Goal: Task Accomplishment & Management: Manage account settings

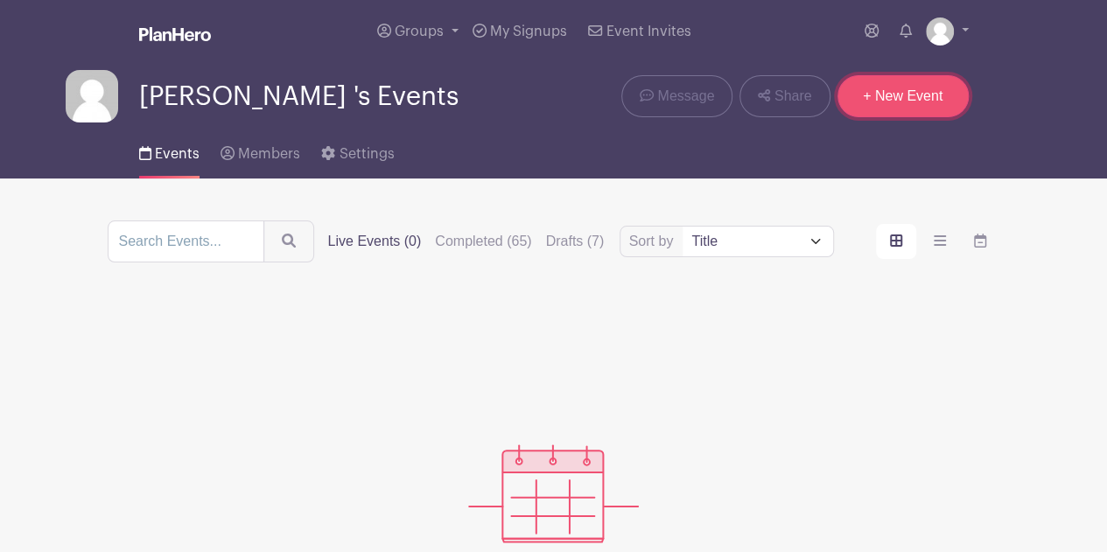
click at [893, 102] on link "+ New Event" at bounding box center [903, 96] width 131 height 42
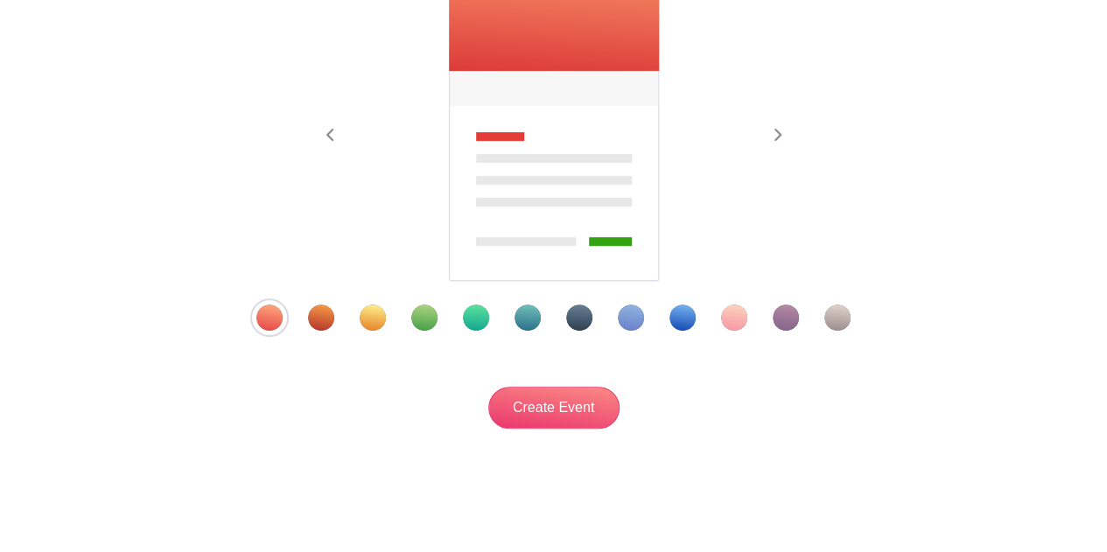
scroll to position [345, 0]
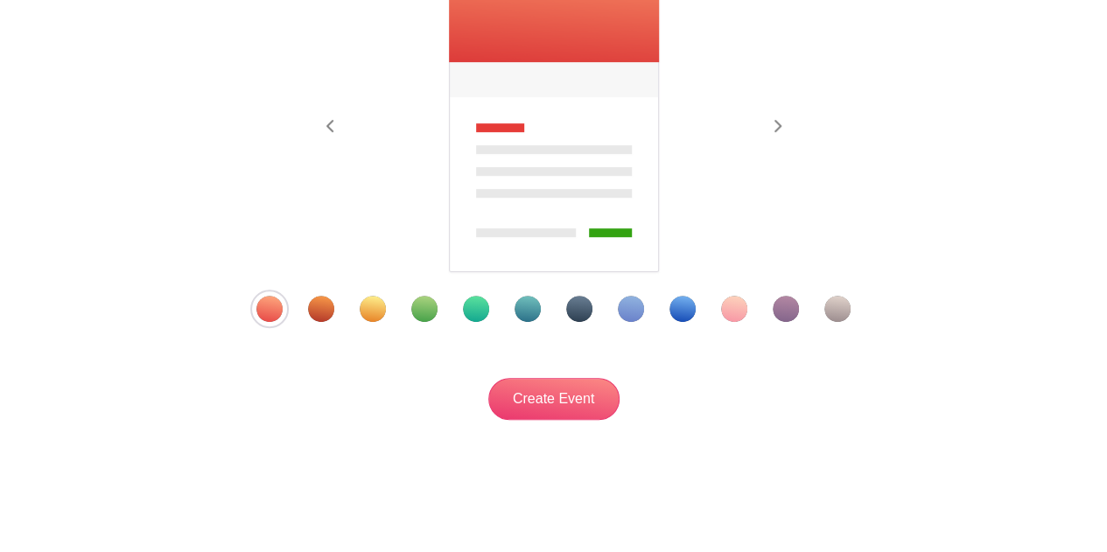
click at [384, 312] on div "Template 3" at bounding box center [373, 309] width 26 height 26
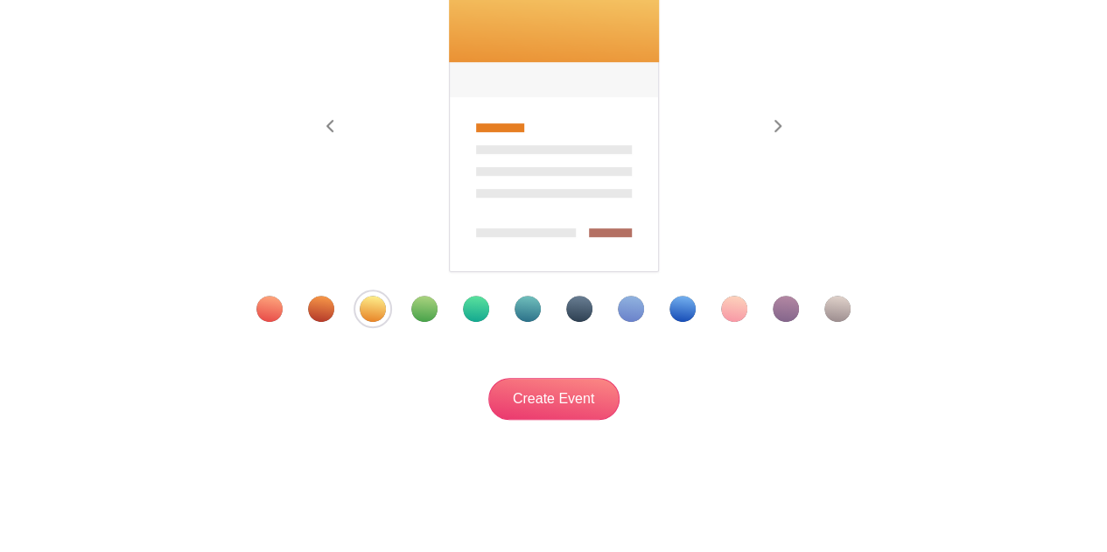
click at [580, 421] on div "New Event Previous Next" at bounding box center [554, 111] width 977 height 702
click at [578, 414] on input "Create Event" at bounding box center [554, 399] width 131 height 42
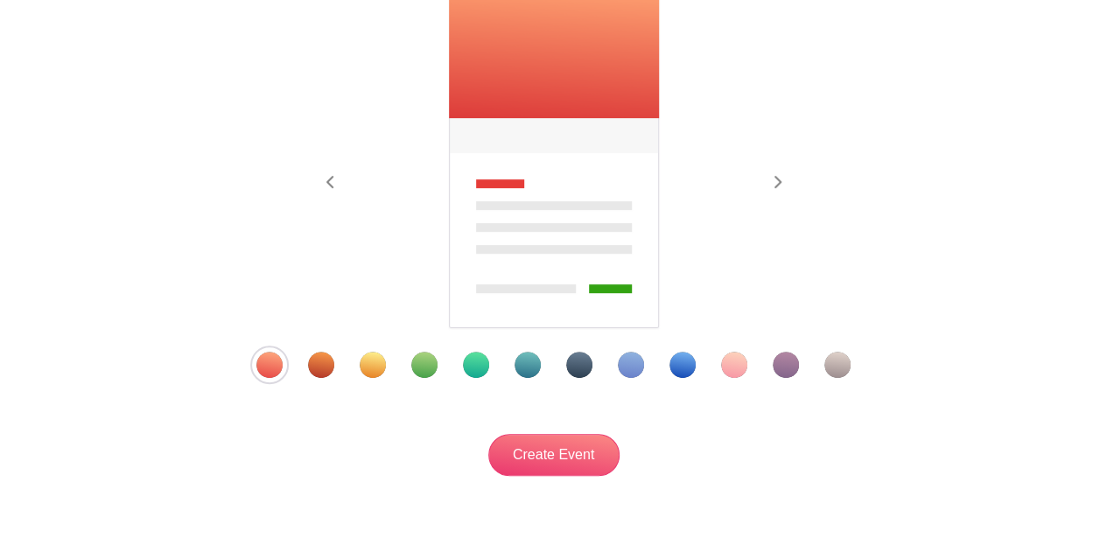
scroll to position [321, 0]
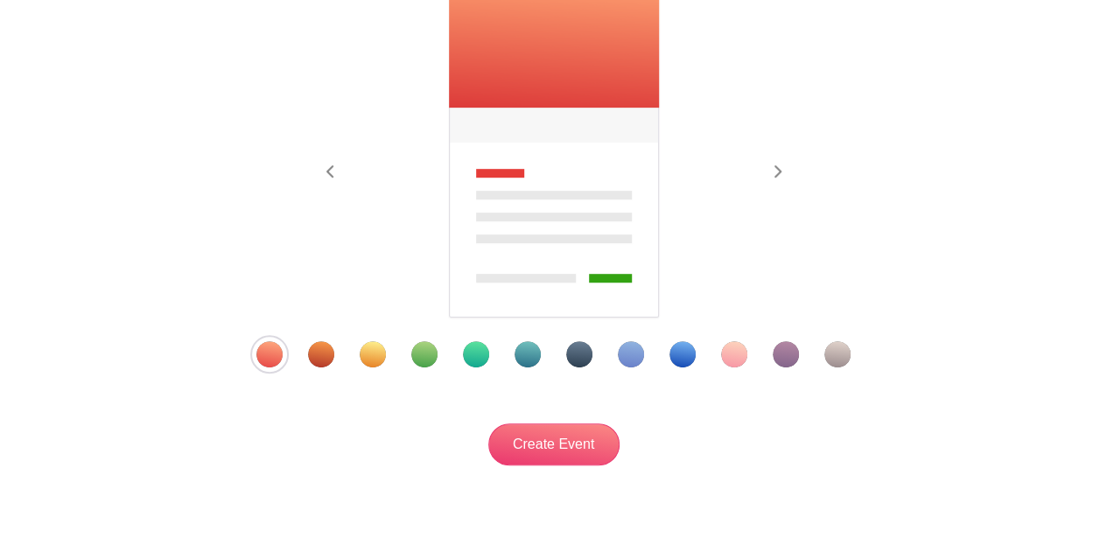
click at [371, 355] on div "Template 3" at bounding box center [373, 354] width 26 height 26
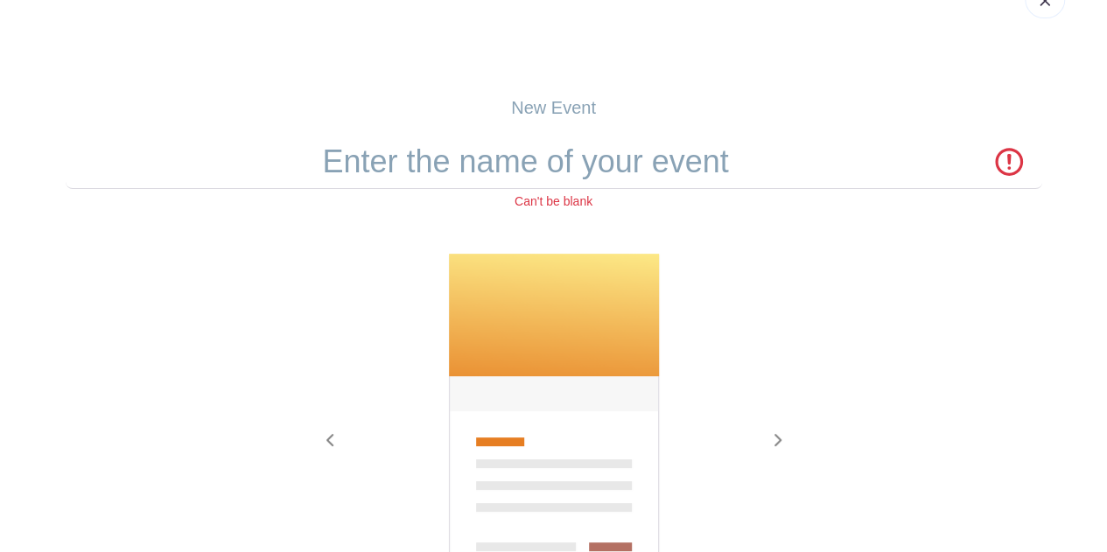
scroll to position [52, 0]
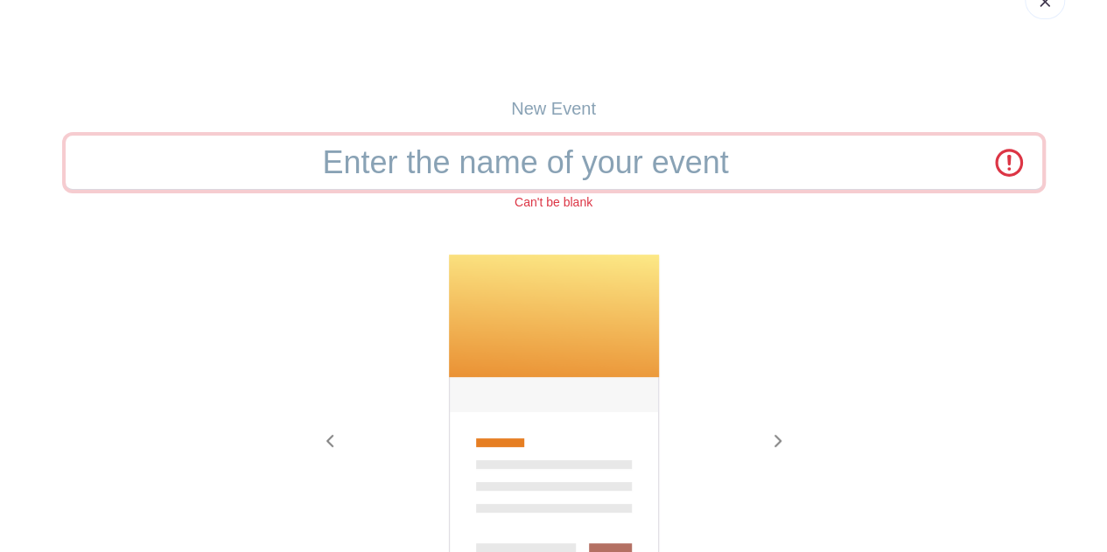
click at [545, 155] on input "text" at bounding box center [554, 163] width 977 height 54
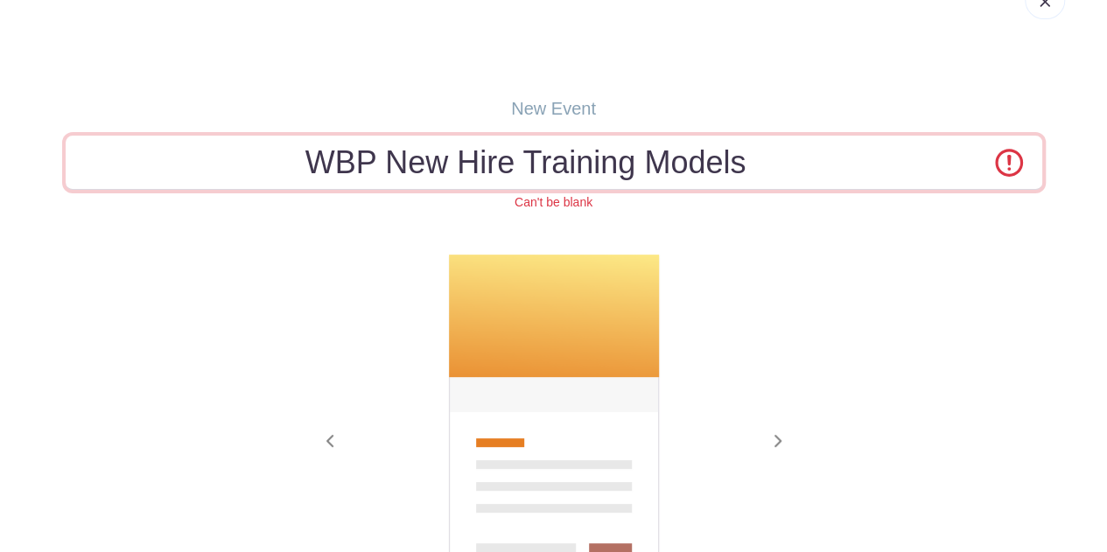
scroll to position [385, 0]
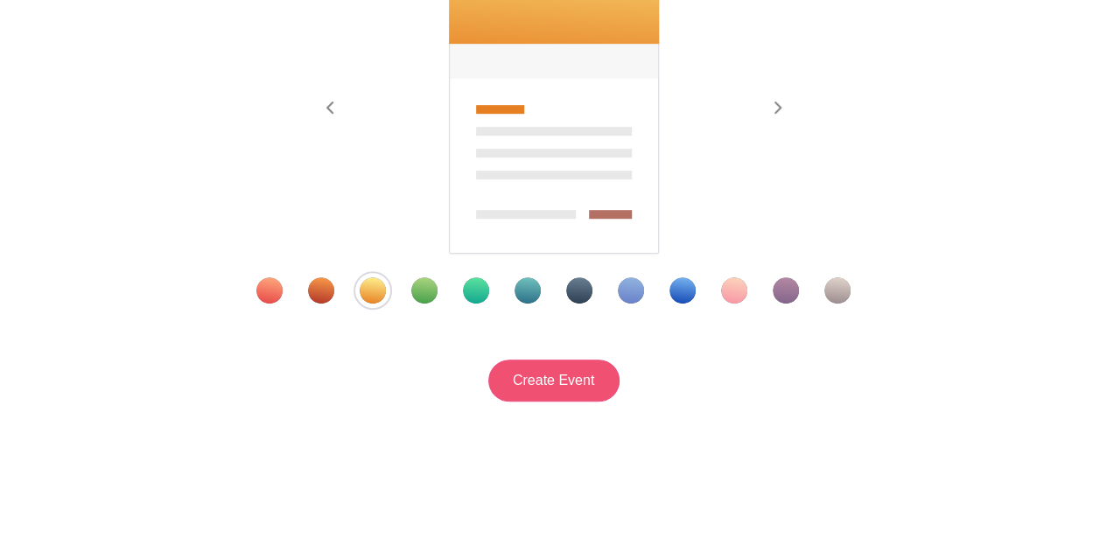
type input "WBP New Hire Training Models"
click at [573, 361] on input "Create Event" at bounding box center [554, 381] width 131 height 42
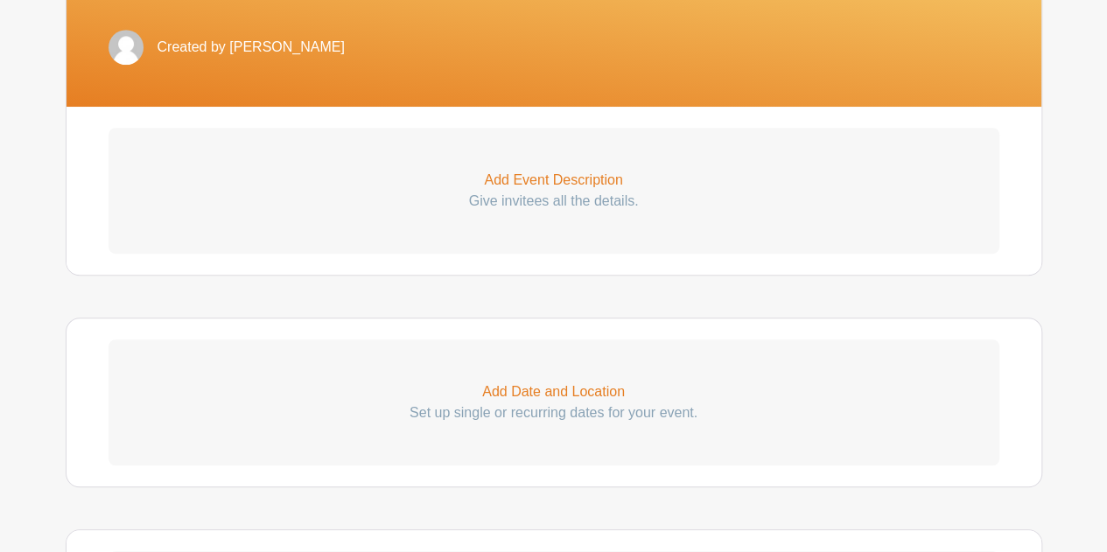
scroll to position [460, 0]
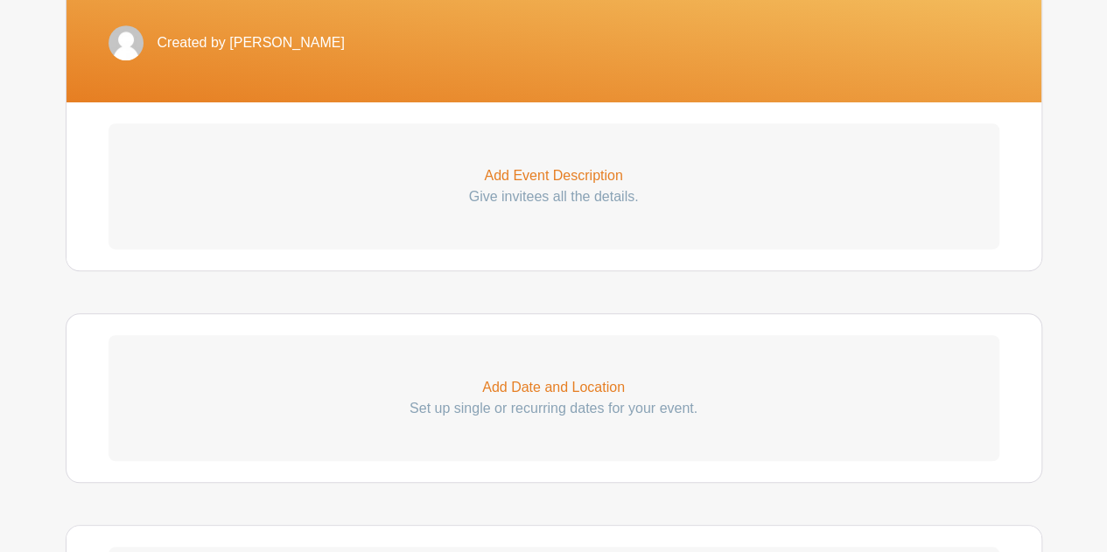
click at [629, 169] on p "Add Event Description" at bounding box center [554, 175] width 891 height 21
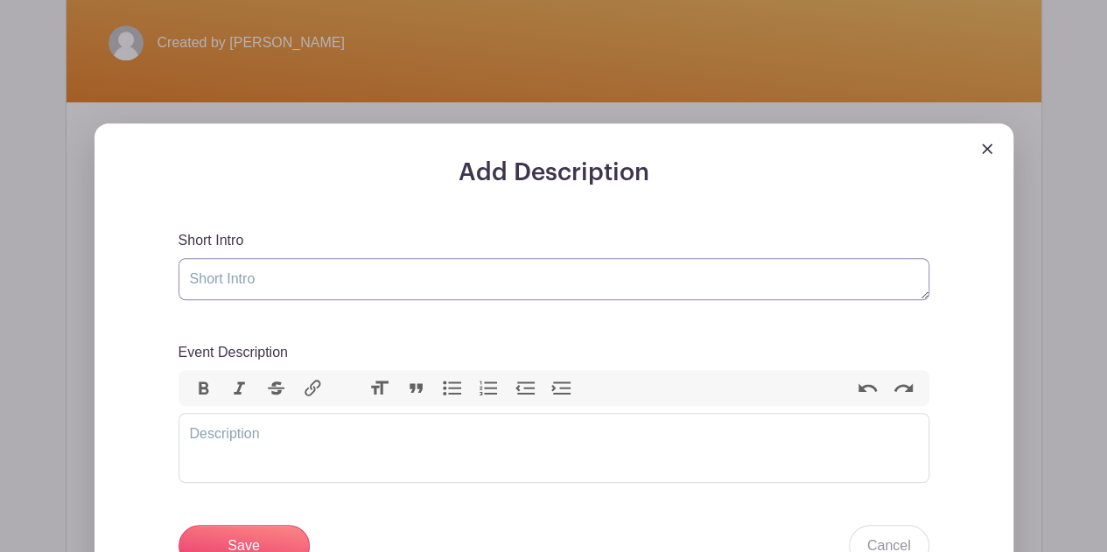
click at [251, 279] on textarea "Short Intro" at bounding box center [554, 279] width 751 height 42
click at [247, 272] on textarea "Short Intro" at bounding box center [554, 279] width 751 height 42
paste textarea "WBP New Hire Training Models Thank you in your interest in being a Training Mod…"
type textarea "WBP New Hire Training Models Thank you in your interest in being a Training Mod…"
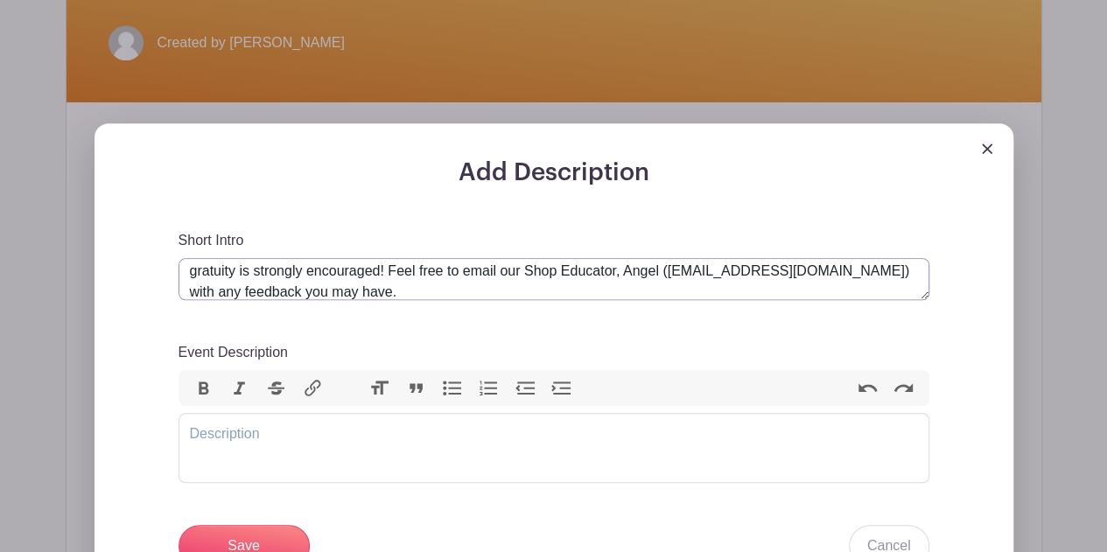
scroll to position [0, 0]
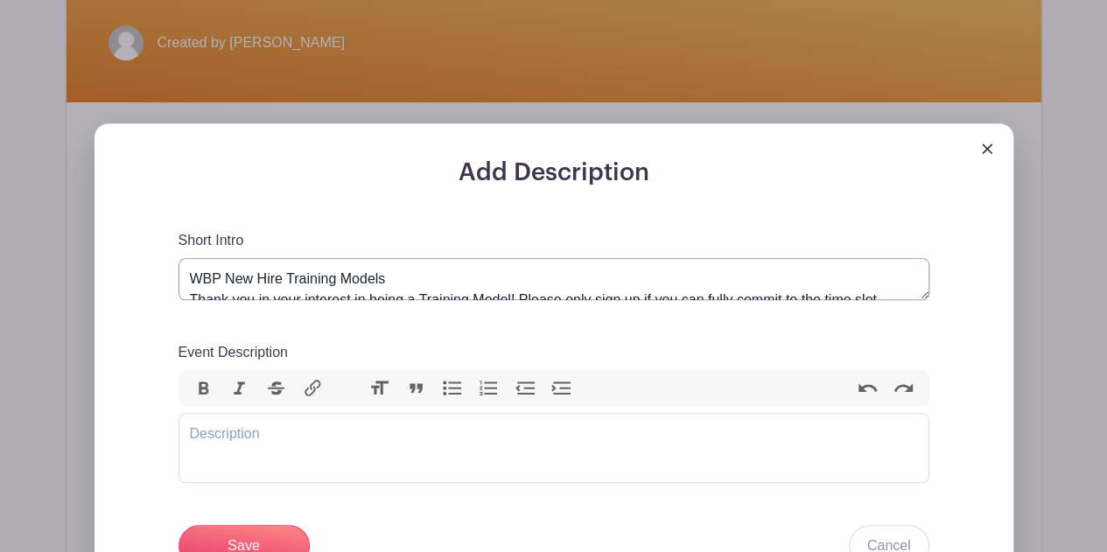
click at [531, 266] on textarea "WBP New Hire Training Models Thank you in your interest in being a Training Mod…" at bounding box center [554, 279] width 751 height 42
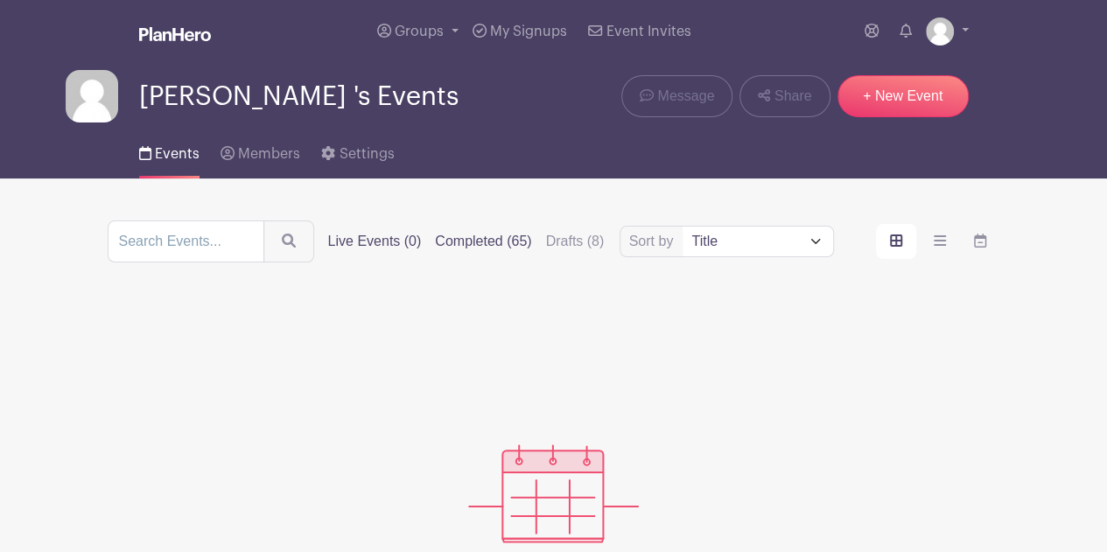
click at [462, 241] on label "Completed (65)" at bounding box center [483, 241] width 96 height 21
click at [0, 0] on input "Completed (65)" at bounding box center [0, 0] width 0 height 0
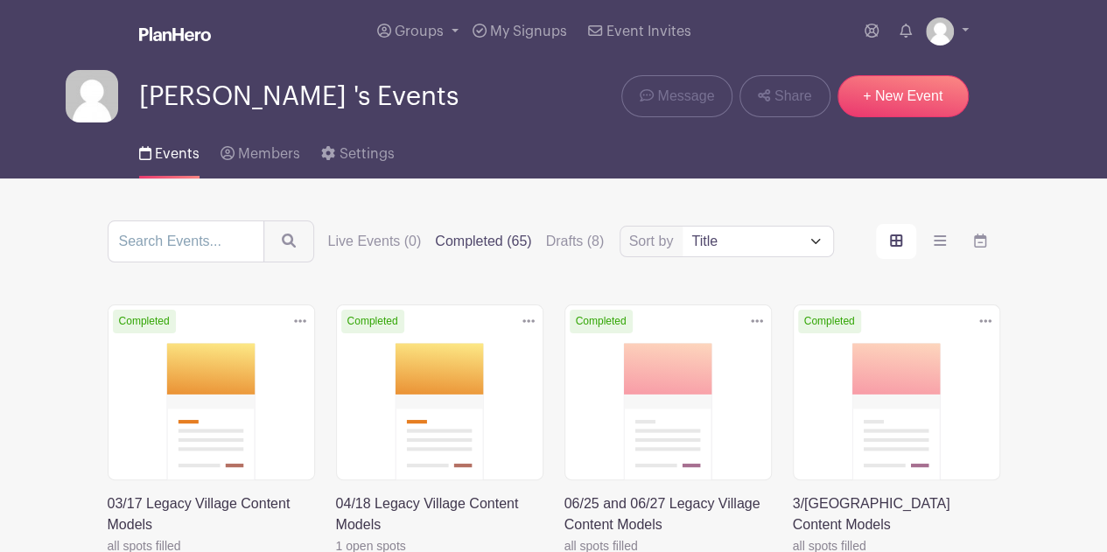
click at [753, 239] on select "Title Recently modified Newest" at bounding box center [758, 242] width 150 height 30
select select "last_added"
click at [684, 227] on select "Title Recently modified Newest" at bounding box center [758, 242] width 150 height 30
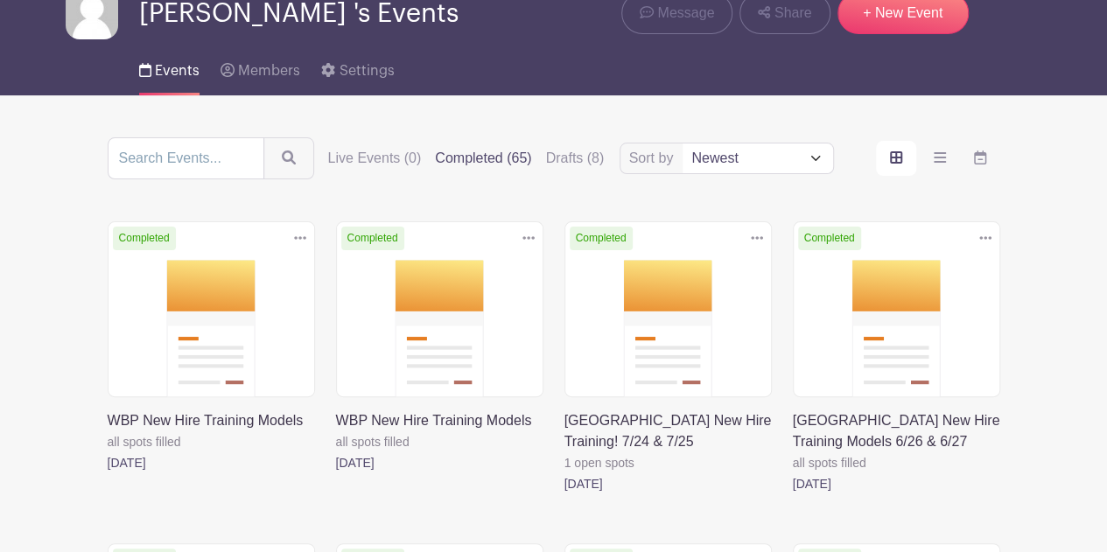
scroll to position [90, 0]
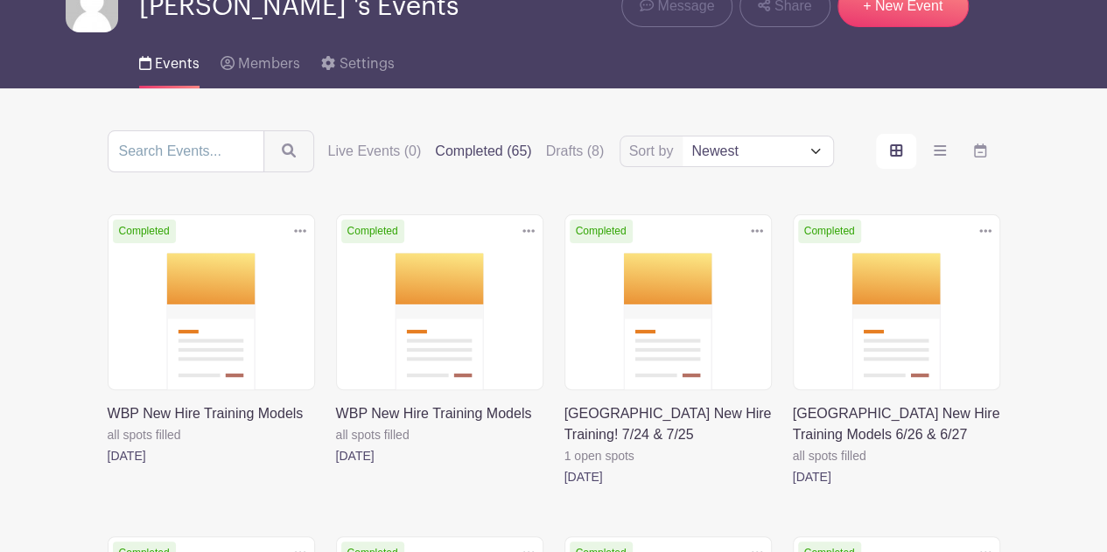
click at [108, 467] on link at bounding box center [108, 467] width 0 height 0
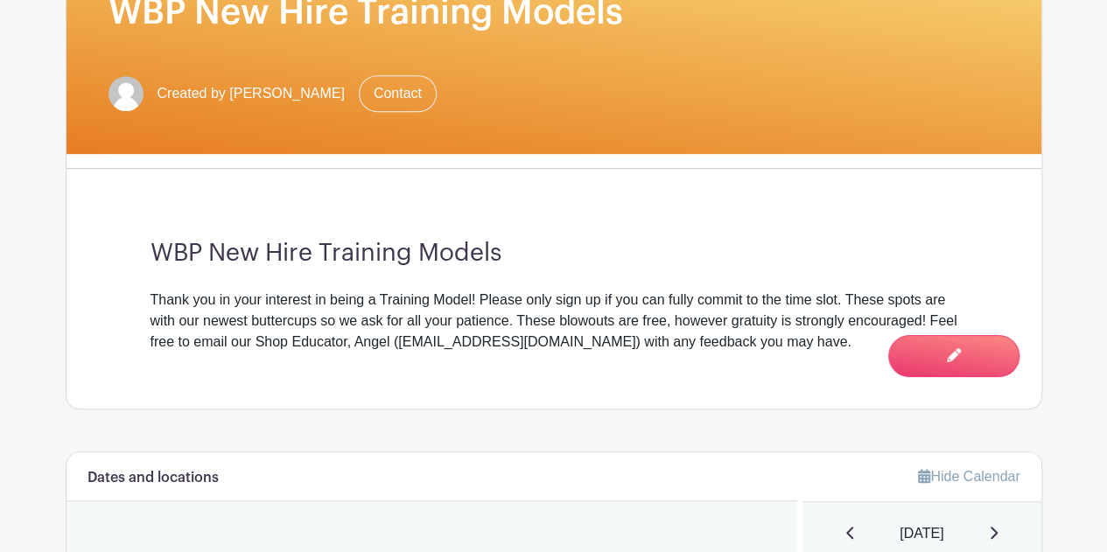
scroll to position [410, 0]
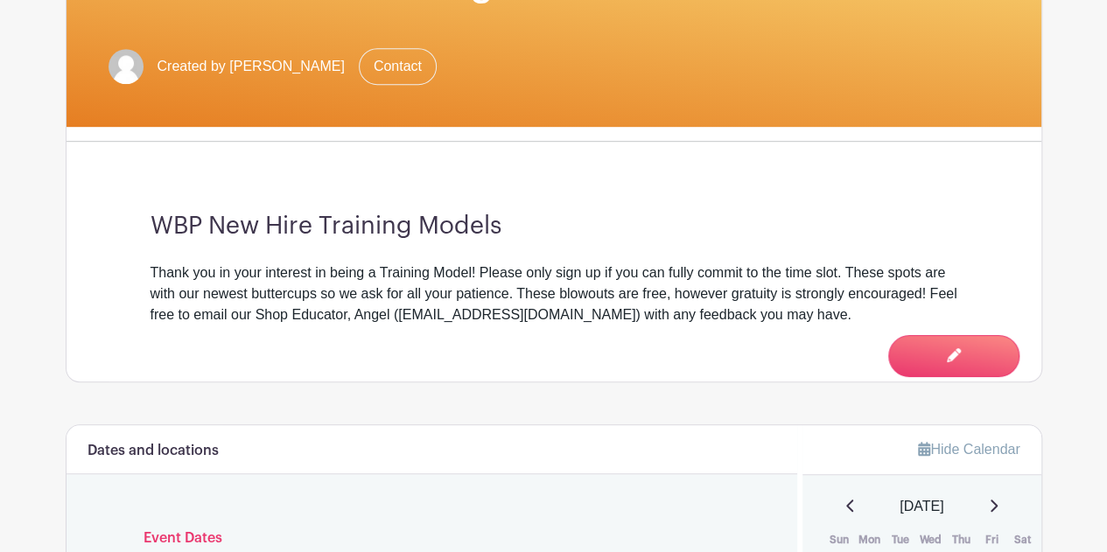
drag, startPoint x: 849, startPoint y: 327, endPoint x: 98, endPoint y: 237, distance: 756.4
click at [98, 237] on div "Hannah 's Events WBP New Hire Training Models Created by Hannah Johnston Contac…" at bounding box center [554, 102] width 977 height 559
copy div "WBP New Hire Training Models Thank you in your interest in being a Training Mod…"
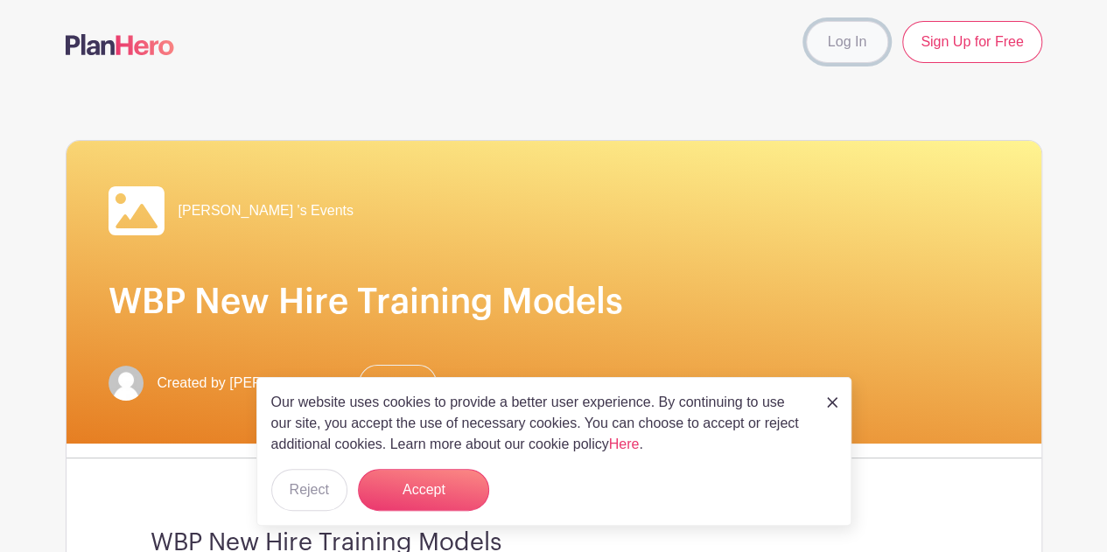
click at [865, 46] on link "Log In" at bounding box center [847, 42] width 82 height 42
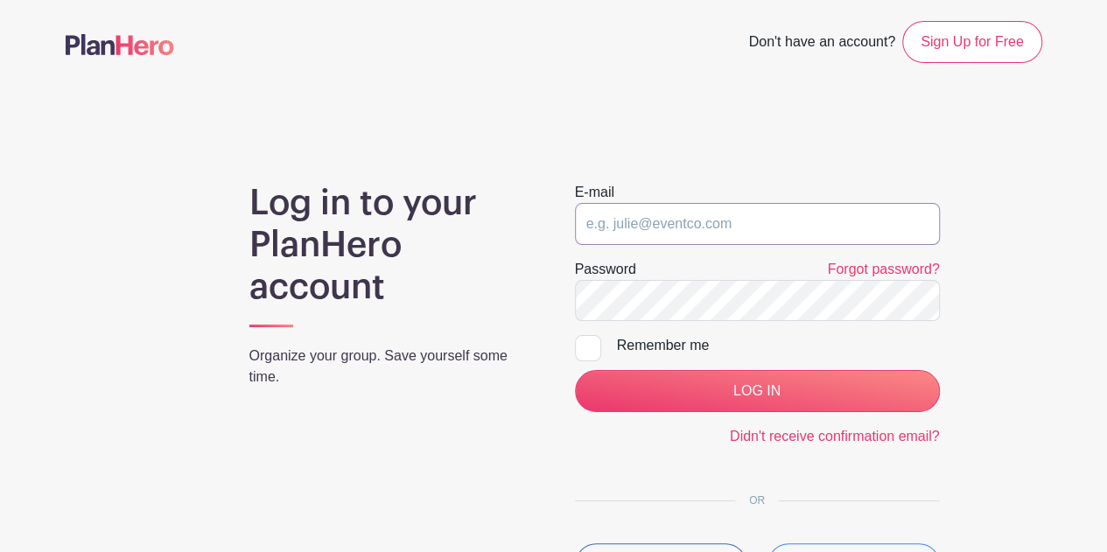
click at [679, 225] on input "email" at bounding box center [757, 224] width 365 height 42
type input "[PERSON_NAME][EMAIL_ADDRESS][DOMAIN_NAME]"
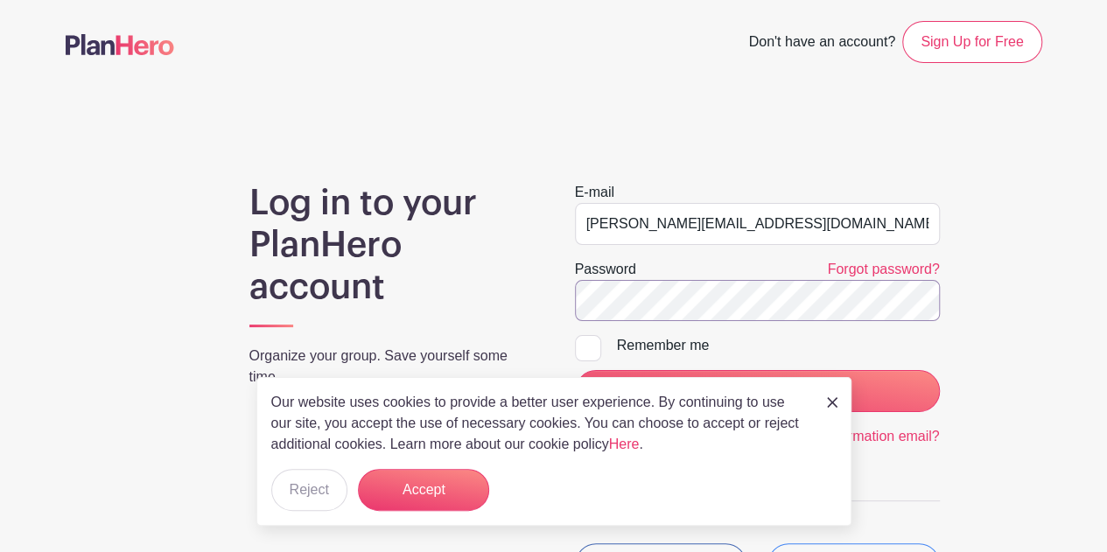
click at [575, 370] on input "LOG IN" at bounding box center [757, 391] width 365 height 42
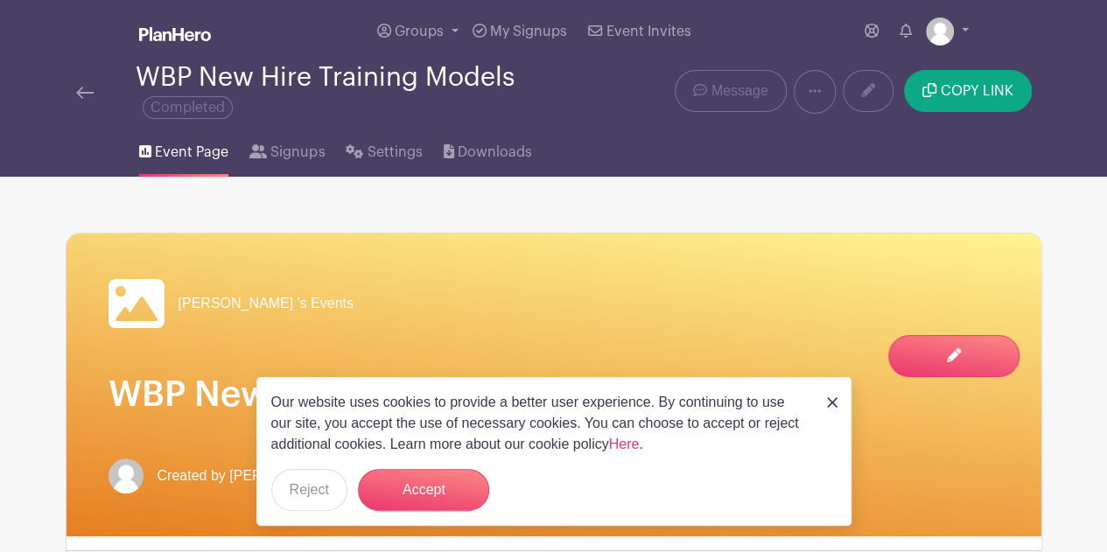
click at [84, 93] on img at bounding box center [85, 93] width 18 height 12
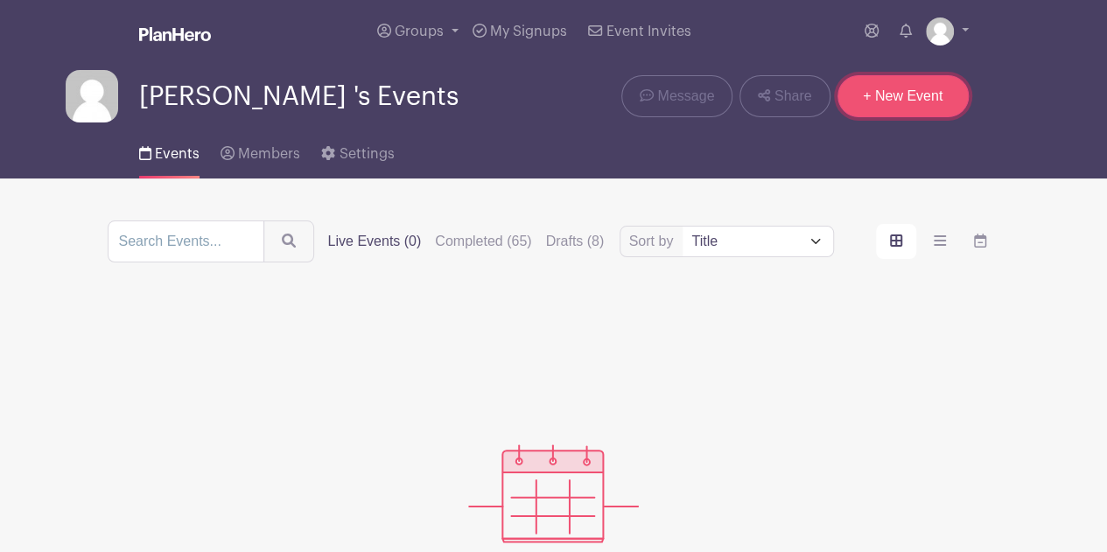
click at [882, 95] on link "+ New Event" at bounding box center [903, 96] width 131 height 42
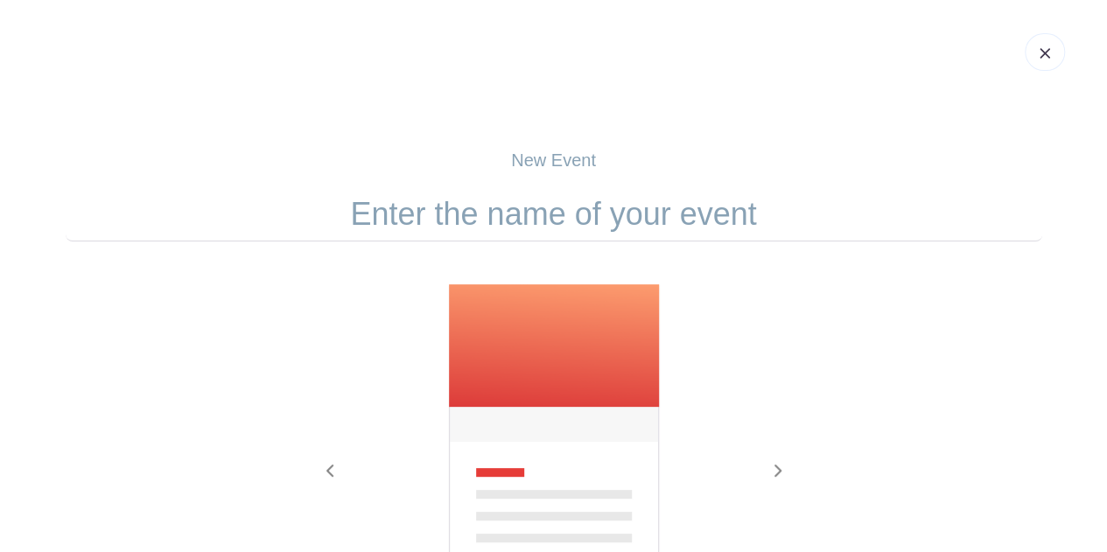
click at [439, 217] on input "text" at bounding box center [554, 214] width 977 height 54
click at [1033, 46] on link at bounding box center [1045, 52] width 40 height 38
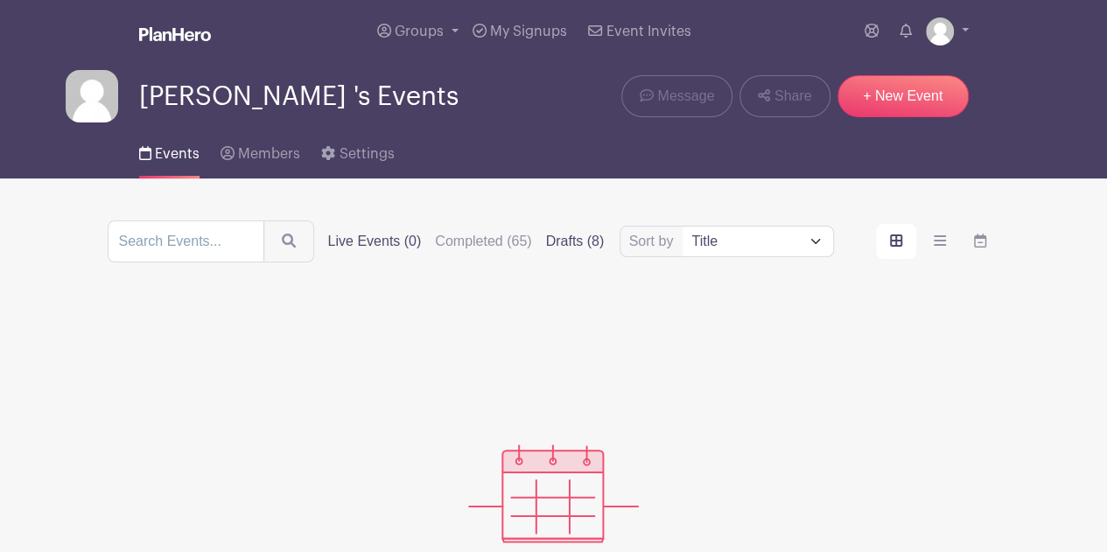
click at [567, 231] on label "Drafts (8)" at bounding box center [575, 241] width 59 height 21
click at [0, 0] on input "Drafts (8)" at bounding box center [0, 0] width 0 height 0
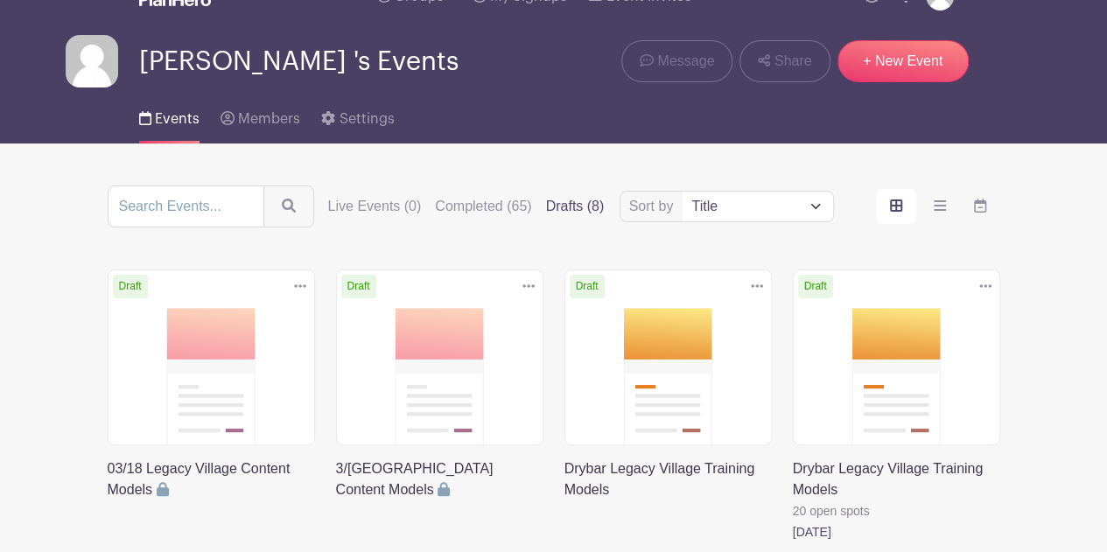
scroll to position [40, 0]
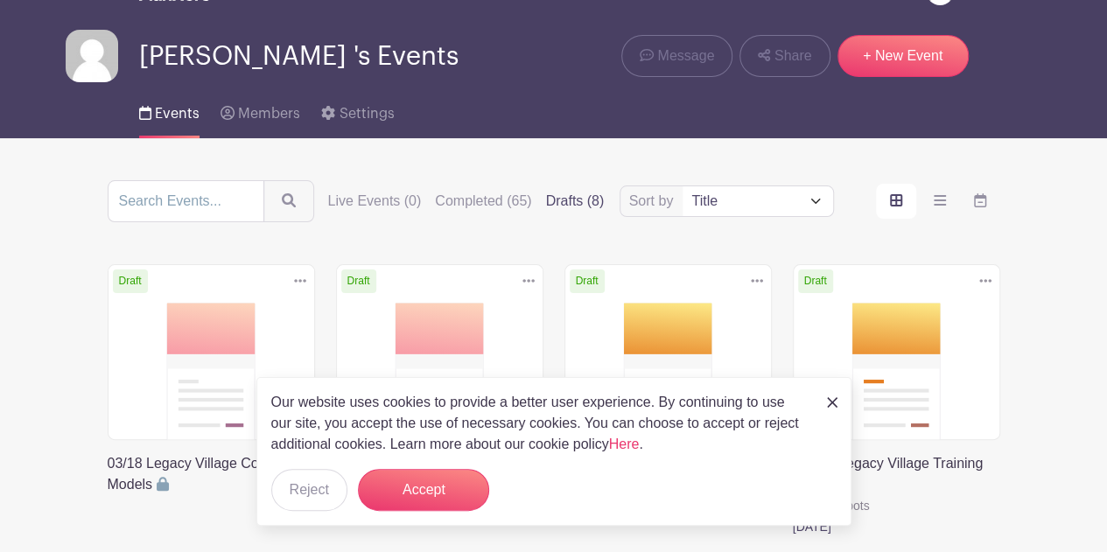
click at [717, 201] on select "Title Recently modified Newest" at bounding box center [758, 201] width 150 height 30
select select "last_added"
click at [684, 186] on select "Title Recently modified Newest" at bounding box center [758, 201] width 150 height 30
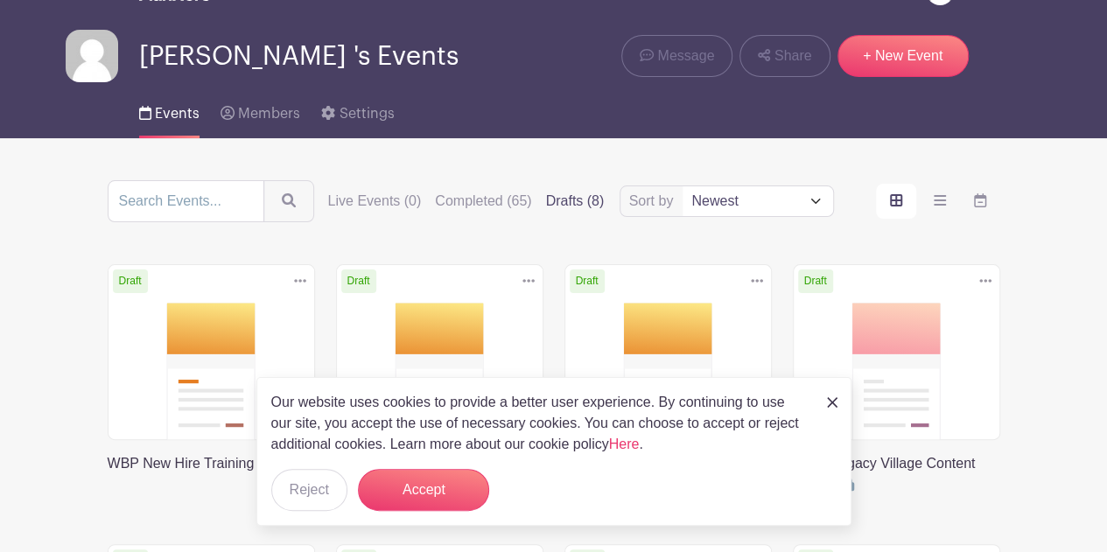
click at [833, 404] on img at bounding box center [832, 402] width 11 height 11
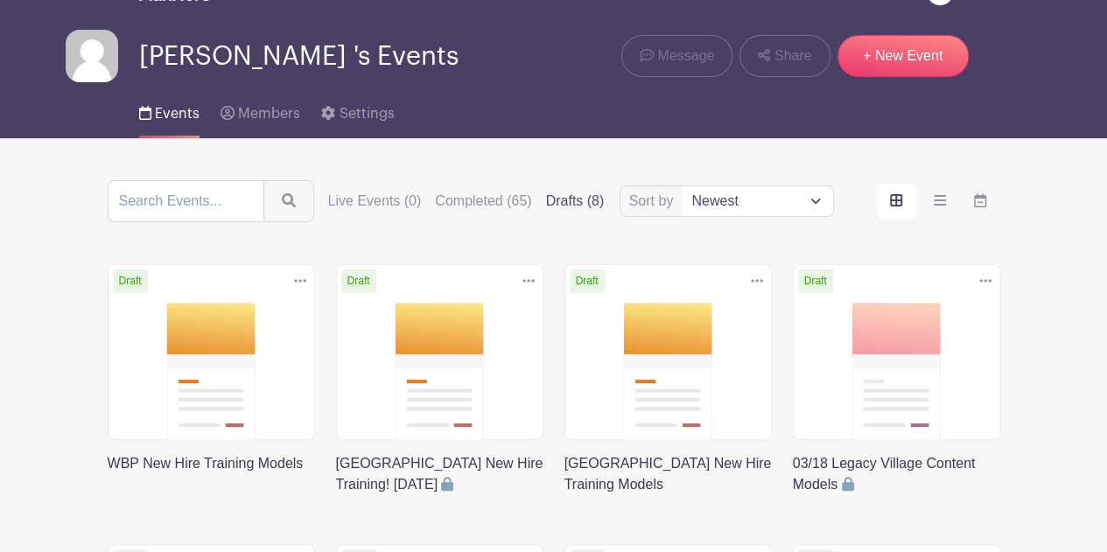
click at [108, 475] on link at bounding box center [108, 475] width 0 height 0
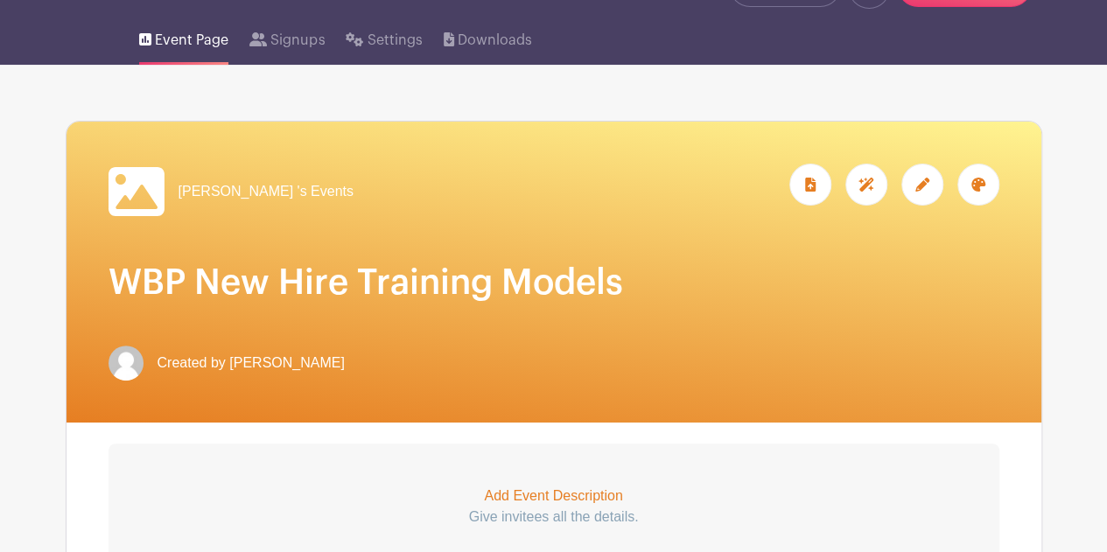
scroll to position [100, 0]
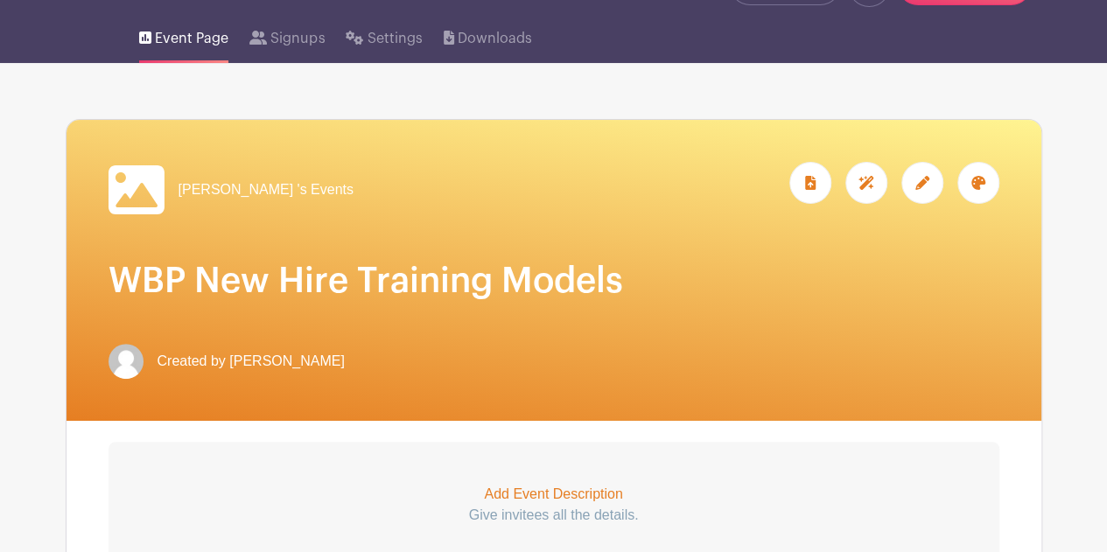
click at [933, 180] on div at bounding box center [923, 183] width 42 height 42
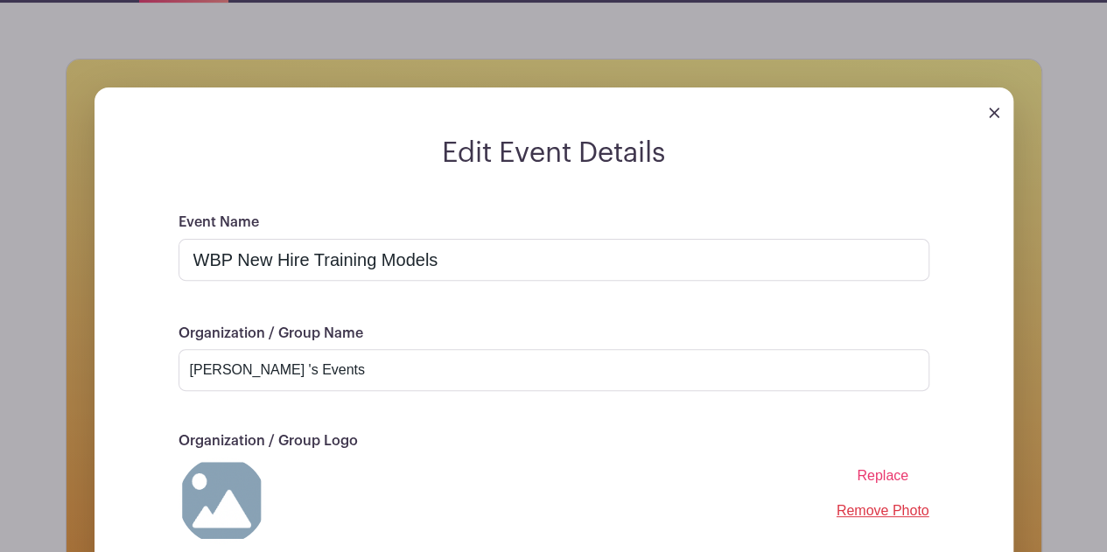
scroll to position [163, 0]
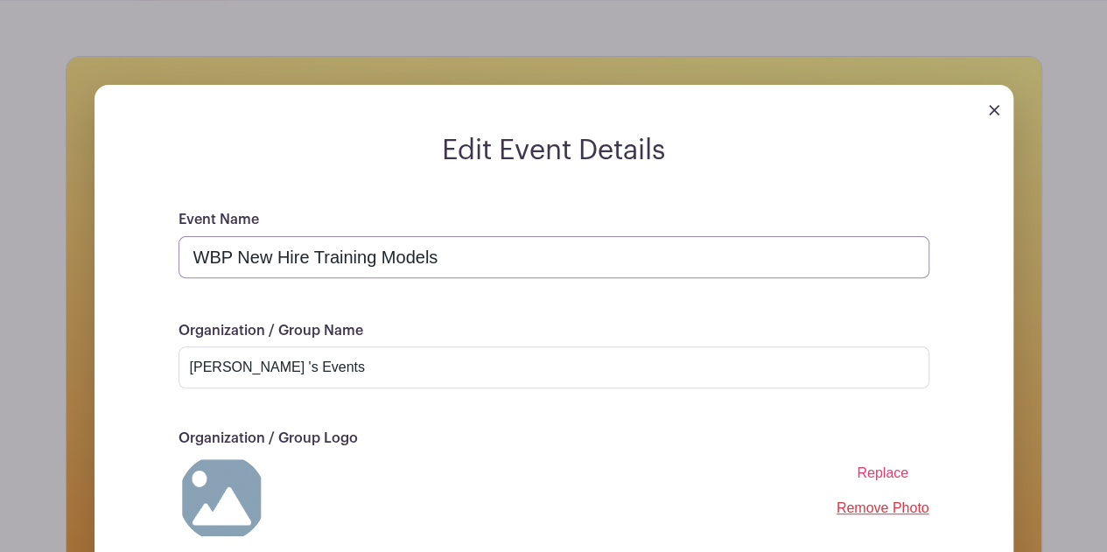
click at [515, 265] on input "WBP New Hire Training Models" at bounding box center [554, 257] width 751 height 42
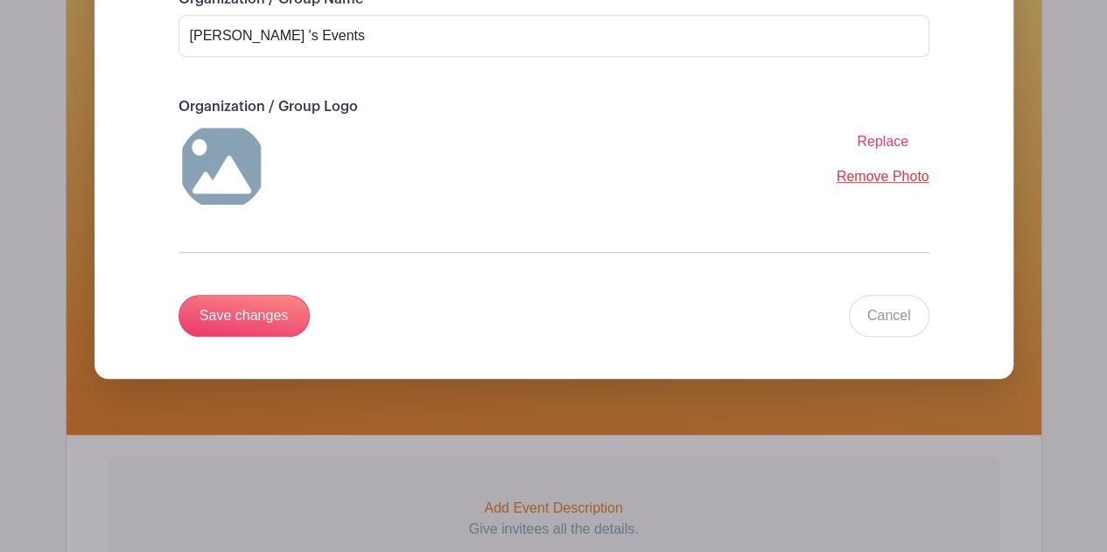
scroll to position [506, 0]
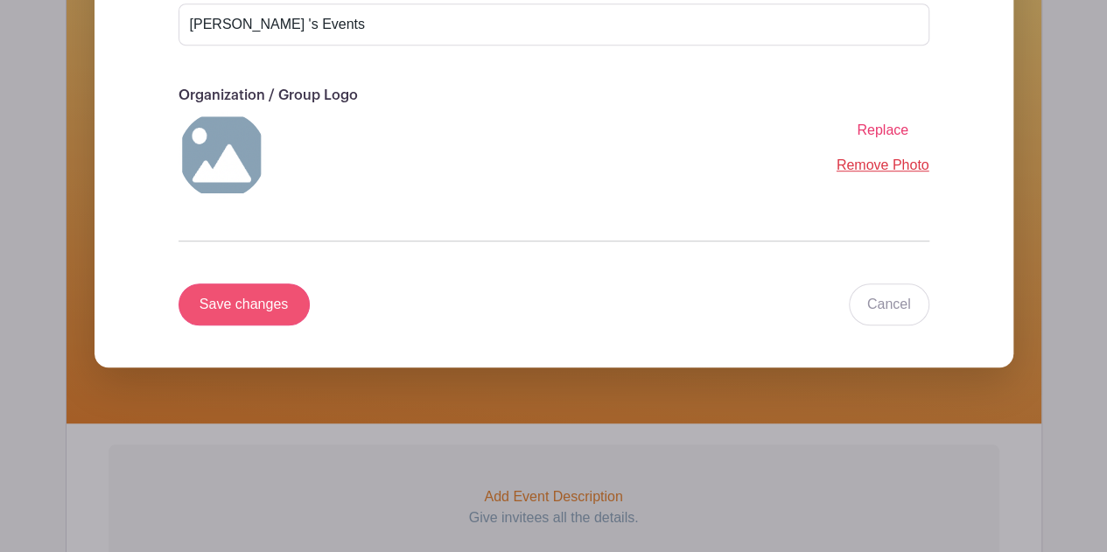
type input "WBP New Hire Training Models 9/11 & 9/12"
click at [233, 311] on input "Save changes" at bounding box center [244, 305] width 131 height 42
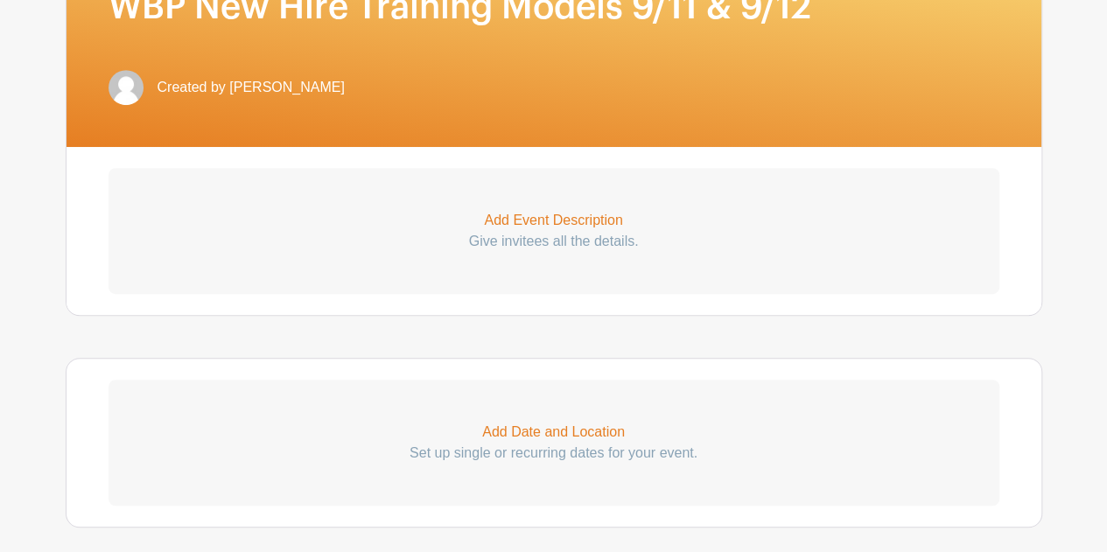
scroll to position [378, 0]
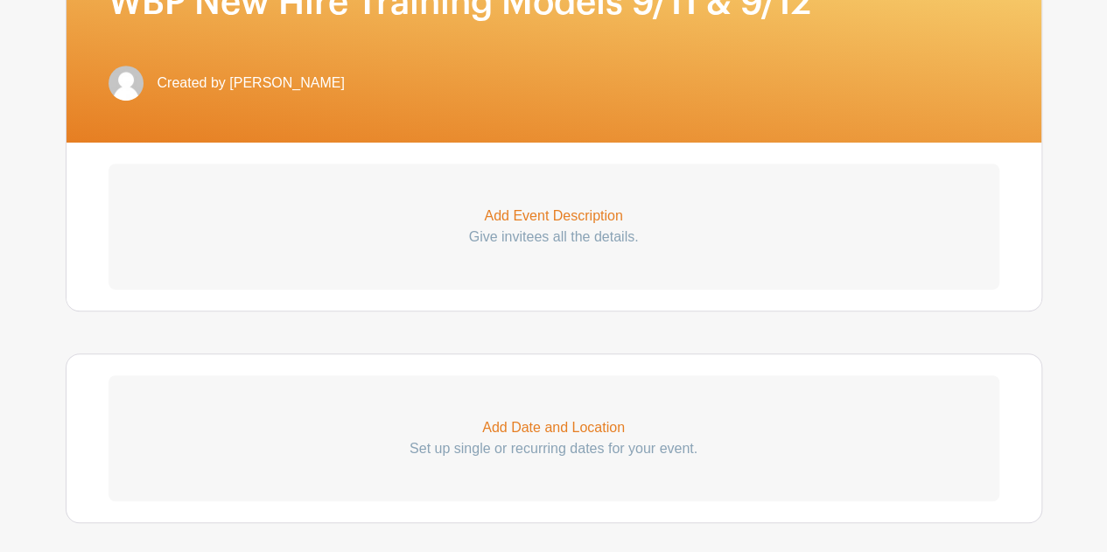
click at [626, 236] on p "Give invitees all the details." at bounding box center [554, 237] width 891 height 21
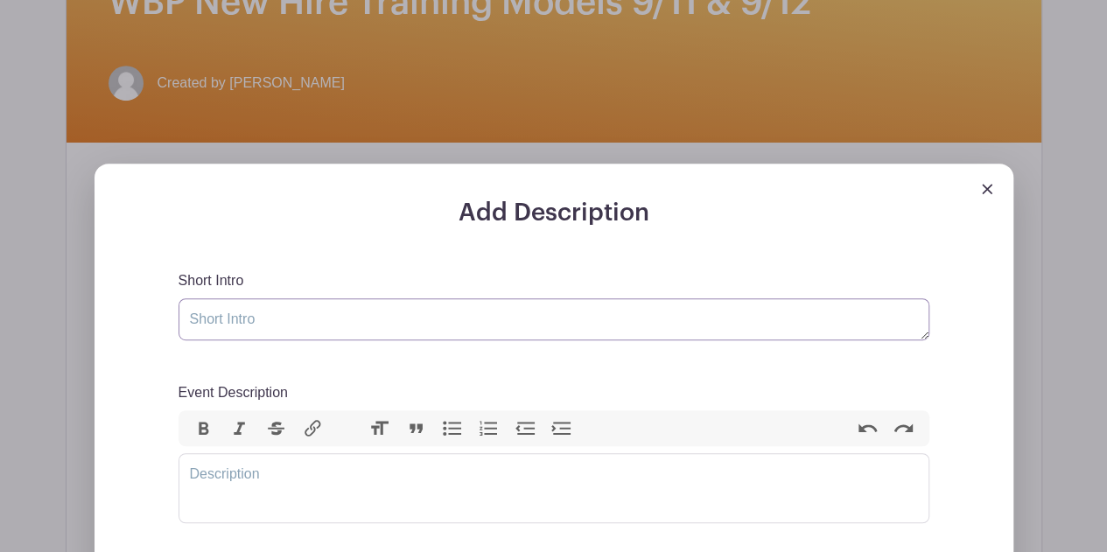
click at [336, 321] on textarea "Short Intro" at bounding box center [554, 320] width 751 height 42
type textarea "WBP Training Models"
click at [313, 440] on span "Bold Italic Strikethrough Link" at bounding box center [258, 429] width 159 height 37
click at [314, 475] on trix-editor "Event Description" at bounding box center [554, 488] width 751 height 70
paste trix-editor "<div><br>WBP New Hire Training Models<br><br></div><div>Thank you in your inter…"
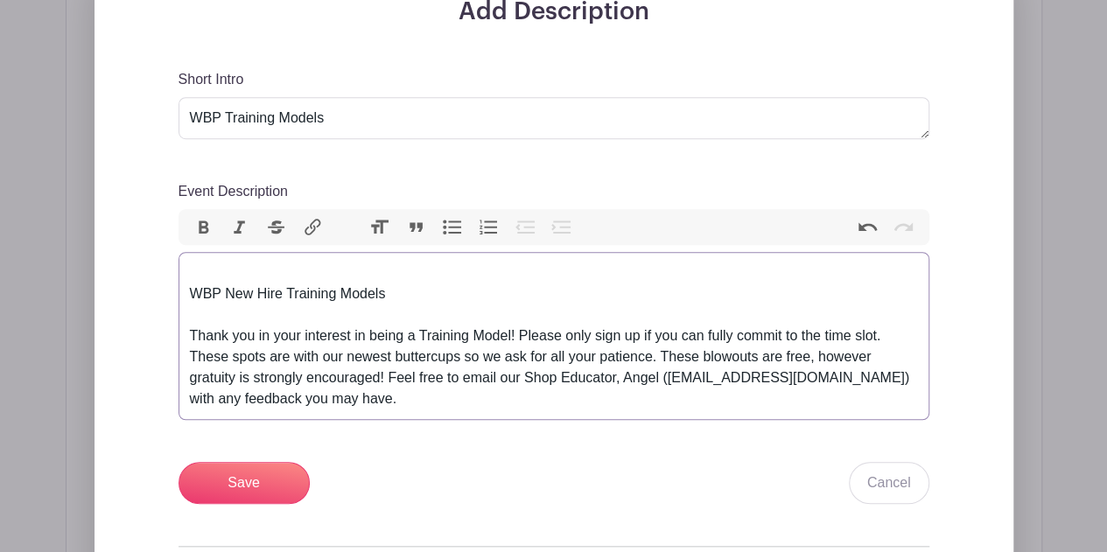
scroll to position [586, 0]
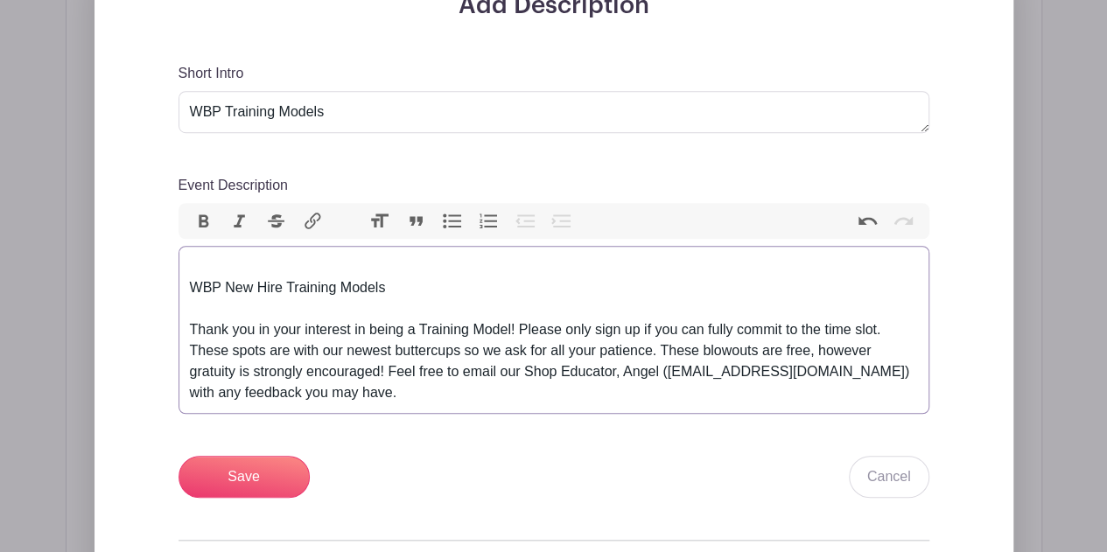
click at [411, 293] on div "WBP New Hire Training Models" at bounding box center [554, 288] width 728 height 63
drag, startPoint x: 183, startPoint y: 330, endPoint x: 183, endPoint y: 253, distance: 77.0
click at [183, 253] on trix-editor "WBP New Hire Train Thank you in your interest in being a Training Model! Please…" at bounding box center [554, 330] width 751 height 168
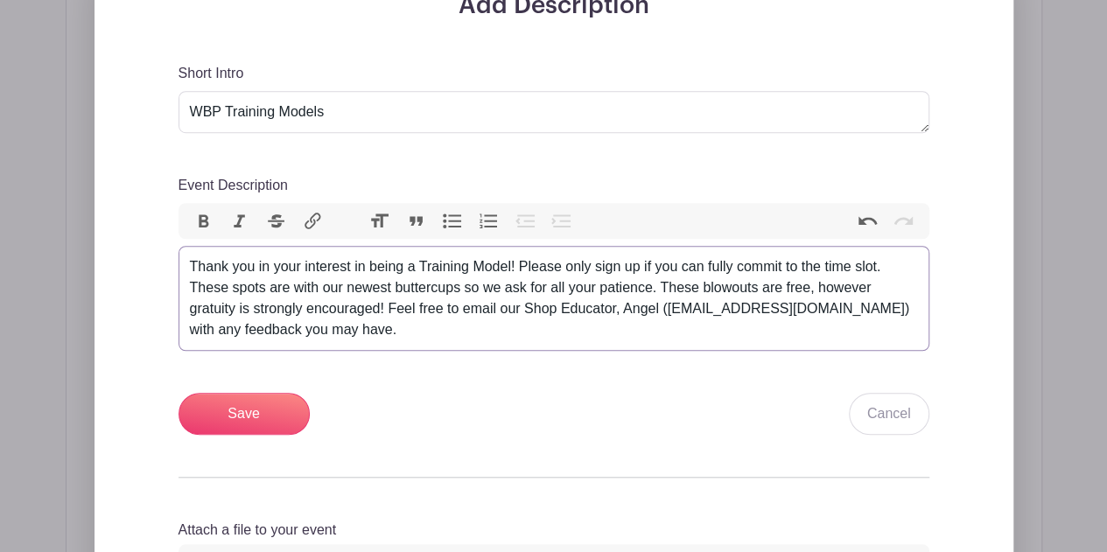
click at [883, 271] on div "Thank you in your interest in being a Training Model! Please only sign up if yo…" at bounding box center [554, 299] width 728 height 84
click at [648, 283] on div "Thank you in your interest in being a Training Model! Please only sign up if yo…" at bounding box center [554, 299] width 728 height 84
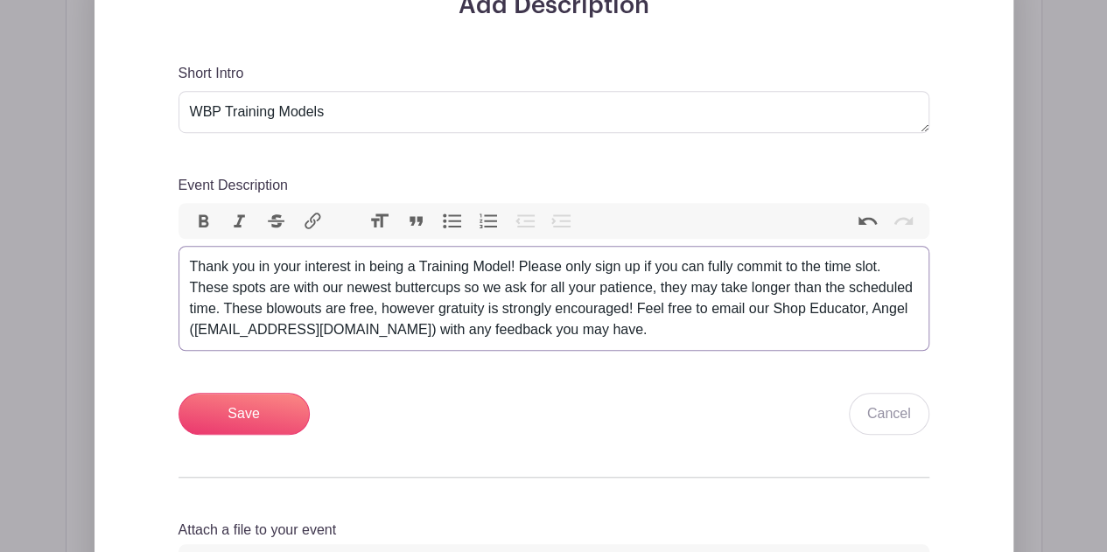
type trix-editor "<div>Thank you in your interest in being a Training Model! Please only sign up …"
click at [263, 404] on input "Save" at bounding box center [244, 414] width 131 height 42
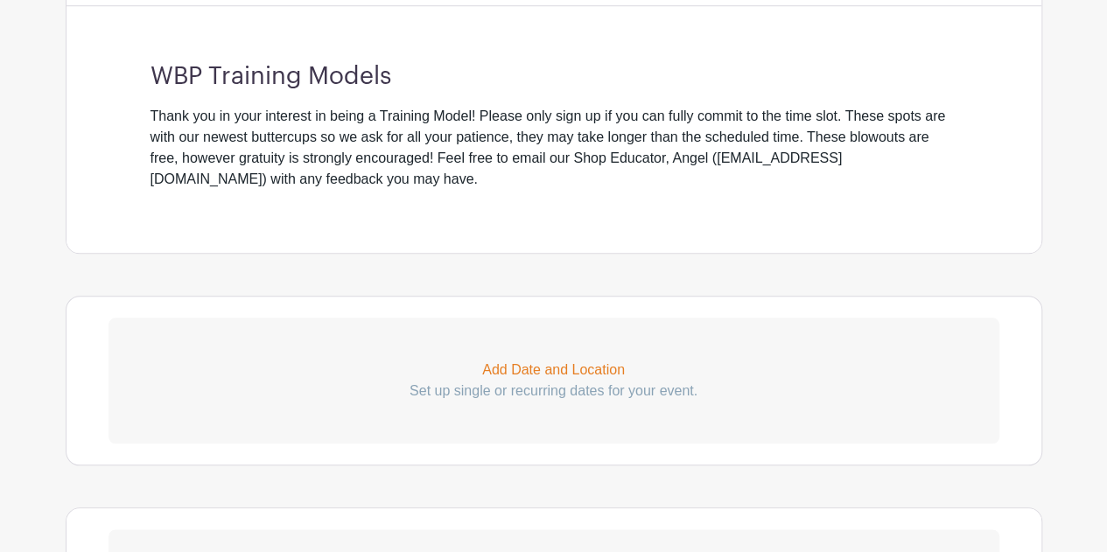
click at [611, 383] on p "Set up single or recurring dates for your event." at bounding box center [554, 391] width 891 height 21
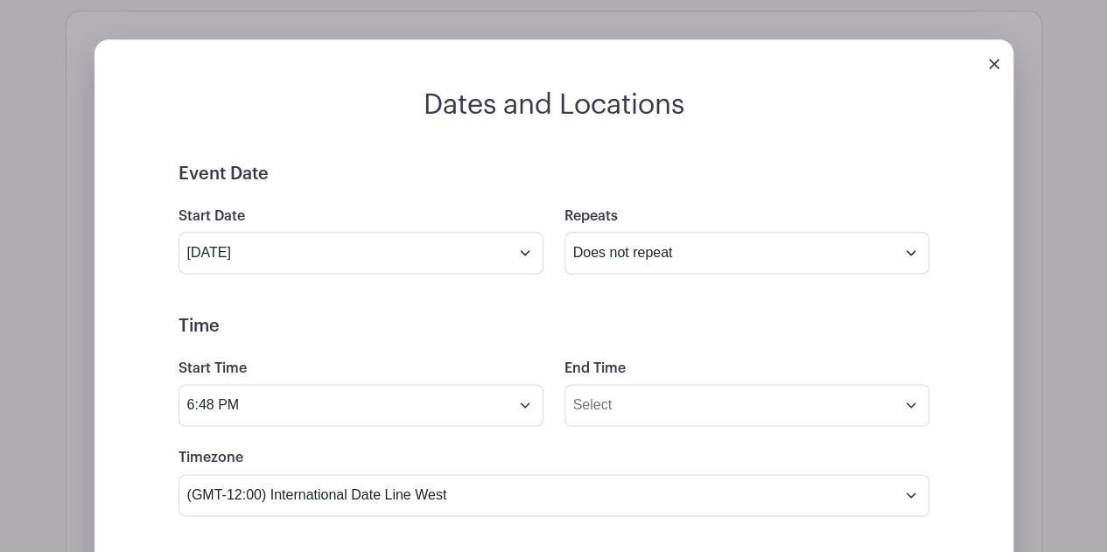
scroll to position [1015, 0]
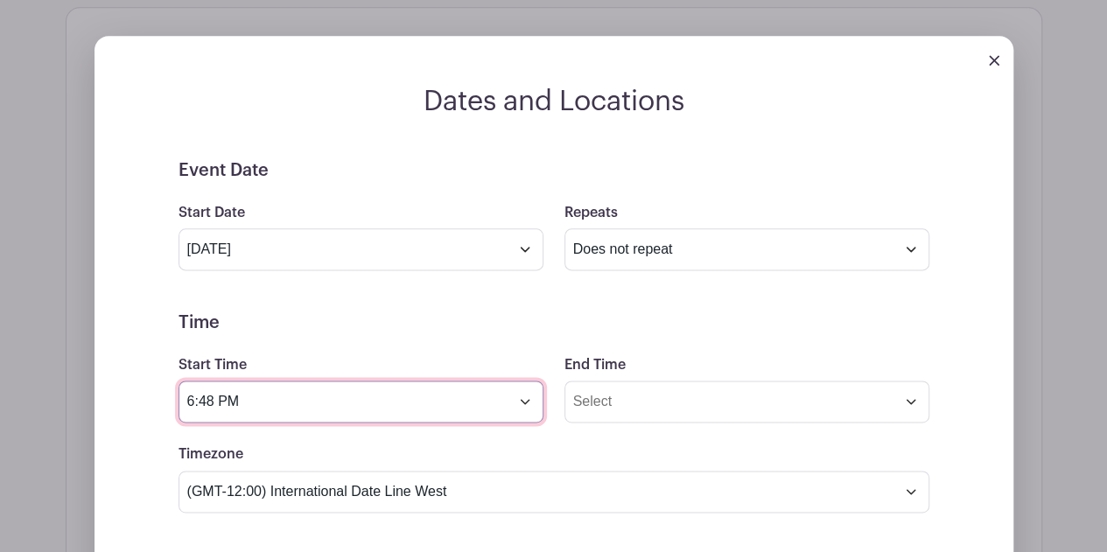
click at [326, 408] on input "6:48 PM" at bounding box center [361, 402] width 365 height 42
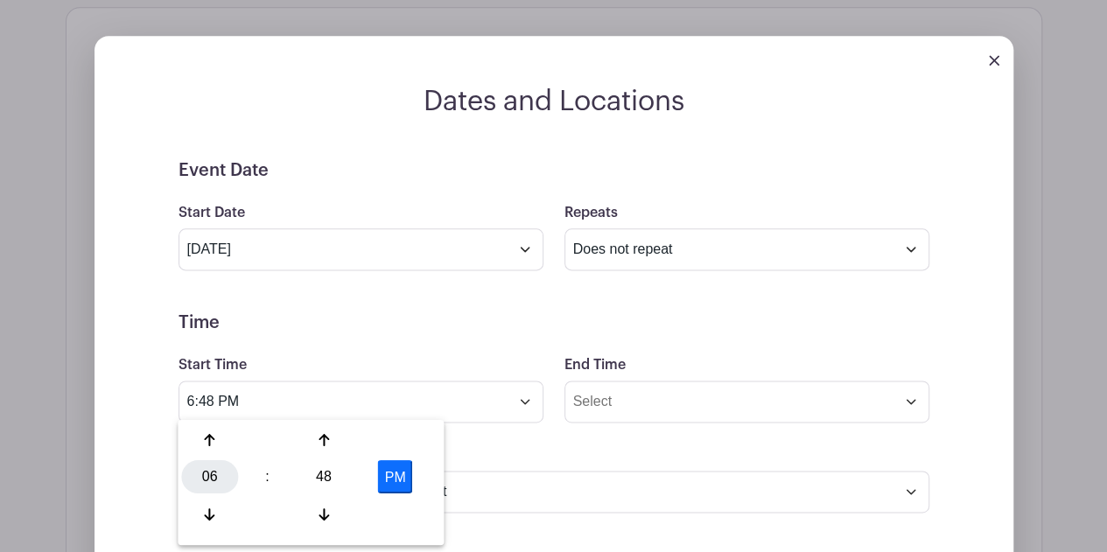
click at [200, 467] on div "06" at bounding box center [209, 476] width 57 height 33
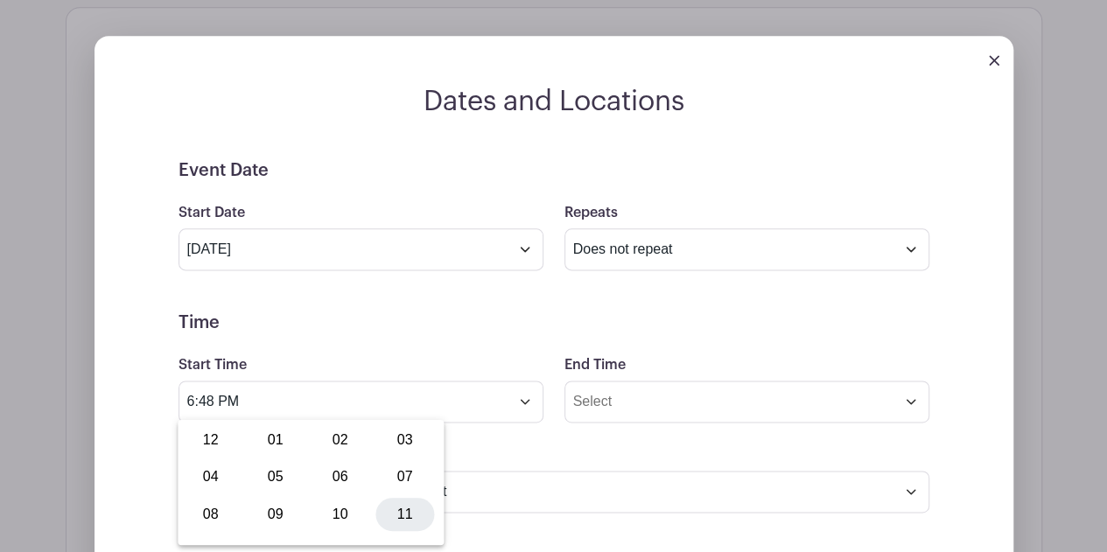
click at [396, 529] on div "11" at bounding box center [405, 513] width 59 height 33
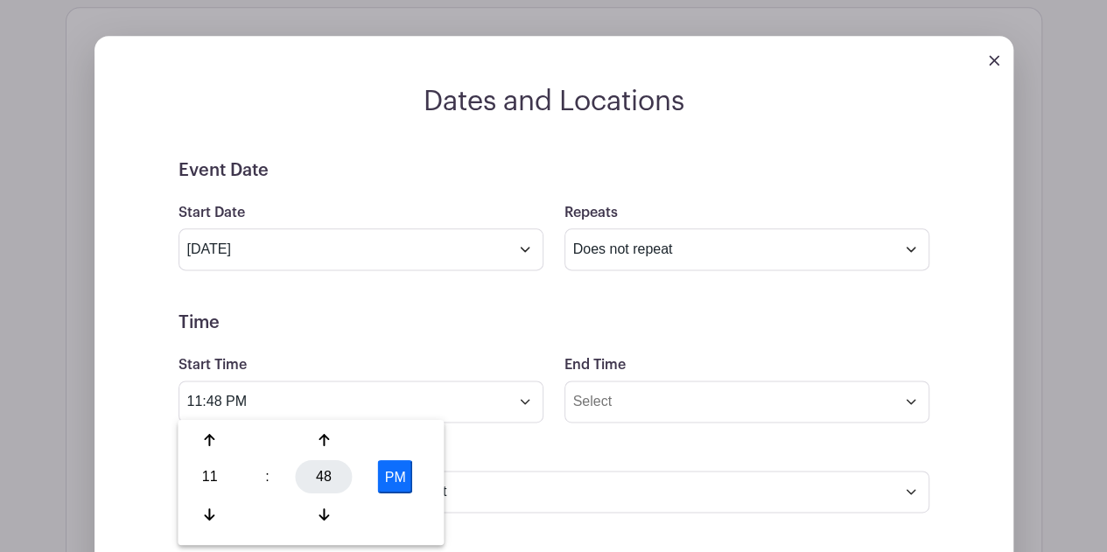
click at [319, 479] on div "48" at bounding box center [324, 476] width 57 height 33
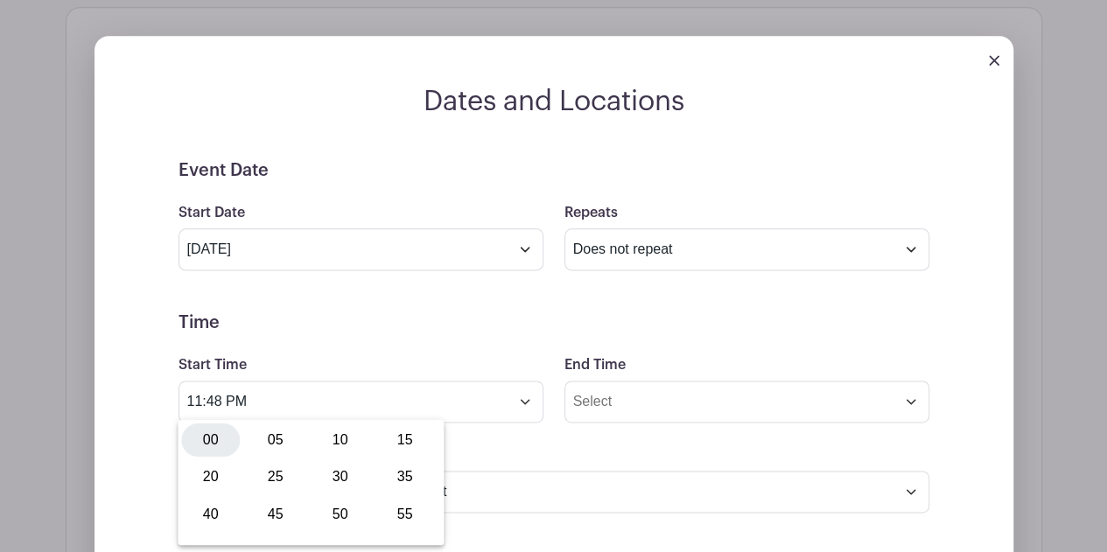
click at [212, 439] on div "00" at bounding box center [210, 440] width 59 height 33
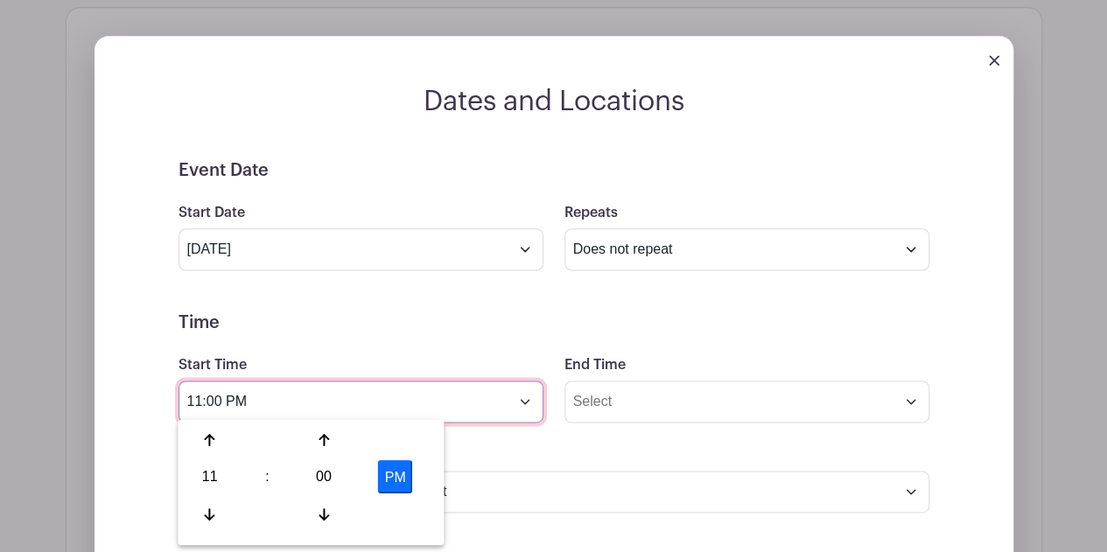
click at [205, 396] on input "11:00 PM" at bounding box center [361, 402] width 365 height 42
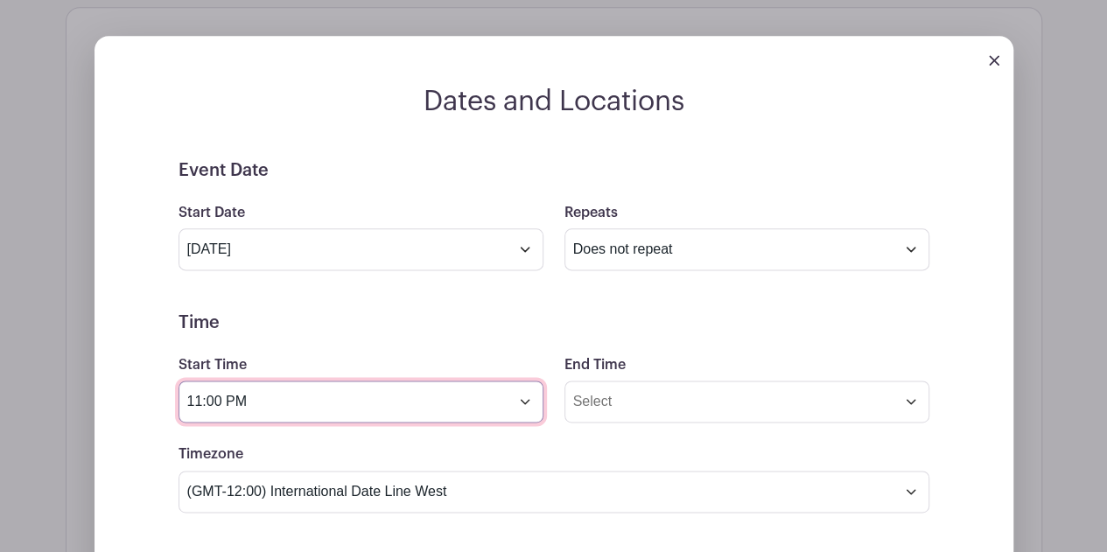
click at [191, 400] on input "11:00 PM" at bounding box center [361, 402] width 365 height 42
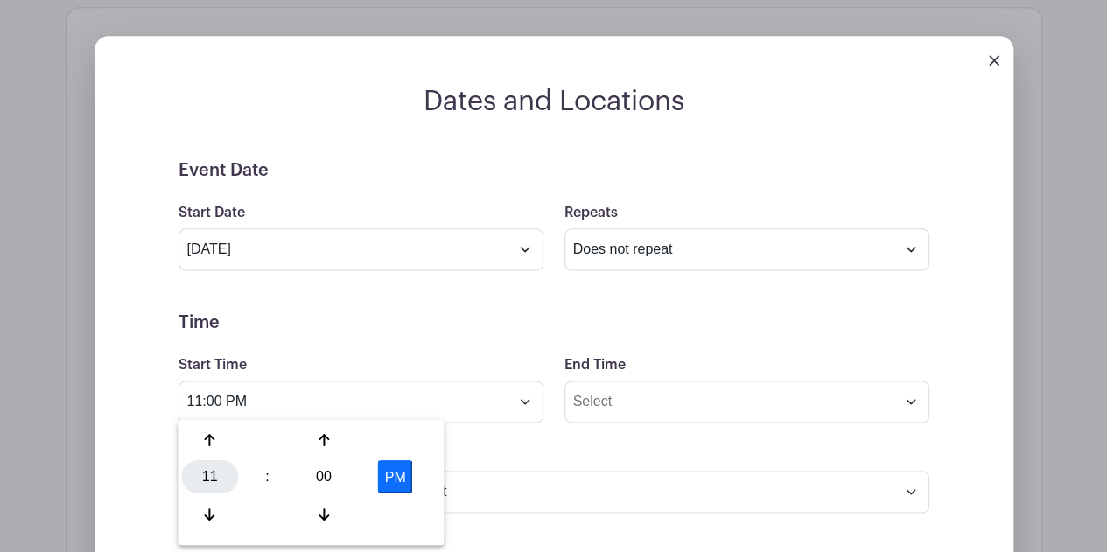
click at [207, 468] on div "11" at bounding box center [209, 476] width 57 height 33
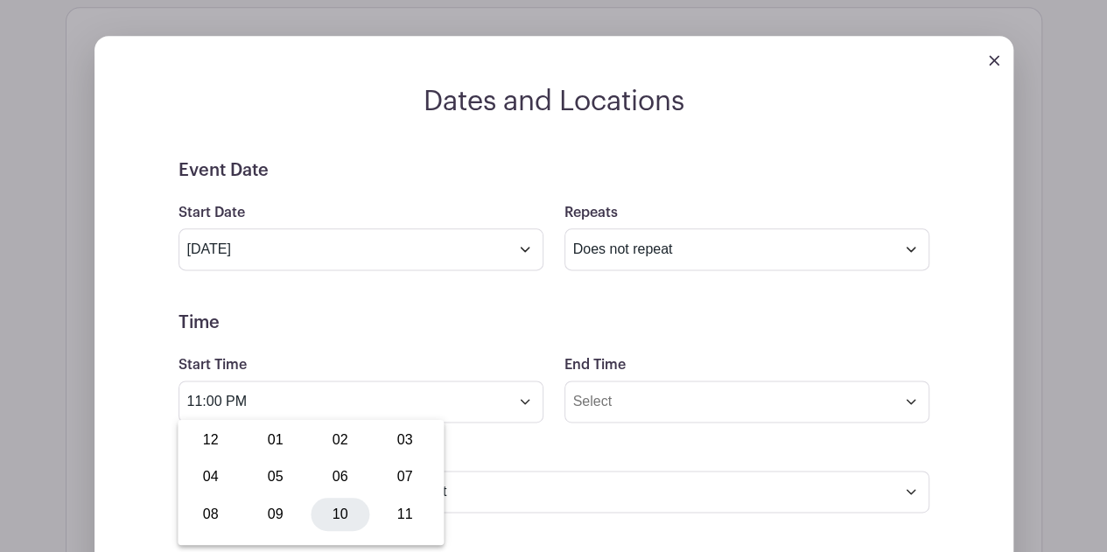
click at [357, 515] on div "10" at bounding box center [340, 513] width 59 height 33
click at [345, 482] on div "00" at bounding box center [324, 476] width 57 height 33
click at [337, 469] on div "30" at bounding box center [340, 476] width 59 height 33
click at [389, 469] on button "PM" at bounding box center [395, 476] width 35 height 33
type input "10:30 AM"
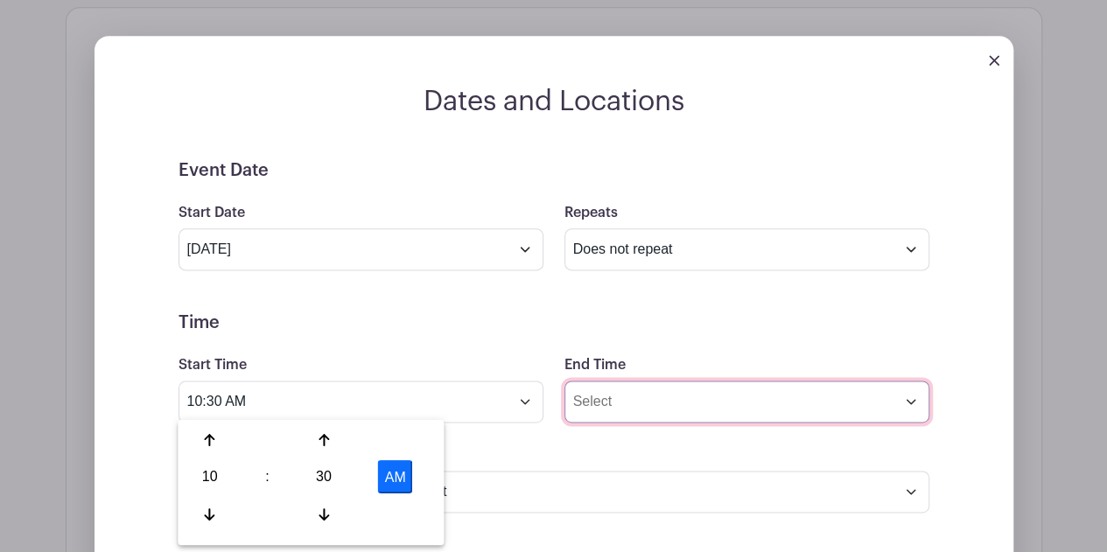
click at [633, 393] on input "End Time" at bounding box center [747, 402] width 365 height 42
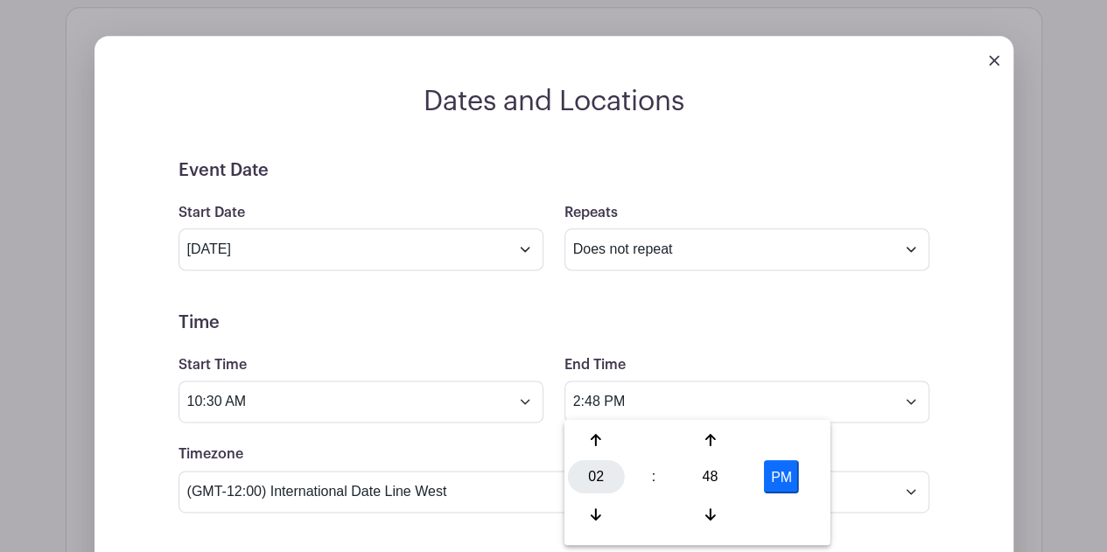
click at [596, 464] on div "02" at bounding box center [596, 476] width 57 height 33
click at [602, 468] on div "04" at bounding box center [597, 476] width 59 height 33
click at [716, 476] on div "48" at bounding box center [710, 476] width 57 height 33
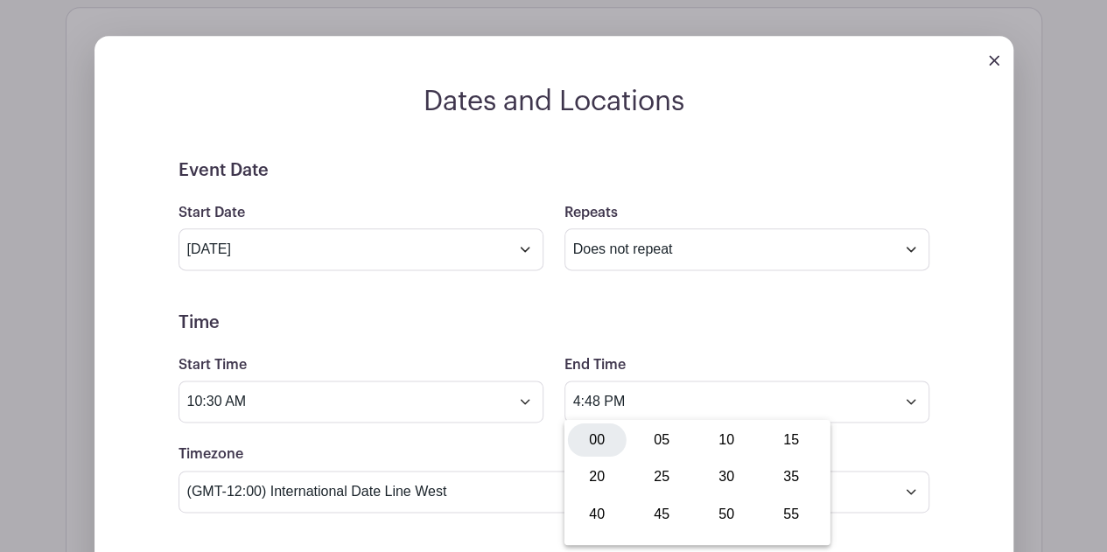
click at [599, 444] on div "00" at bounding box center [597, 440] width 59 height 33
type input "4:00 PM"
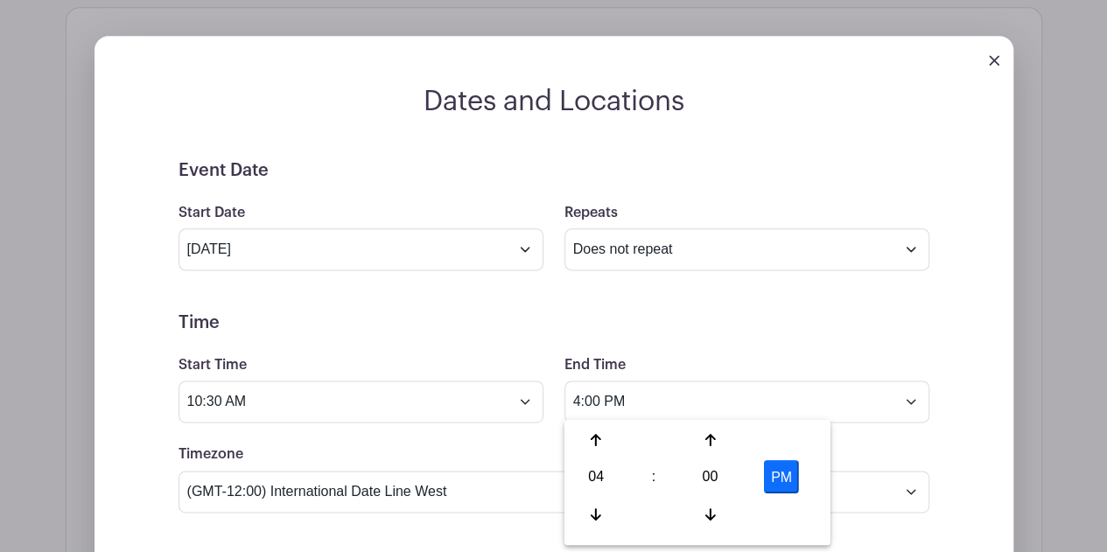
click at [856, 447] on div "Timezone (GMT-12:00) International Date Line West (GMT-11:00) American Samoa (G…" at bounding box center [554, 478] width 772 height 68
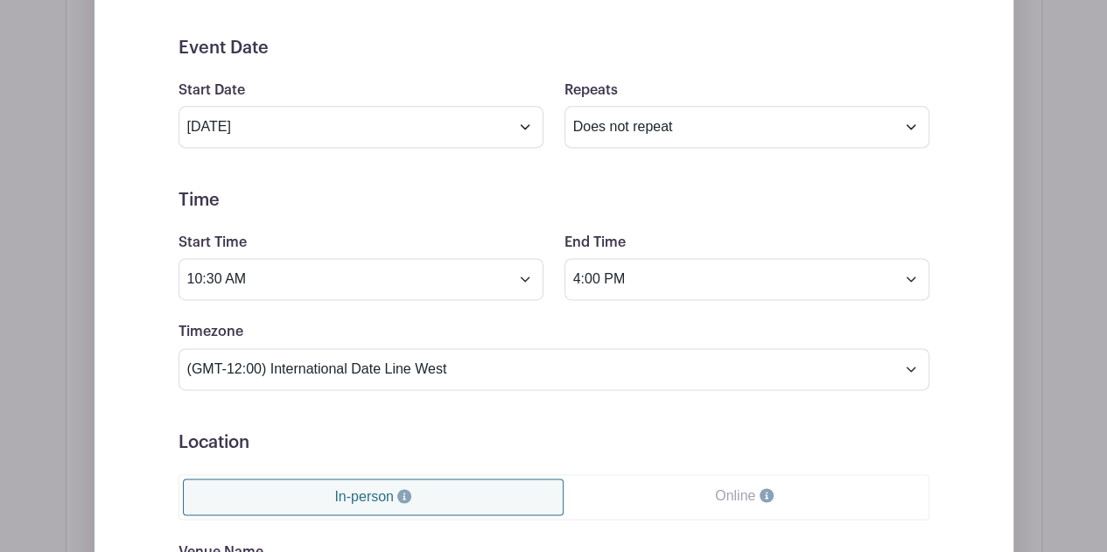
scroll to position [1164, 0]
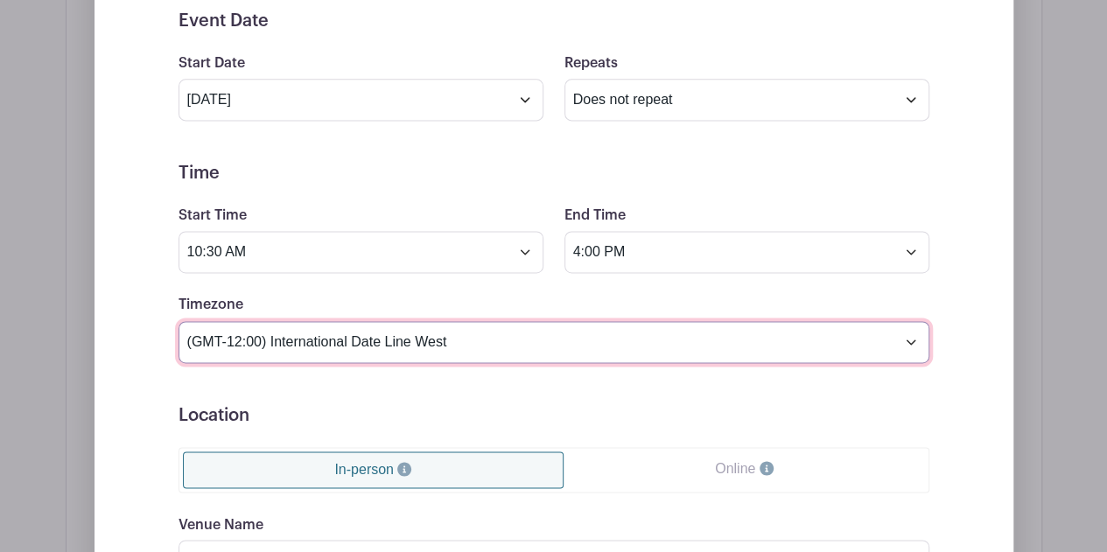
click at [450, 342] on select "(GMT-12:00) International Date Line West (GMT-11:00) American Samoa (GMT-11:00)…" at bounding box center [554, 342] width 751 height 42
select select "Eastern Time (US & Canada)"
click at [179, 321] on select "(GMT-12:00) International Date Line West (GMT-11:00) American Samoa (GMT-11:00)…" at bounding box center [554, 342] width 751 height 42
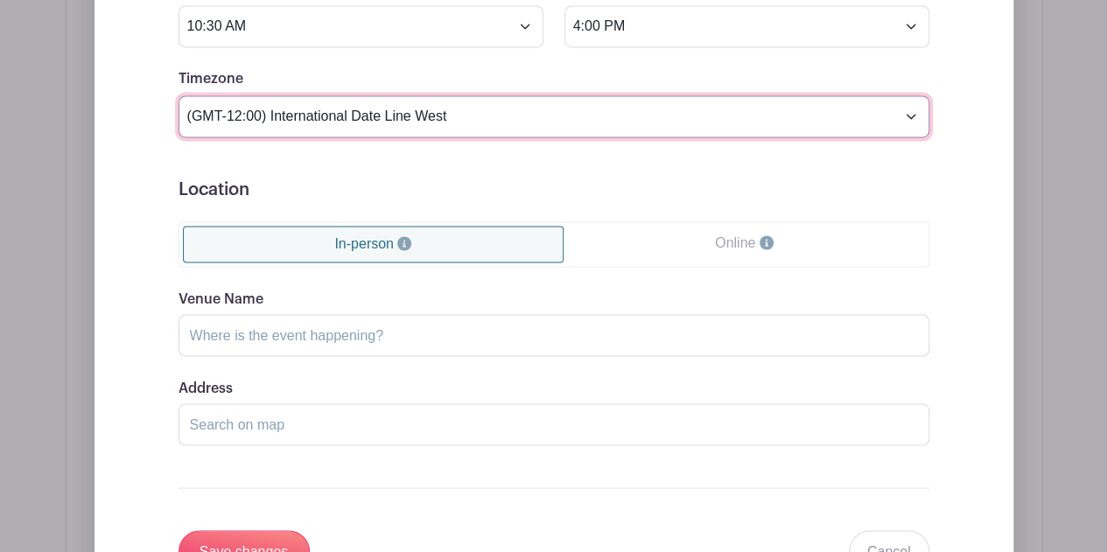
scroll to position [1393, 0]
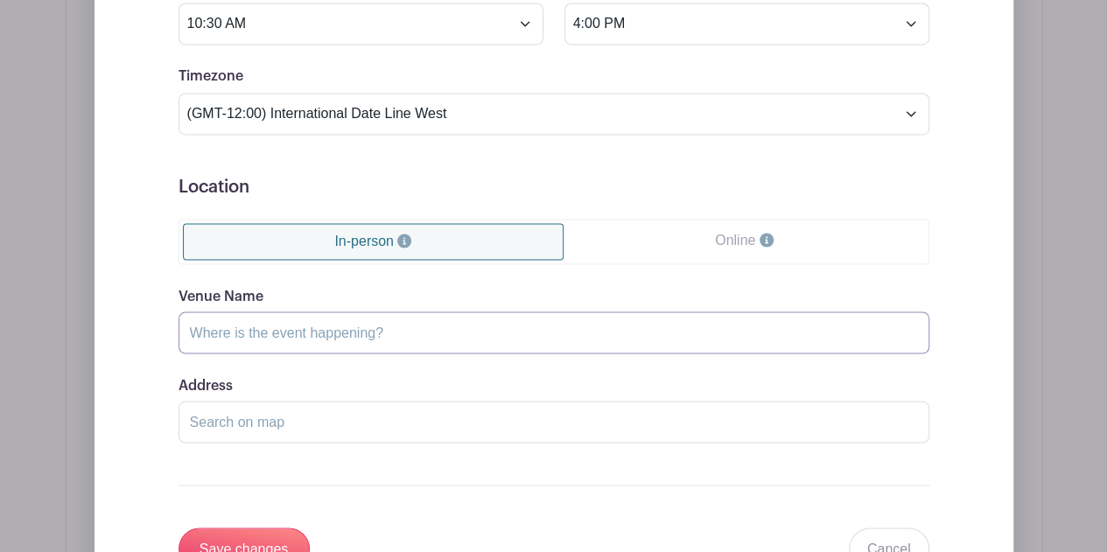
click at [323, 334] on input "Venue Name" at bounding box center [554, 333] width 751 height 42
type input "Drybar West Bay Plaza"
click at [245, 421] on input "Address" at bounding box center [554, 422] width 751 height 42
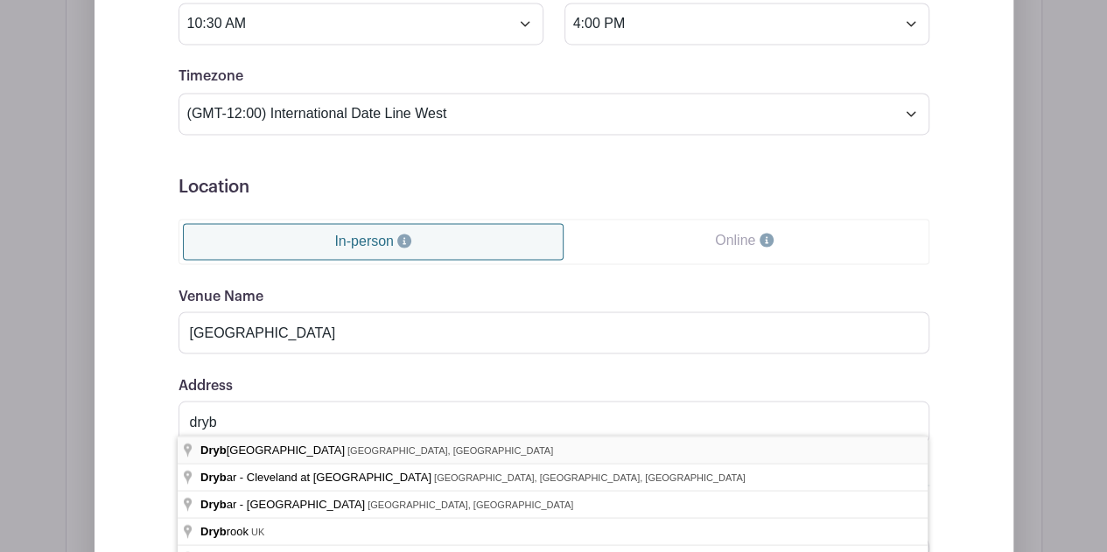
type input "Drybar - West Bay Plaza, Detroit Road, Westlake, OH, USA"
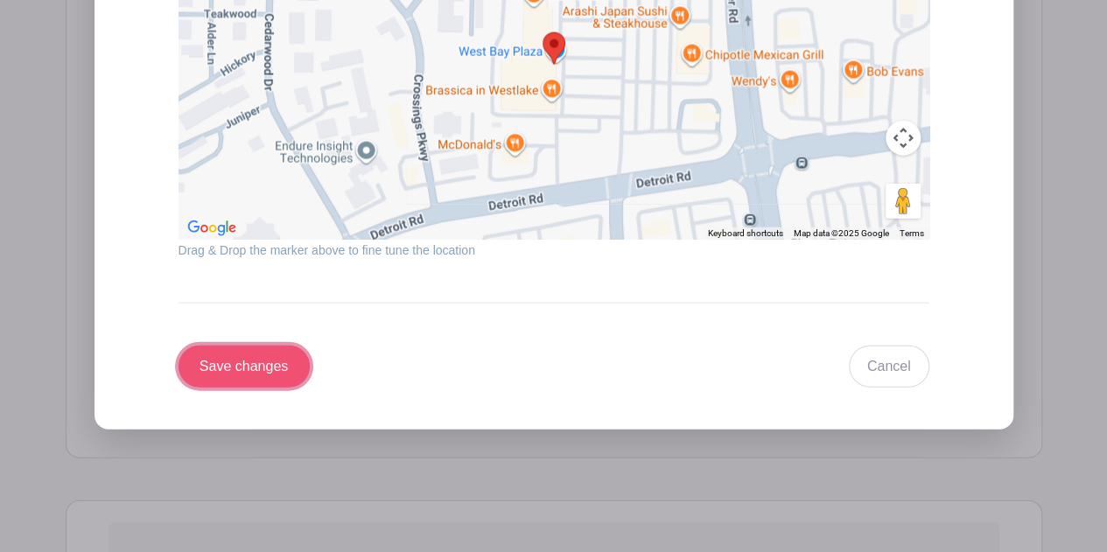
click at [264, 352] on input "Save changes" at bounding box center [244, 367] width 131 height 42
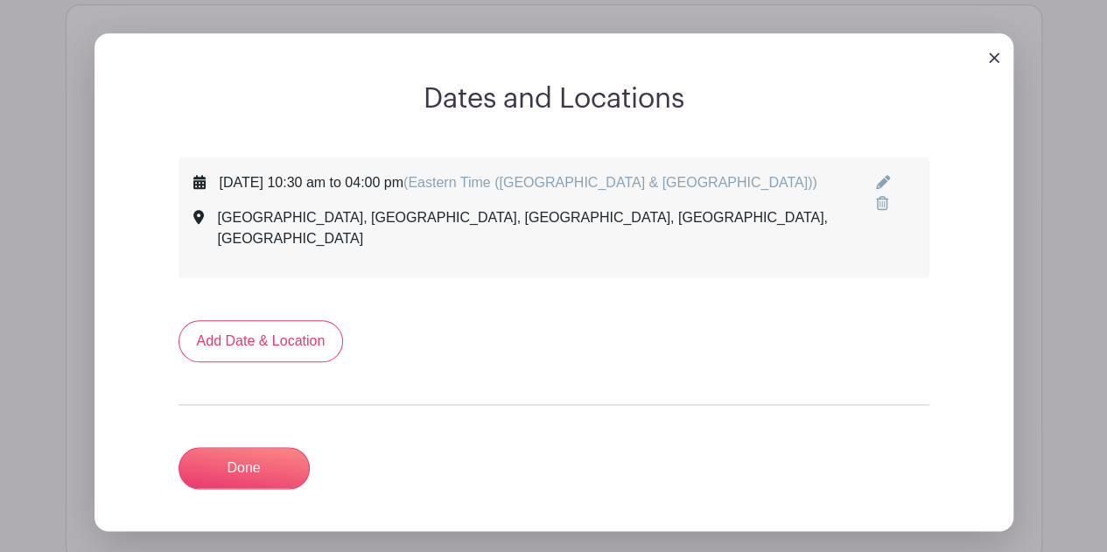
scroll to position [877, 0]
click at [263, 447] on link "Done" at bounding box center [244, 468] width 131 height 42
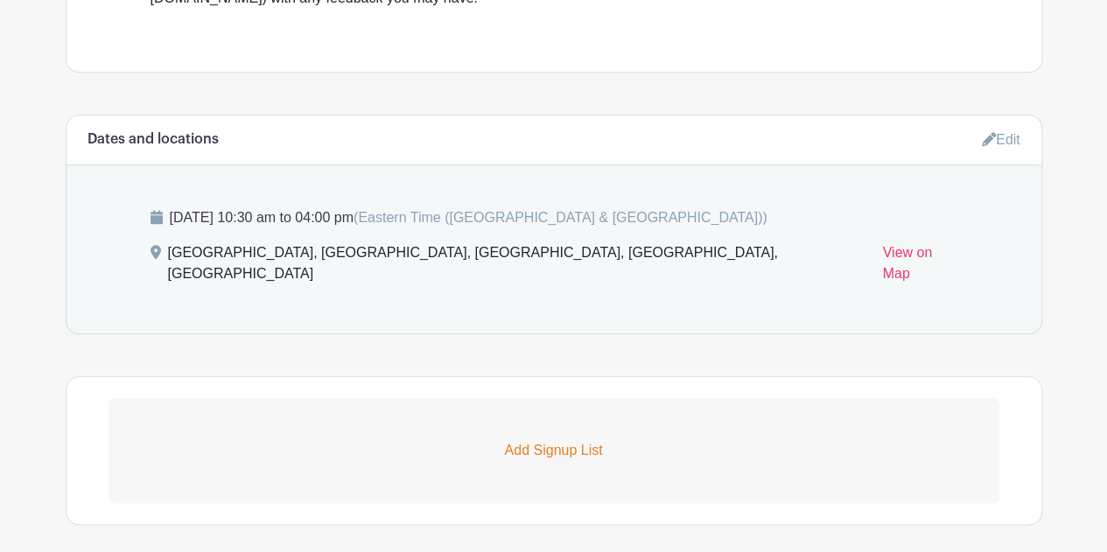
scroll to position [756, 0]
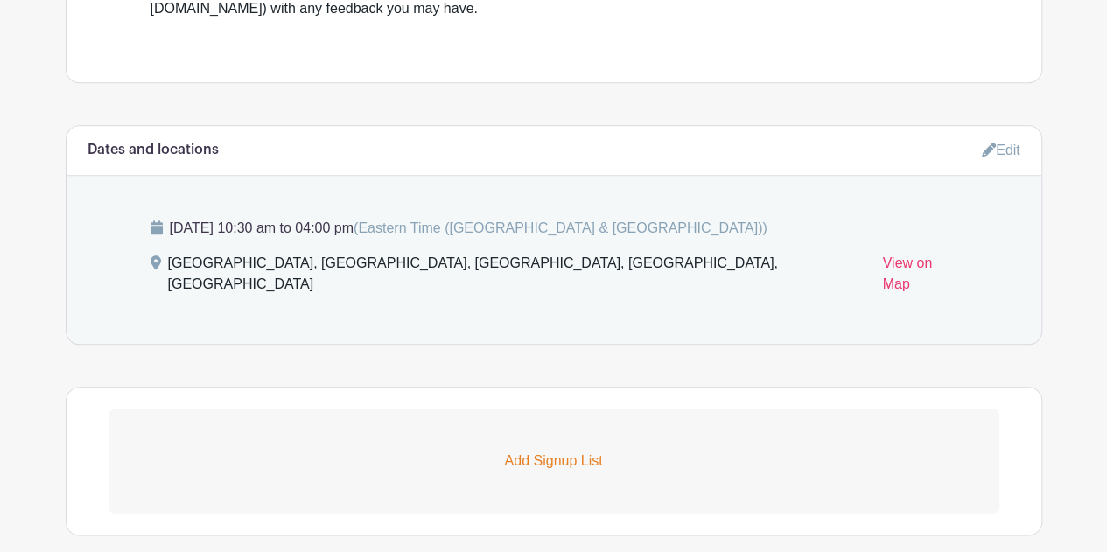
click at [994, 148] on link "Edit" at bounding box center [1001, 150] width 39 height 29
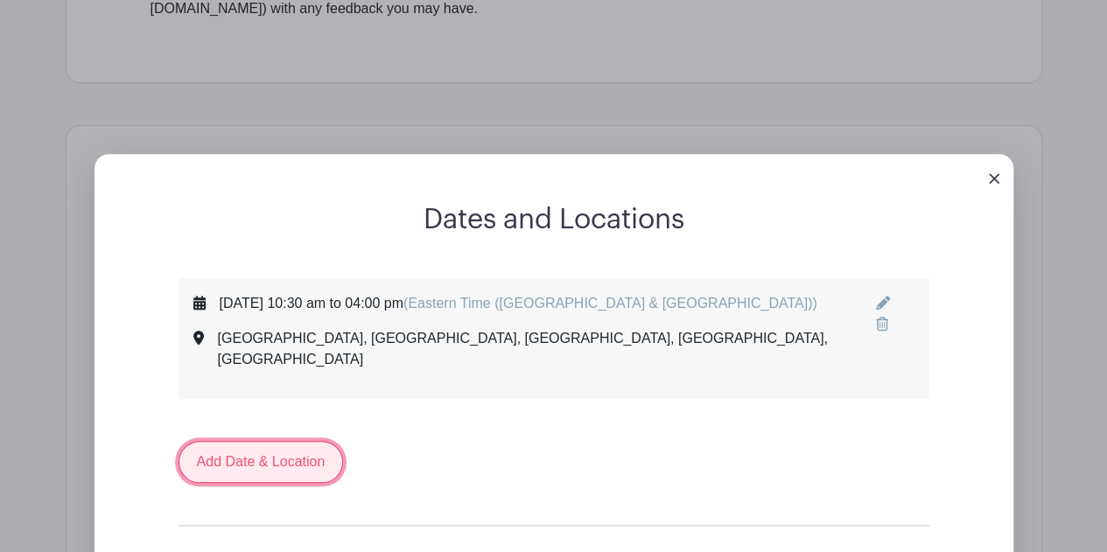
click at [285, 451] on link "Add Date & Location" at bounding box center [261, 462] width 165 height 42
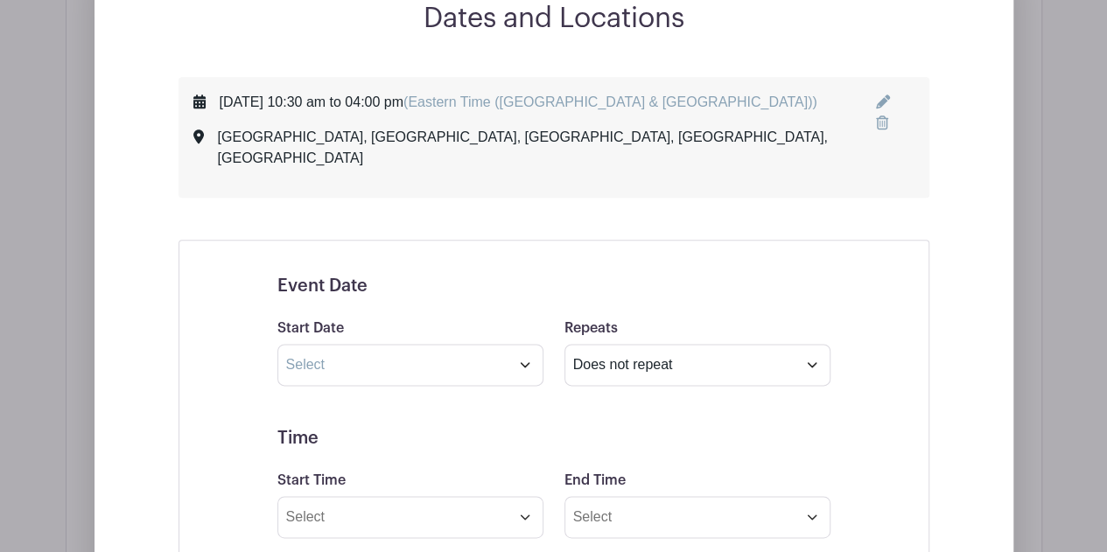
scroll to position [961, 0]
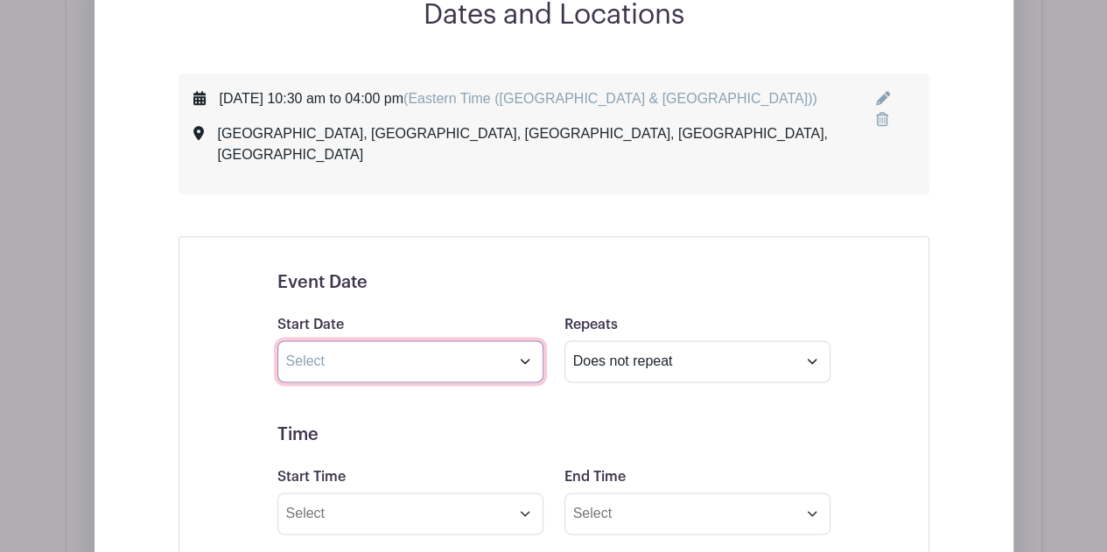
click at [371, 343] on input "text" at bounding box center [411, 362] width 266 height 42
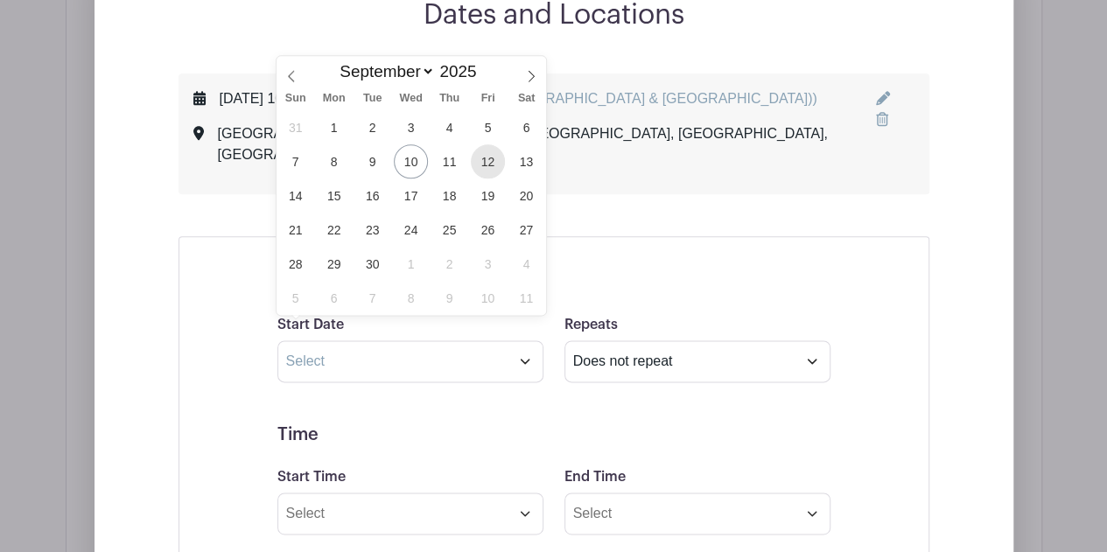
click at [482, 158] on span "12" at bounding box center [488, 161] width 34 height 34
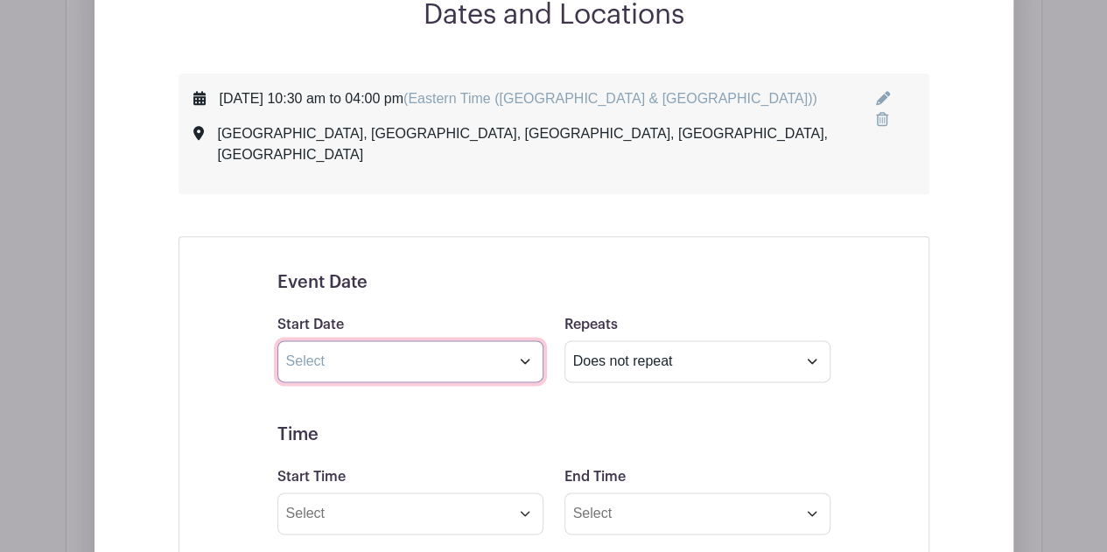
type input "Sep 12 2025"
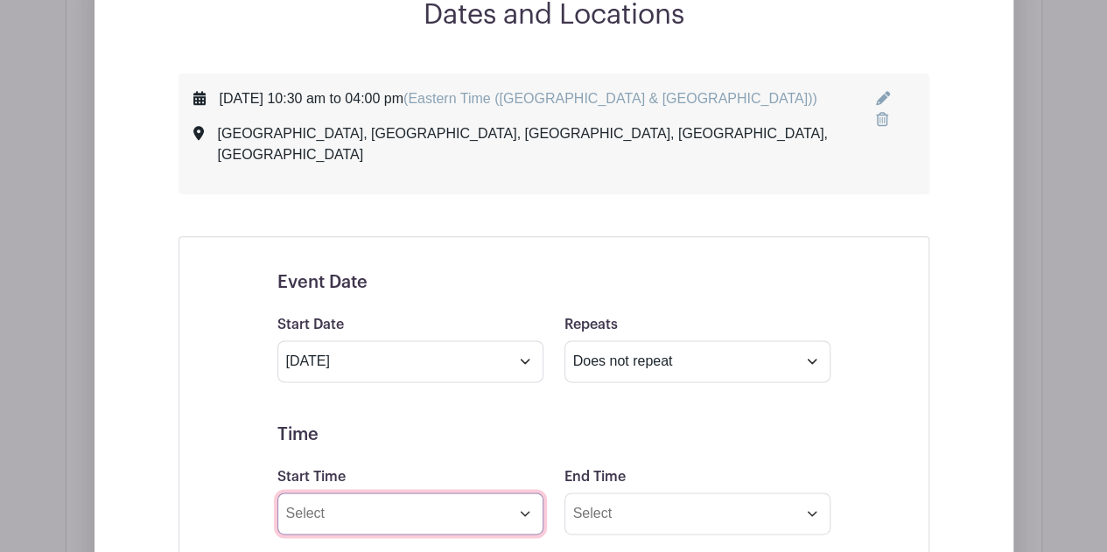
click at [374, 498] on input "Start Time" at bounding box center [411, 514] width 266 height 42
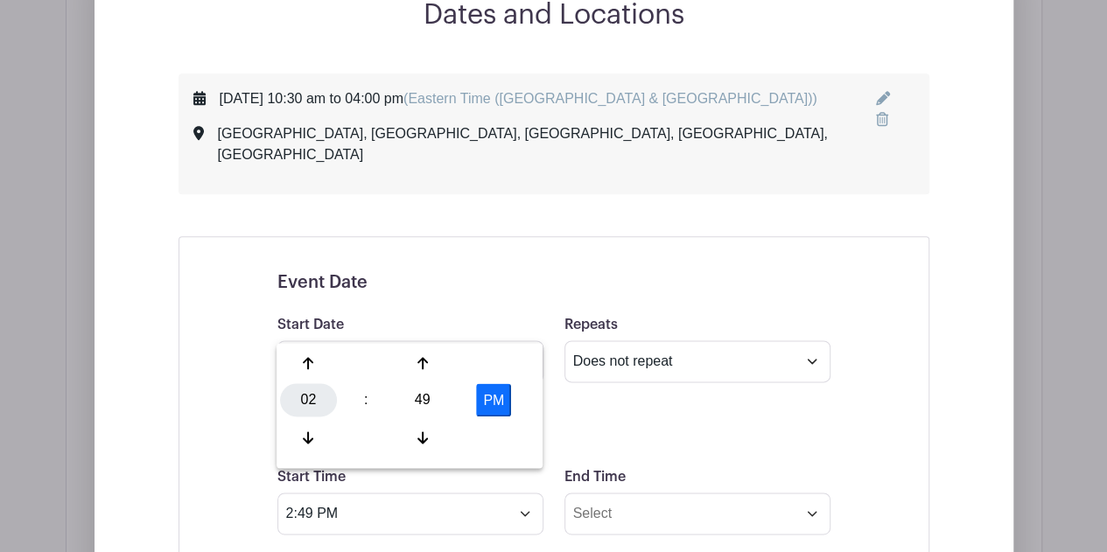
click at [289, 385] on div "02" at bounding box center [308, 399] width 57 height 33
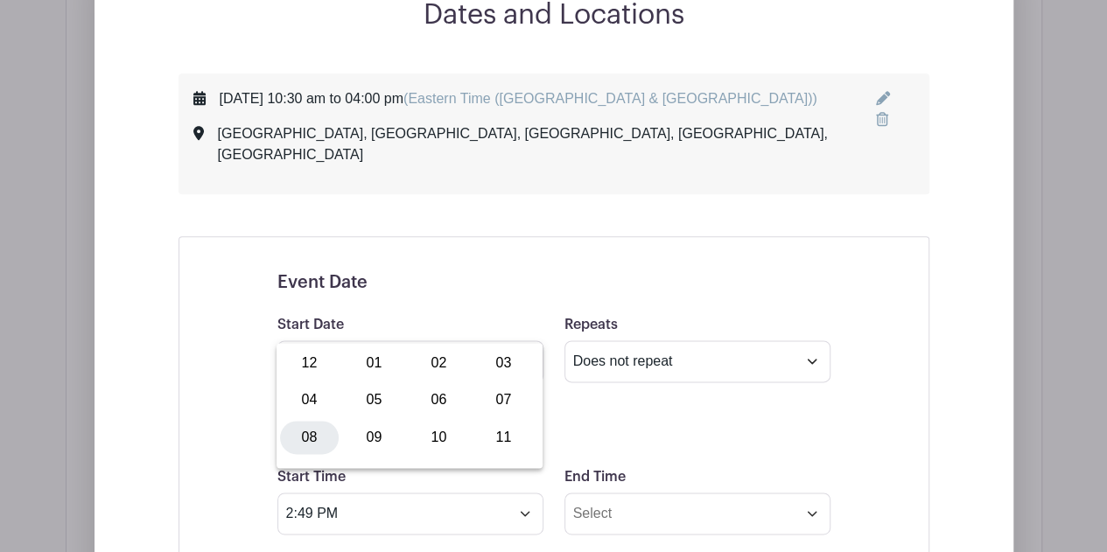
click at [317, 432] on div "08" at bounding box center [309, 437] width 59 height 33
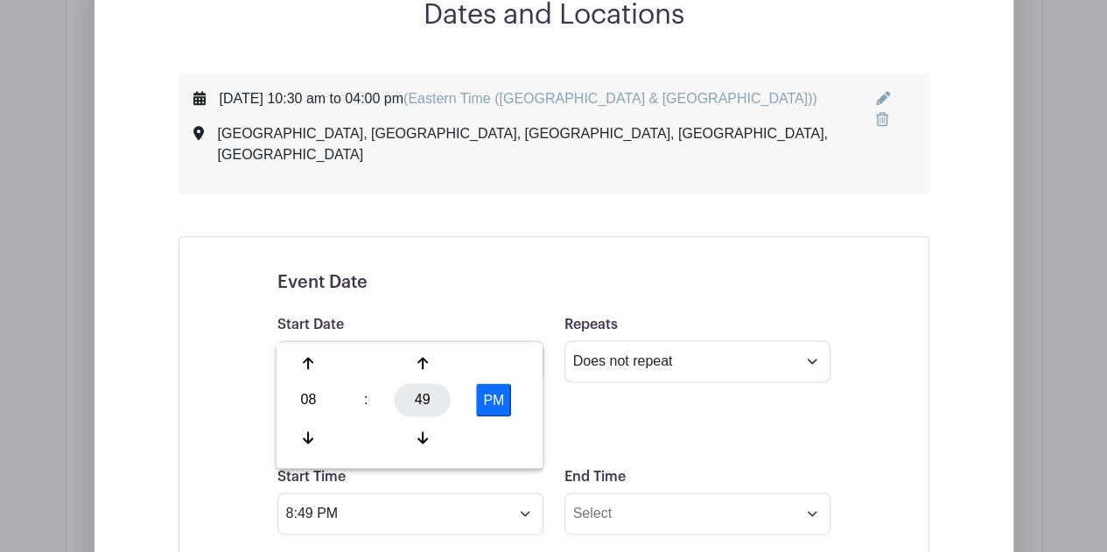
click at [411, 399] on div "49" at bounding box center [422, 399] width 57 height 33
click at [448, 399] on div "30" at bounding box center [439, 399] width 59 height 33
click at [500, 404] on button "PM" at bounding box center [493, 399] width 35 height 33
type input "8:30 AM"
click at [699, 355] on select "Does not repeat Daily Weekly Monthly on day 12 Monthly on the second Friday Oth…" at bounding box center [698, 362] width 266 height 42
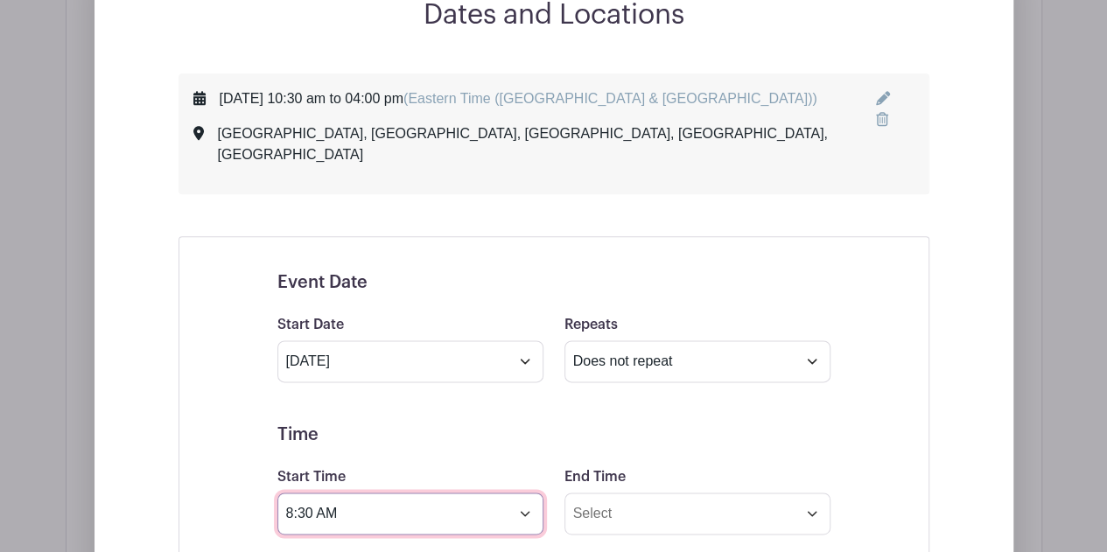
click at [304, 503] on input "8:30 AM" at bounding box center [411, 514] width 266 height 42
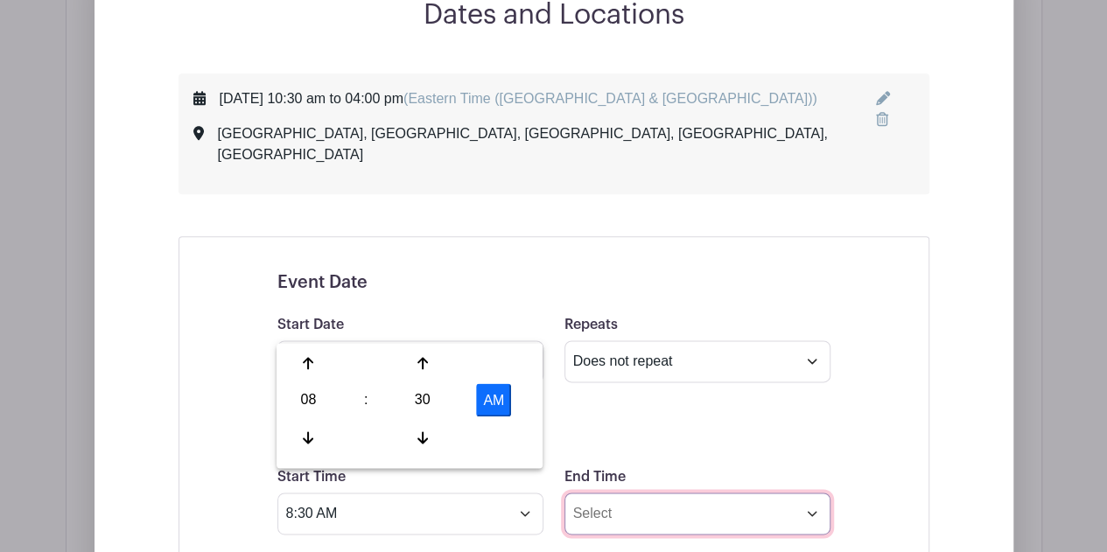
click at [614, 493] on input "End Time" at bounding box center [698, 514] width 266 height 42
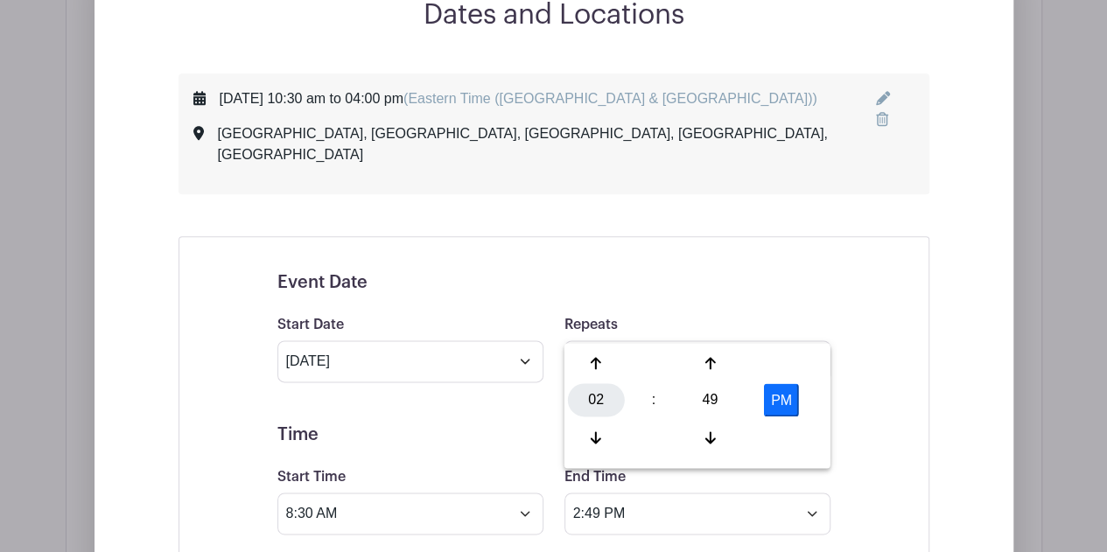
click at [597, 409] on div "02" at bounding box center [596, 399] width 57 height 33
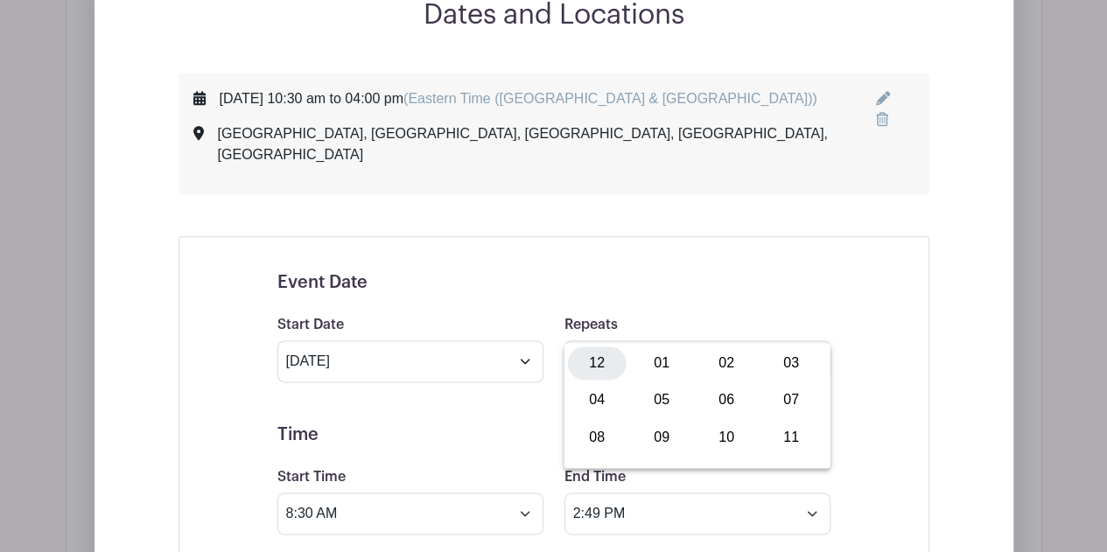
click at [581, 372] on div "12" at bounding box center [597, 363] width 59 height 33
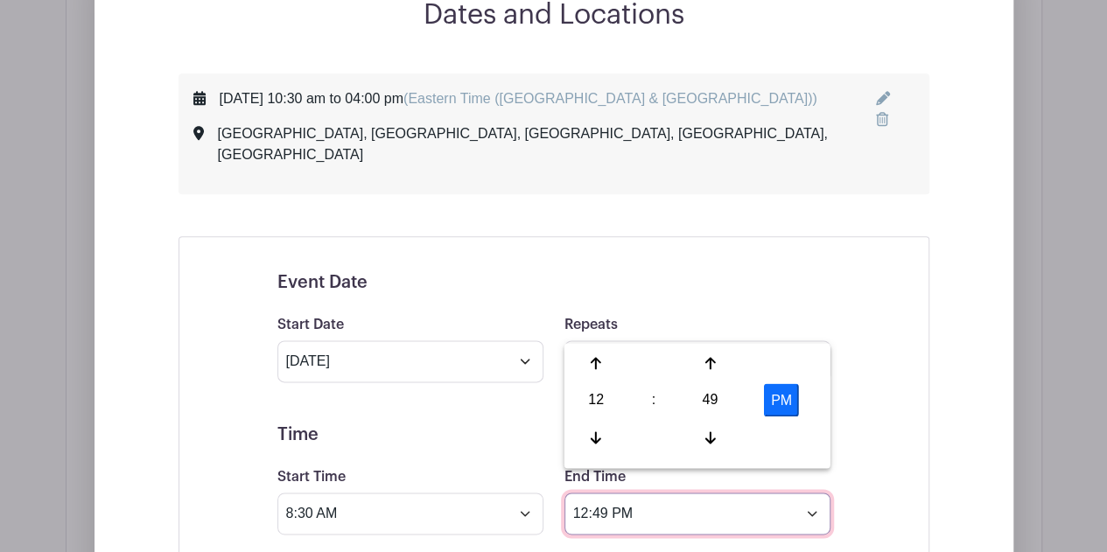
click at [634, 493] on input "12:49 PM" at bounding box center [698, 514] width 266 height 42
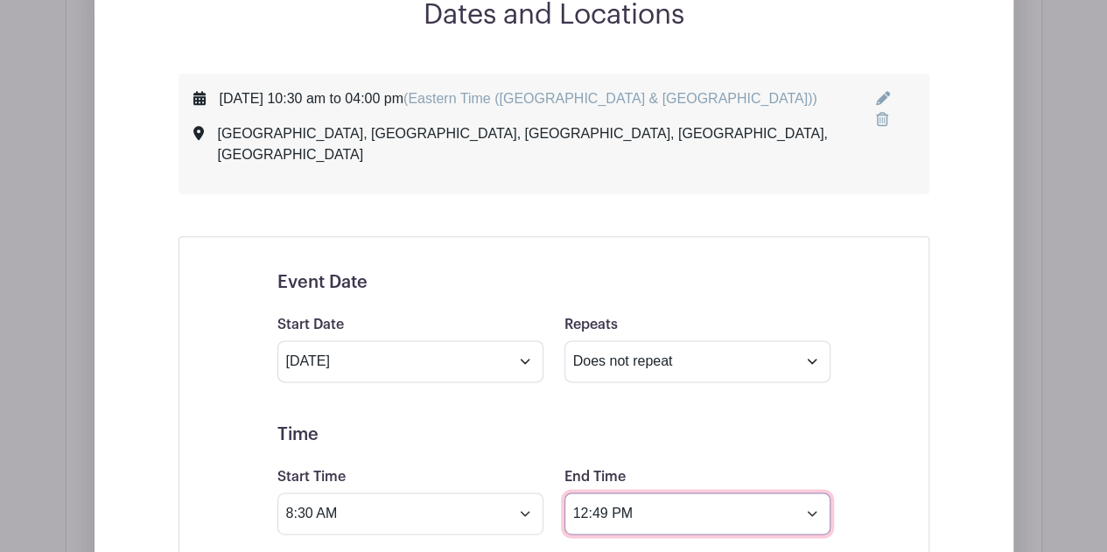
click at [580, 493] on input "12:49 PM" at bounding box center [698, 514] width 266 height 42
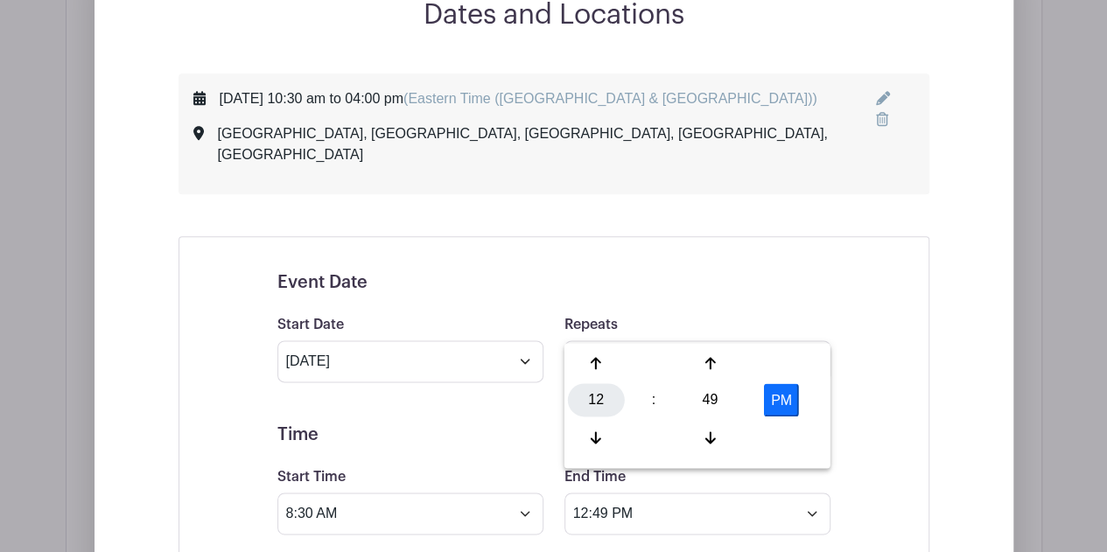
click at [604, 413] on div "12" at bounding box center [596, 399] width 57 height 33
click at [597, 400] on div "04" at bounding box center [597, 399] width 59 height 33
click at [727, 396] on div "49" at bounding box center [710, 399] width 57 height 33
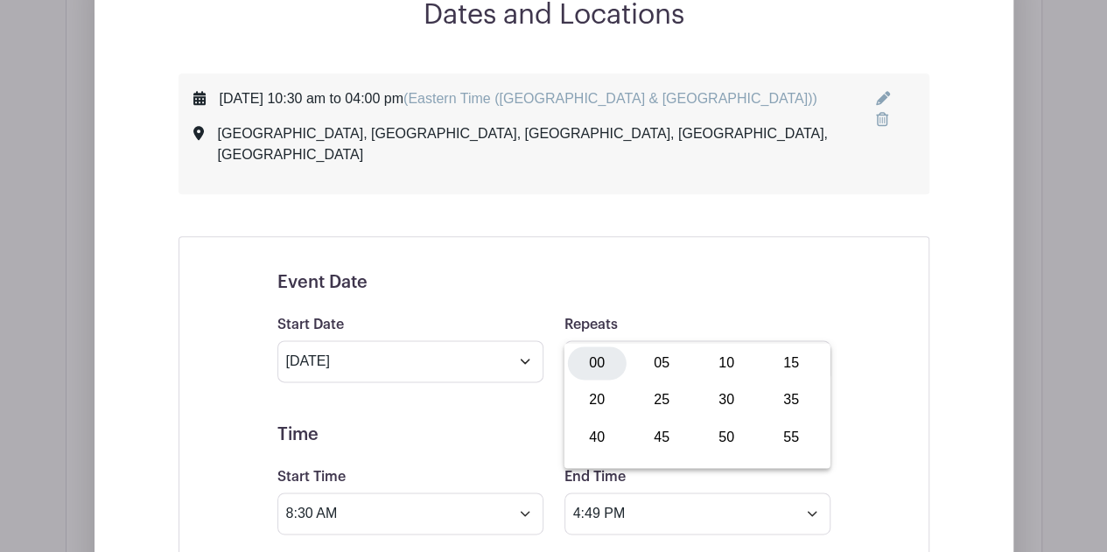
click at [602, 374] on div "00" at bounding box center [597, 363] width 59 height 33
type input "4:00 PM"
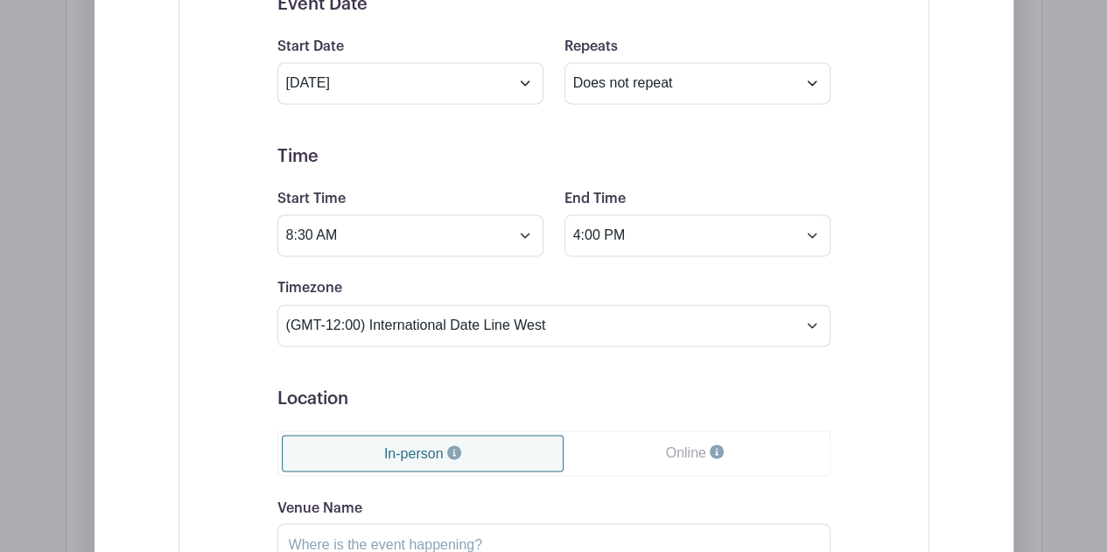
scroll to position [1243, 0]
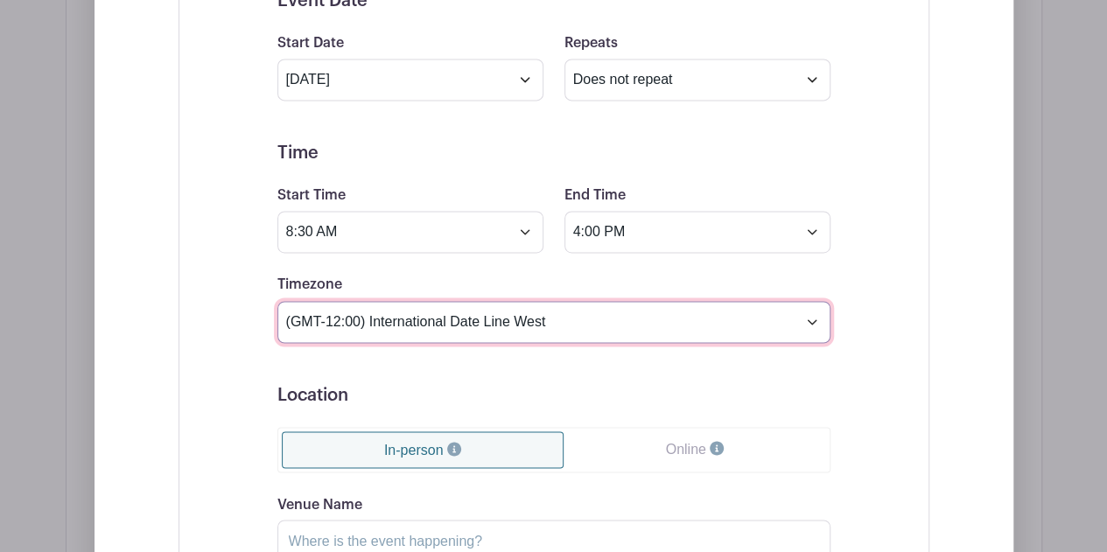
click at [546, 304] on select "(GMT-12:00) International Date Line West (GMT-11:00) American Samoa (GMT-11:00)…" at bounding box center [554, 322] width 553 height 42
select select "Eastern Time (US & Canada)"
click at [278, 301] on select "(GMT-12:00) International Date Line West (GMT-11:00) American Samoa (GMT-11:00)…" at bounding box center [554, 322] width 553 height 42
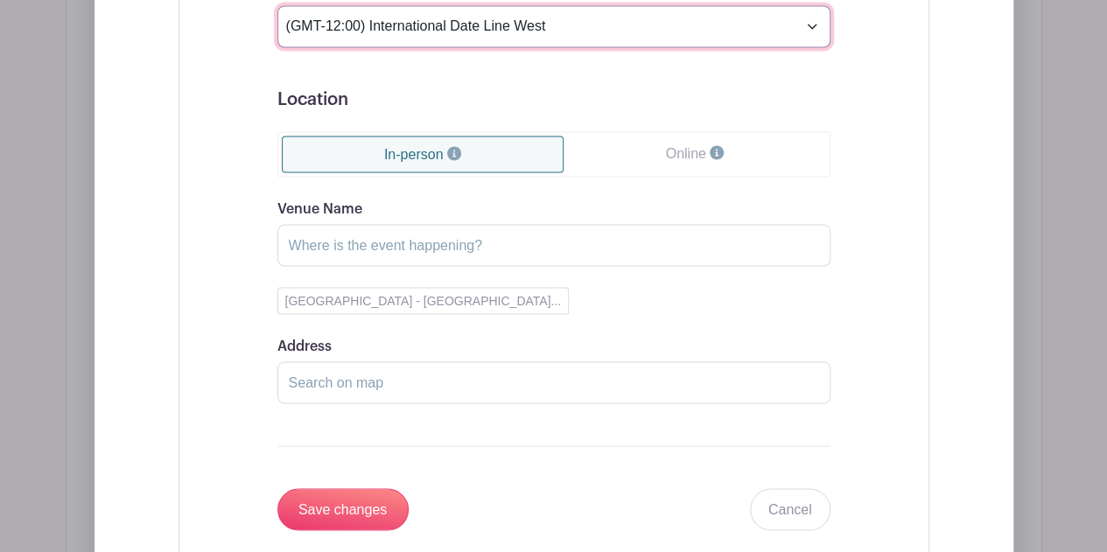
scroll to position [1555, 0]
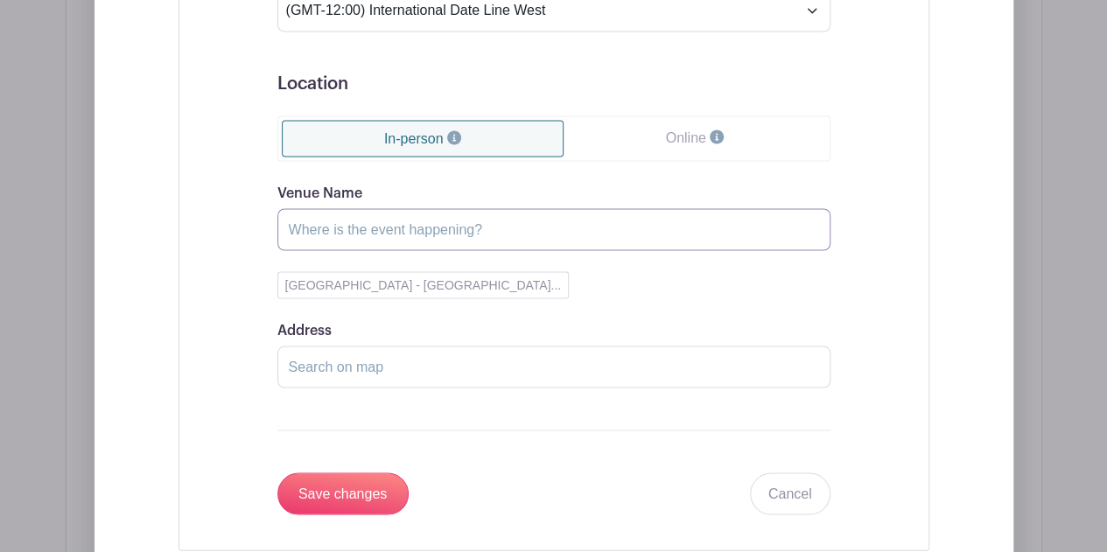
click at [408, 215] on input "Venue Name" at bounding box center [554, 229] width 553 height 42
type input "Drybar West Bay Plaza"
click at [355, 346] on input "Address" at bounding box center [554, 367] width 553 height 42
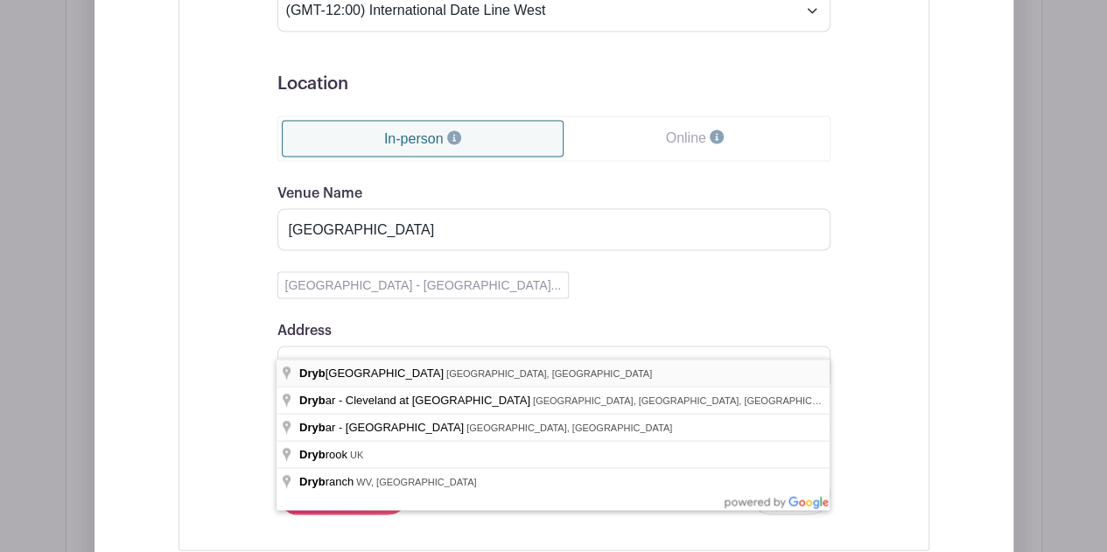
type input "Drybar - West Bay Plaza, Detroit Road, Westlake, OH, USA"
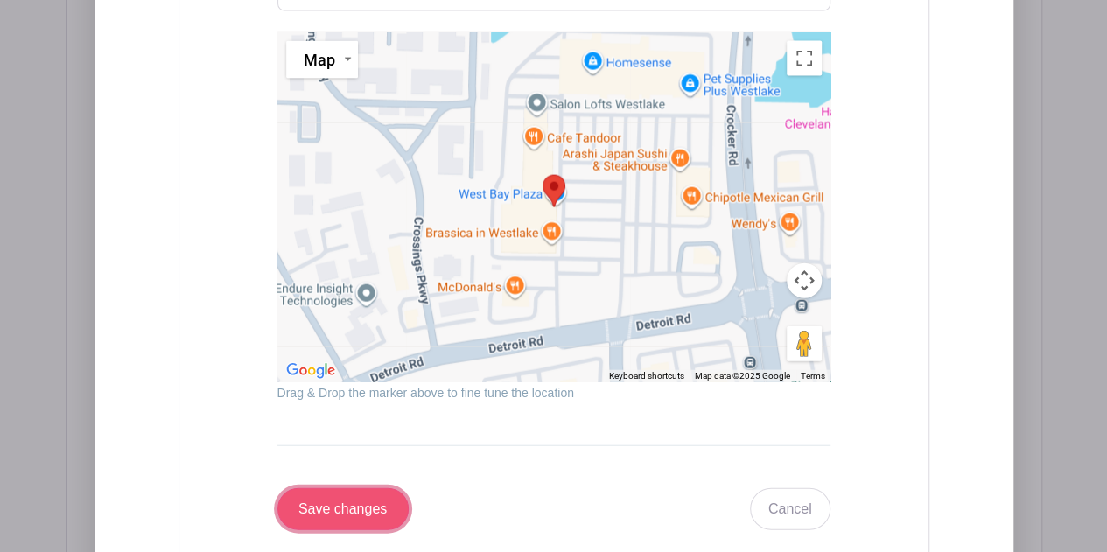
click at [379, 489] on input "Save changes" at bounding box center [343, 510] width 131 height 42
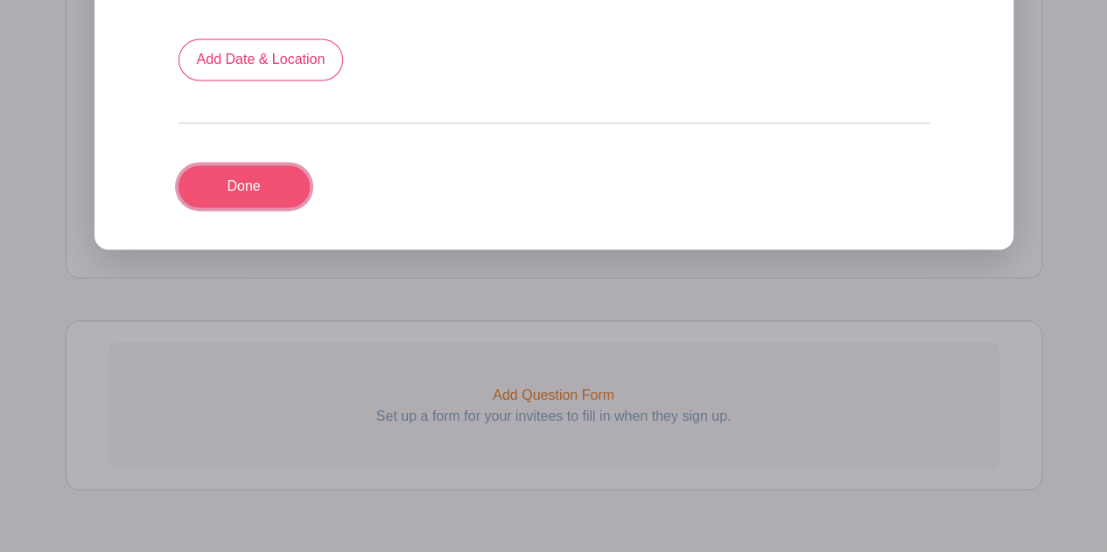
click at [270, 165] on link "Done" at bounding box center [244, 186] width 131 height 42
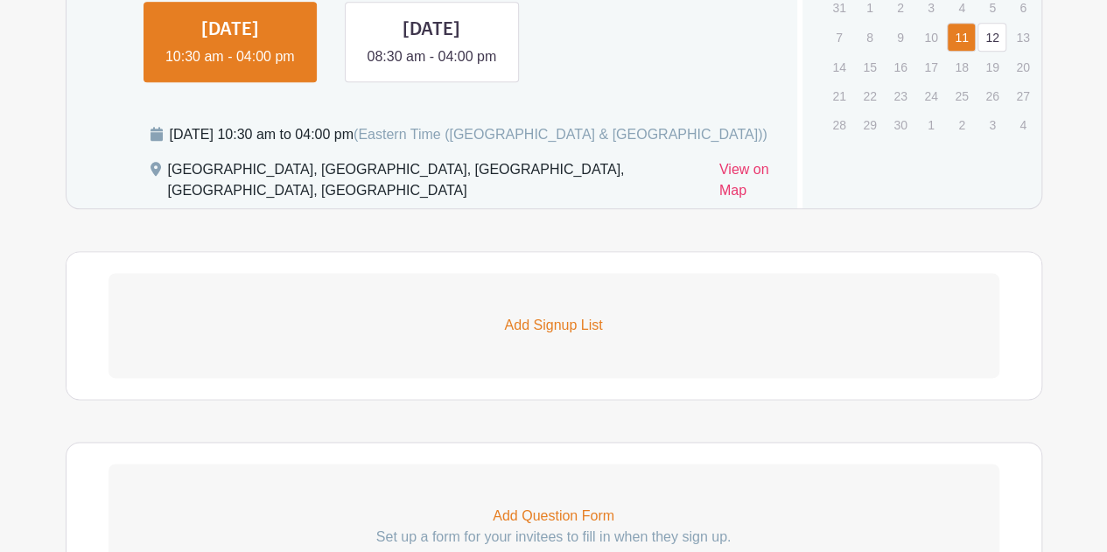
scroll to position [1012, 0]
click at [551, 320] on p "Add Signup List" at bounding box center [554, 326] width 891 height 21
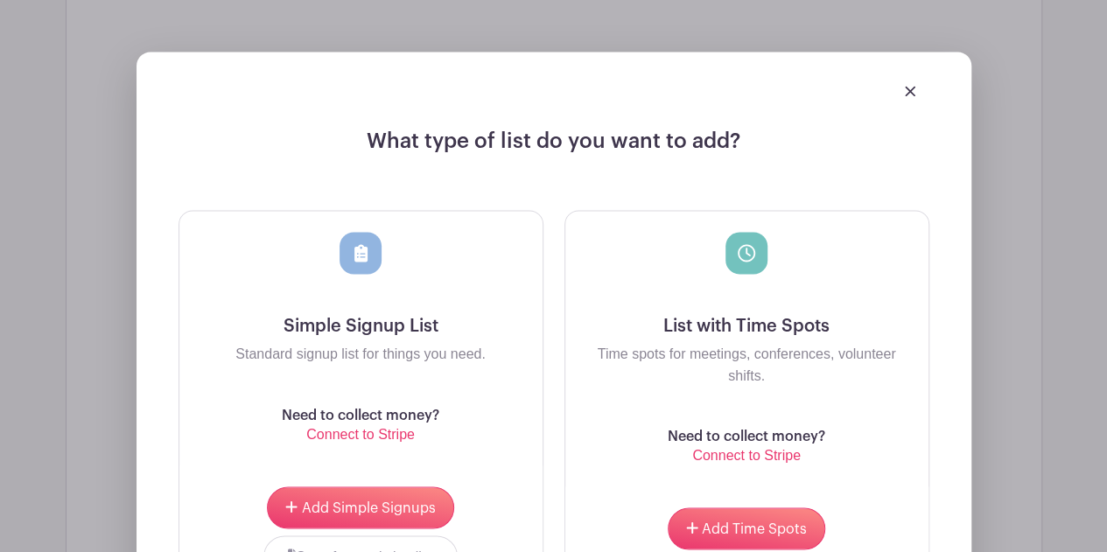
scroll to position [1305, 0]
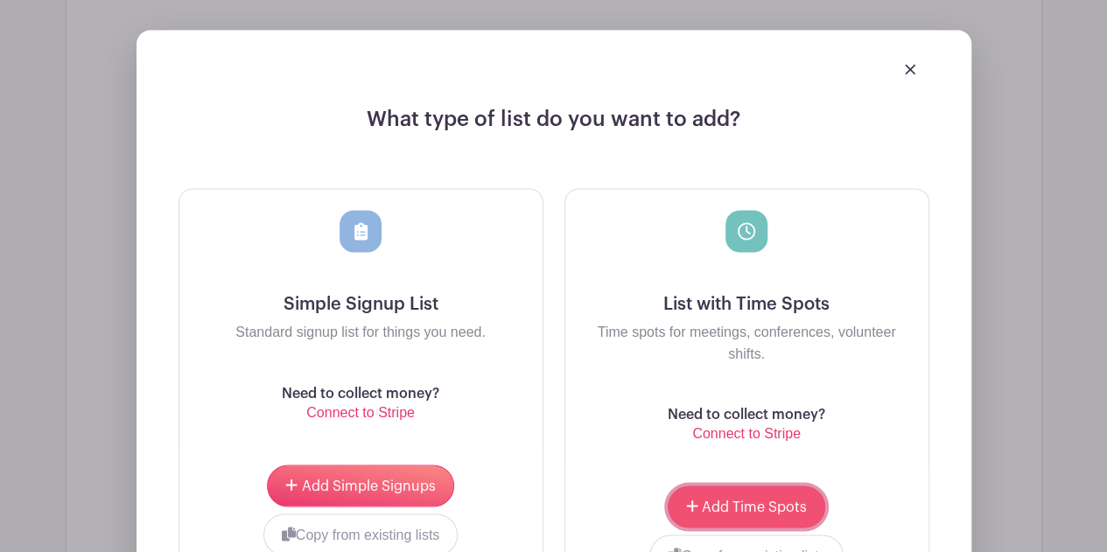
click at [725, 507] on span "Add Time Spots" at bounding box center [754, 507] width 105 height 14
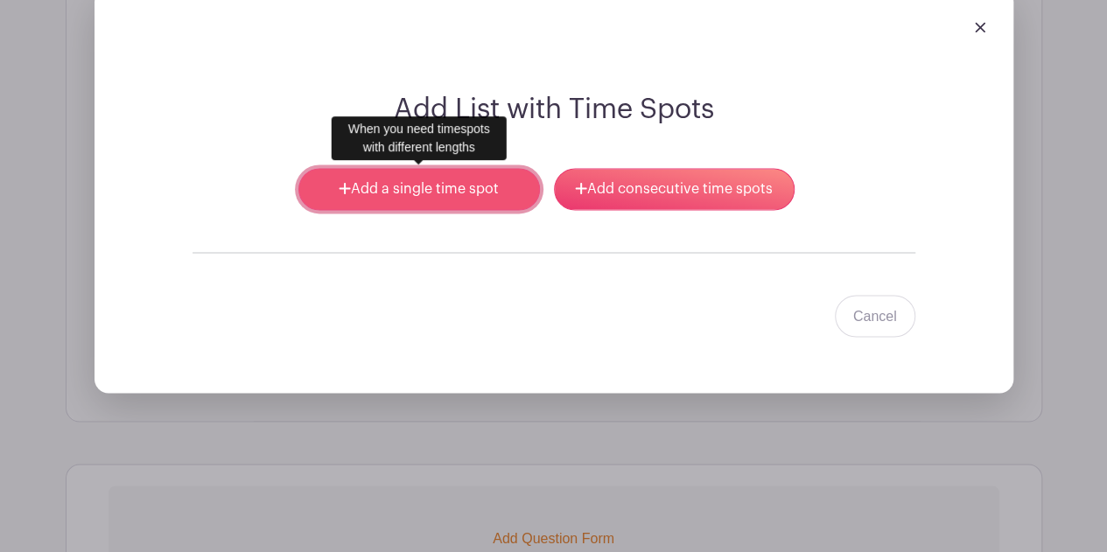
click at [455, 193] on link "Add a single time spot" at bounding box center [419, 189] width 241 height 42
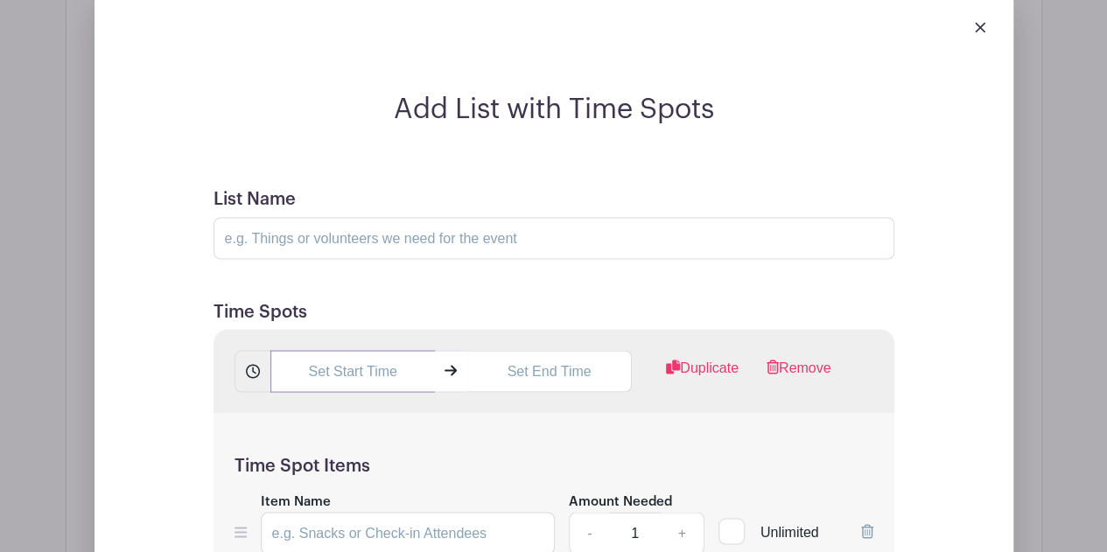
click at [361, 369] on input "text" at bounding box center [353, 371] width 165 height 42
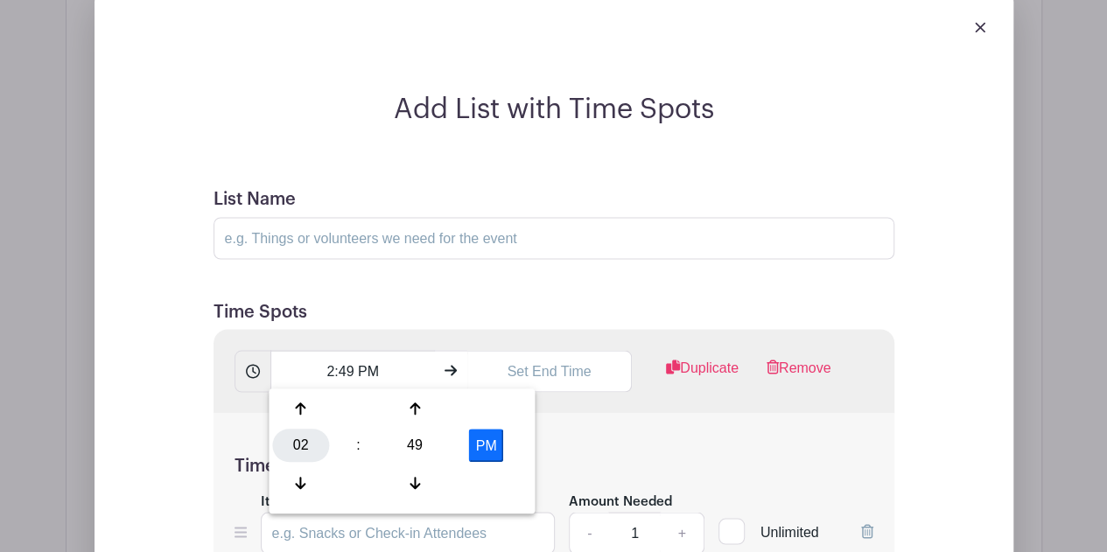
click at [293, 453] on div "02" at bounding box center [300, 445] width 57 height 33
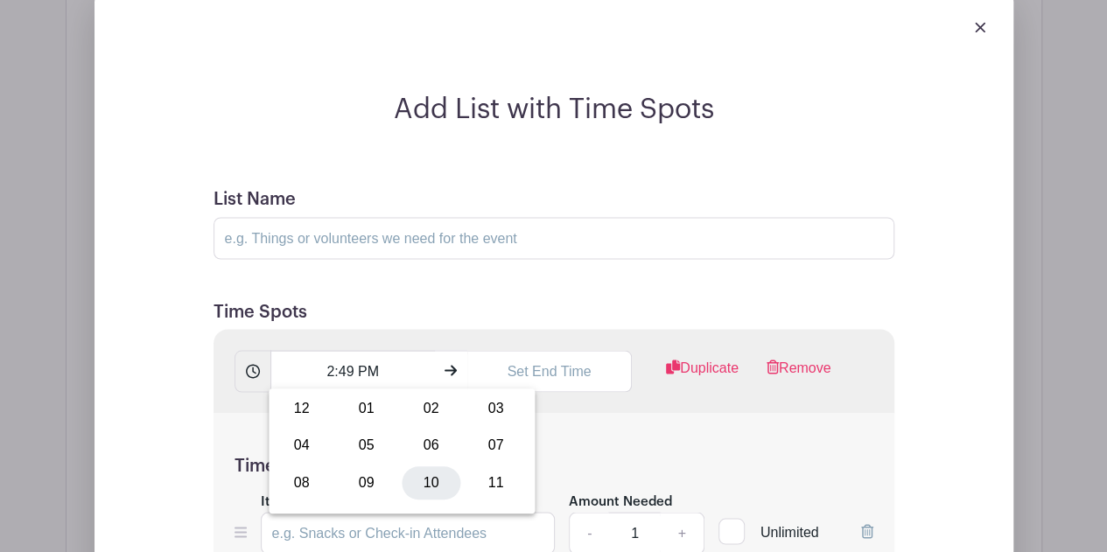
click at [427, 480] on div "10" at bounding box center [431, 482] width 59 height 33
click at [422, 449] on div "49" at bounding box center [415, 445] width 57 height 33
click at [421, 440] on div "30" at bounding box center [431, 445] width 59 height 33
click at [489, 445] on button "PM" at bounding box center [486, 445] width 35 height 33
type input "10:30 AM"
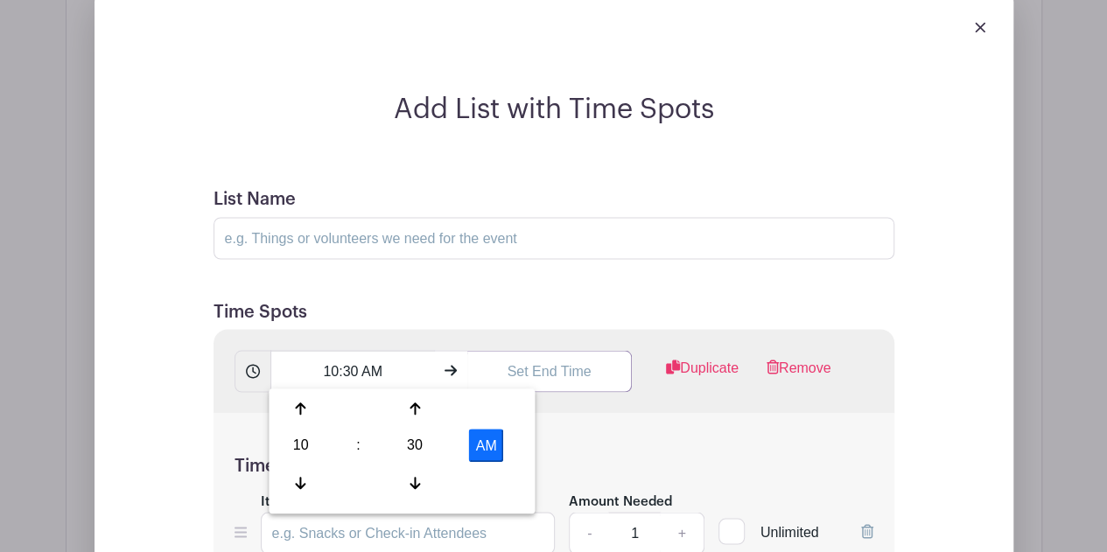
click at [504, 364] on input "text" at bounding box center [550, 371] width 165 height 42
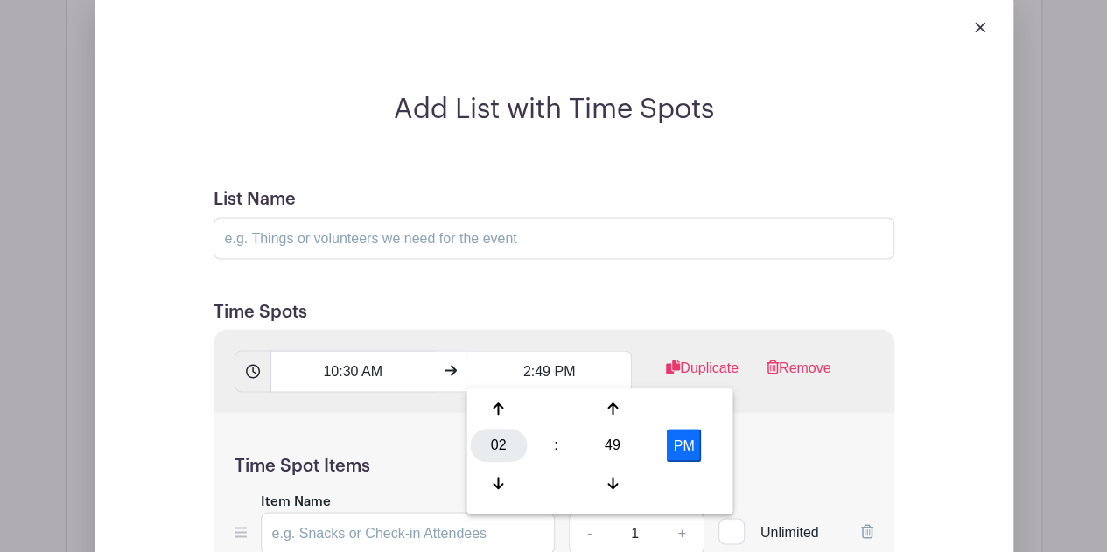
click at [496, 457] on div "02" at bounding box center [498, 445] width 57 height 33
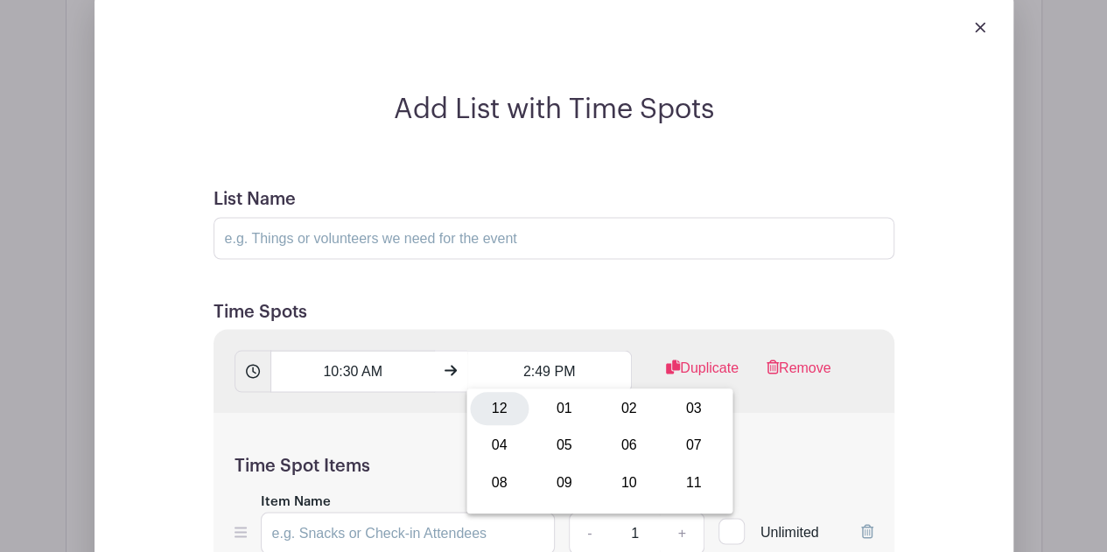
click at [498, 416] on div "12" at bounding box center [499, 408] width 59 height 33
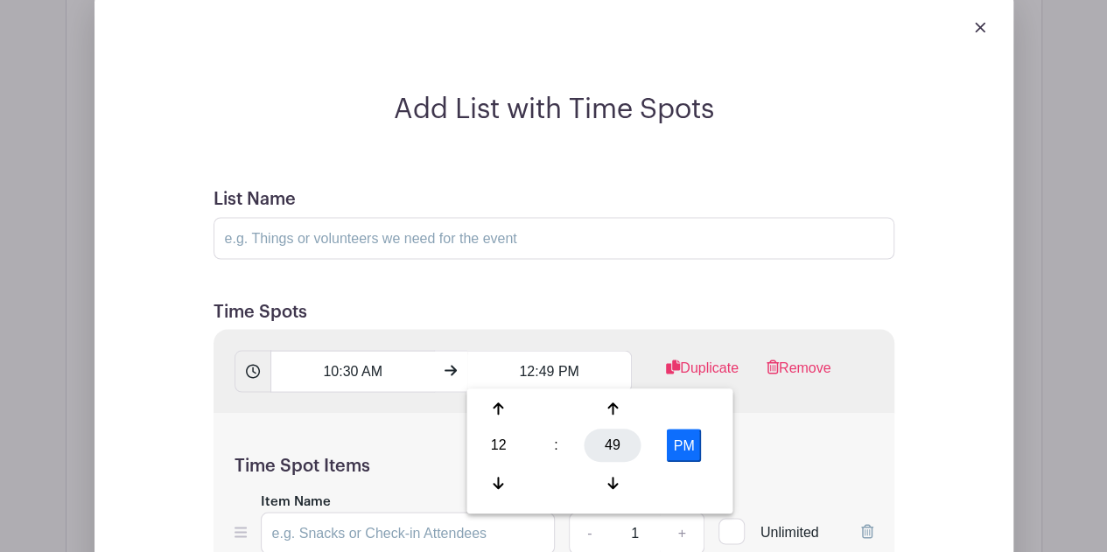
click at [598, 438] on div "49" at bounding box center [613, 445] width 57 height 33
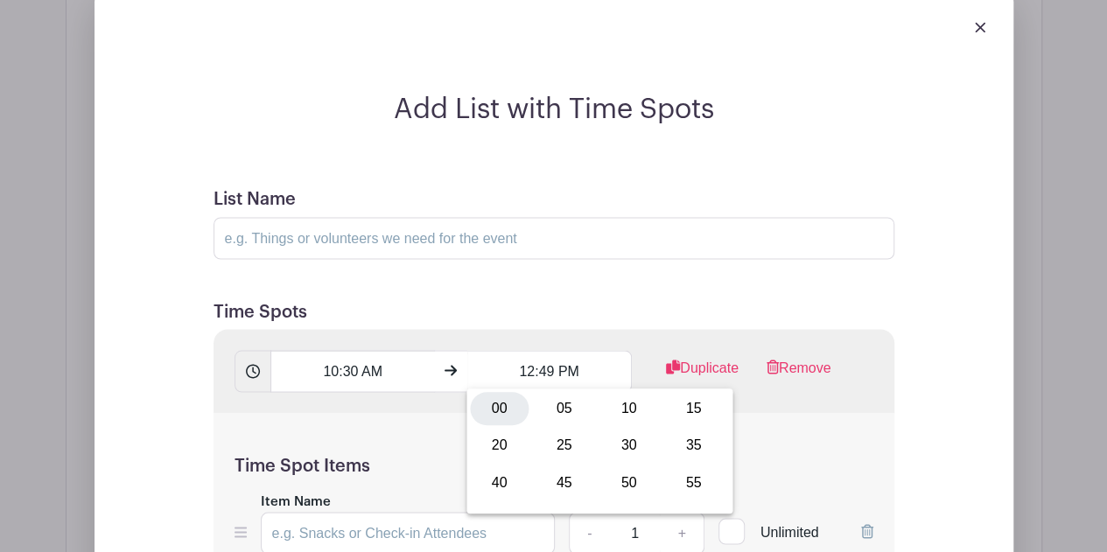
click at [505, 412] on div "00" at bounding box center [499, 408] width 59 height 33
type input "12:00 PM"
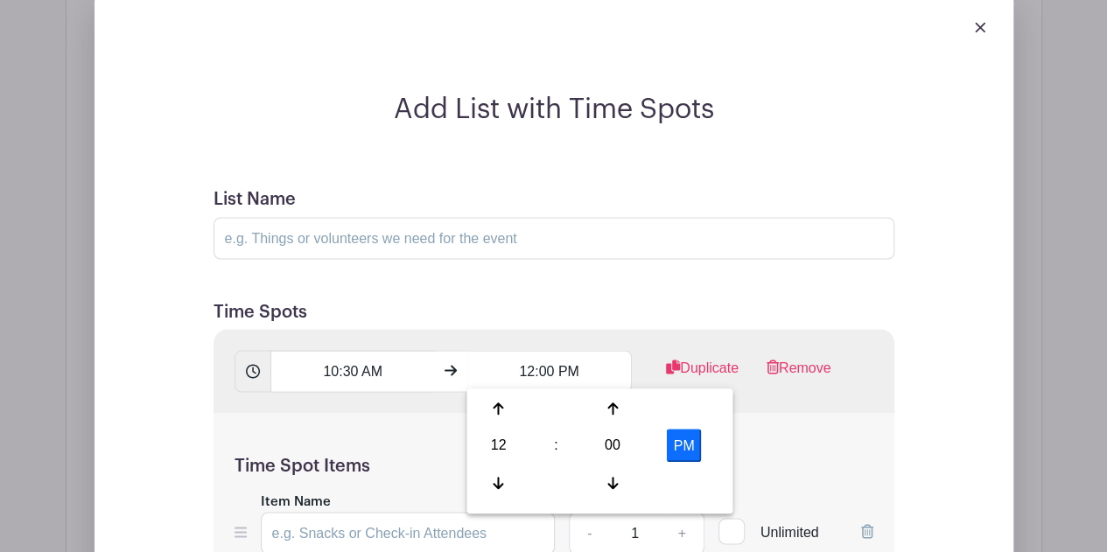
click at [718, 456] on div "PM" at bounding box center [684, 445] width 74 height 33
click at [773, 446] on div "Time Spot Items Item Name Amount Needed - 1 + Unlimited Add Item Add bulk items" at bounding box center [554, 515] width 681 height 204
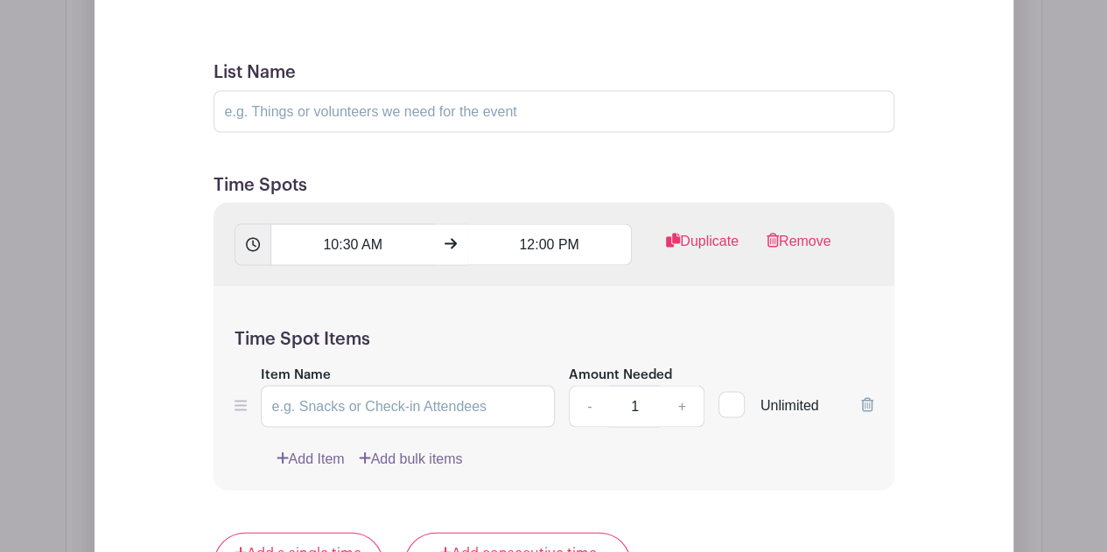
scroll to position [1573, 0]
click at [419, 384] on input "Item Name" at bounding box center [408, 405] width 295 height 42
type input "C"
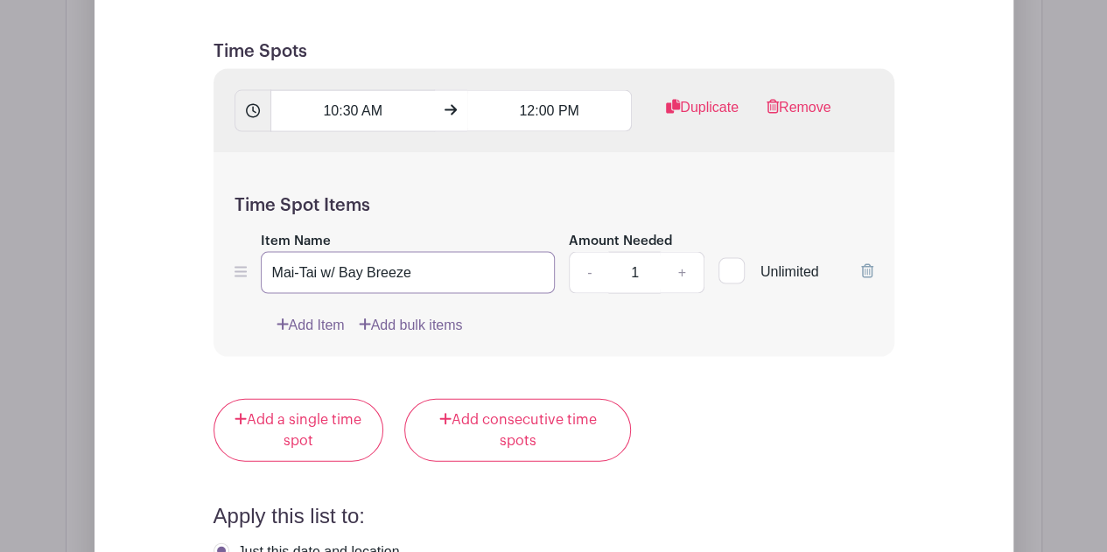
scroll to position [1706, 0]
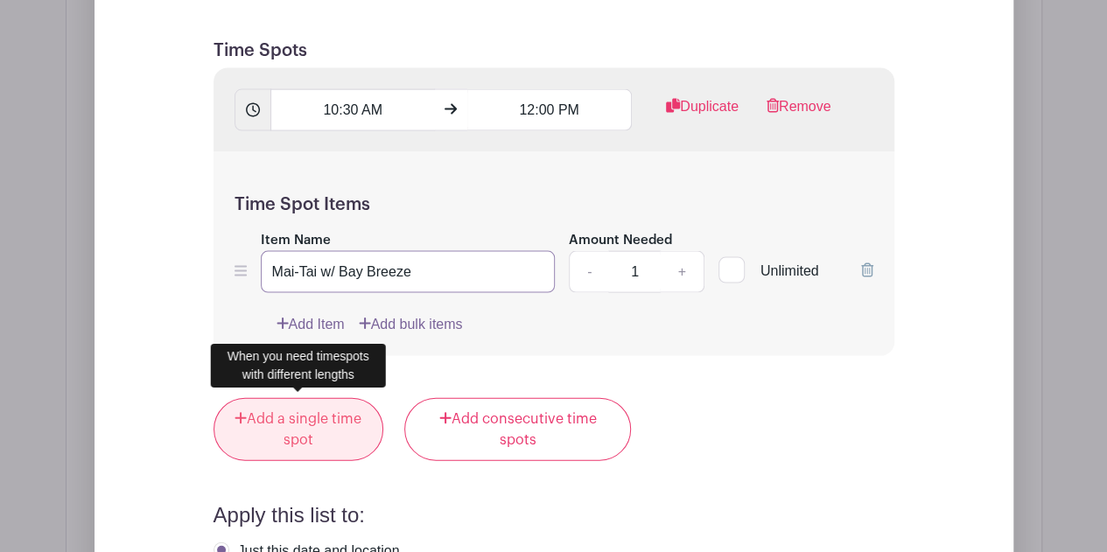
type input "Mai-Tai w/ Bay Breeze"
click at [322, 428] on link "Add a single time spot" at bounding box center [299, 429] width 171 height 63
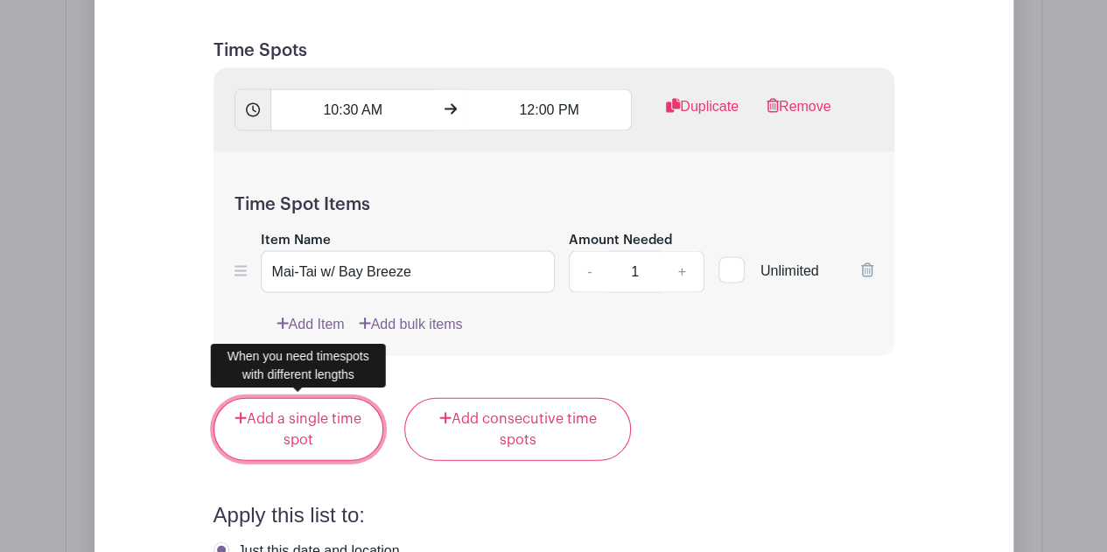
scroll to position [1566, 0]
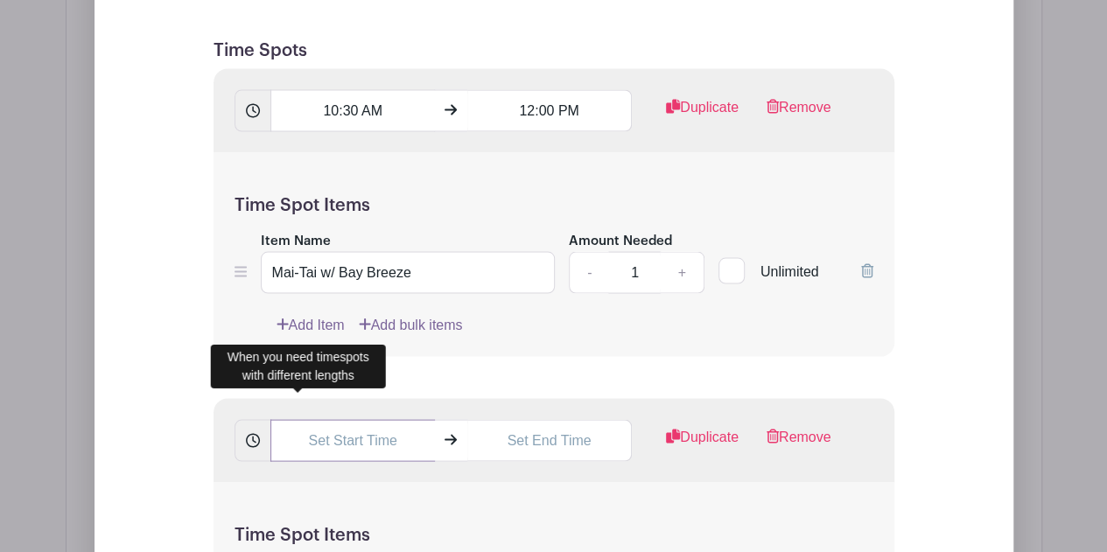
click at [338, 429] on input "text" at bounding box center [353, 440] width 165 height 42
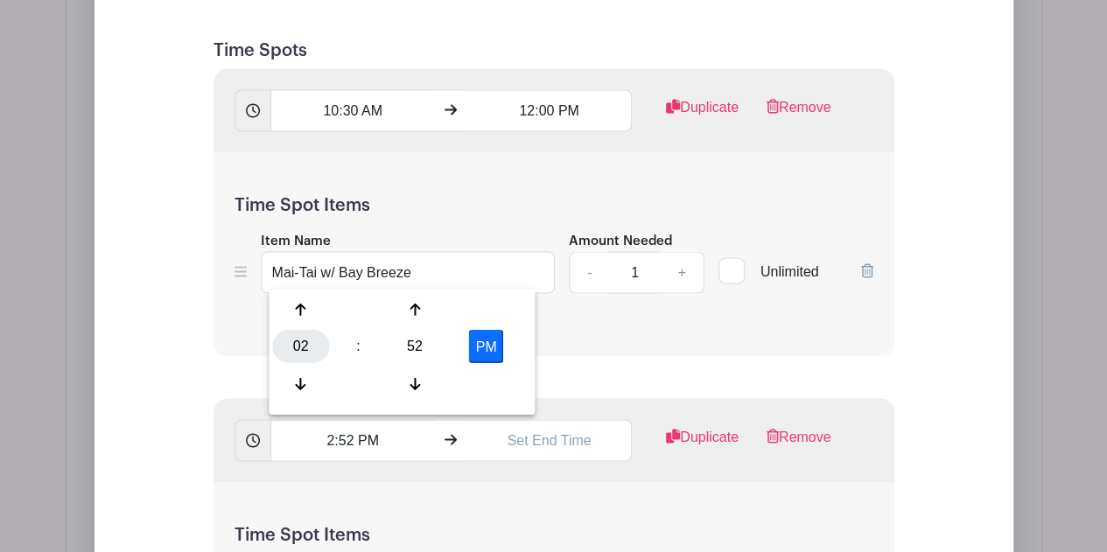
click at [306, 349] on div "02" at bounding box center [300, 346] width 57 height 33
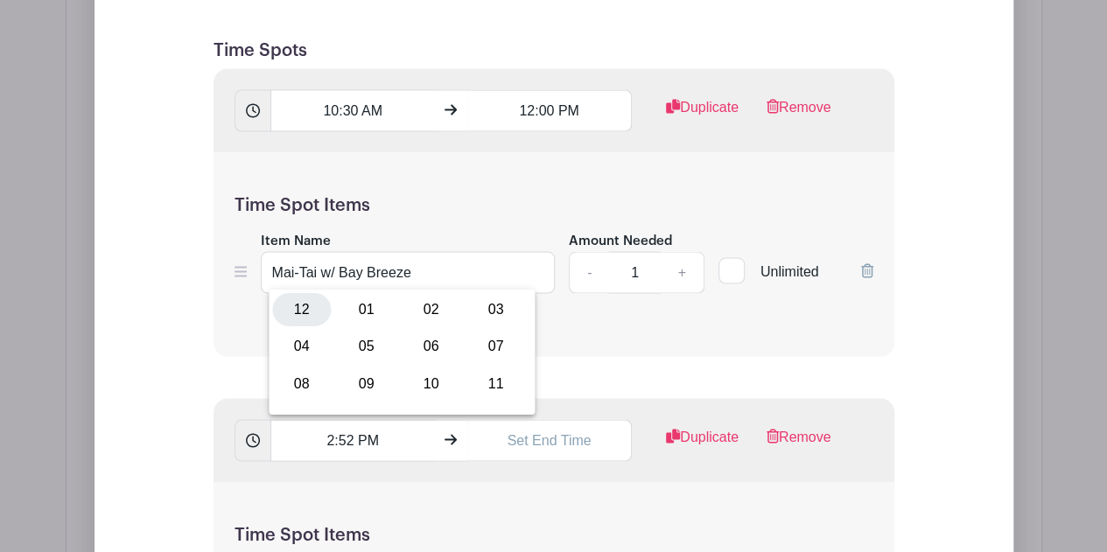
click at [309, 300] on div "12" at bounding box center [301, 308] width 59 height 33
type input "12:52 PM"
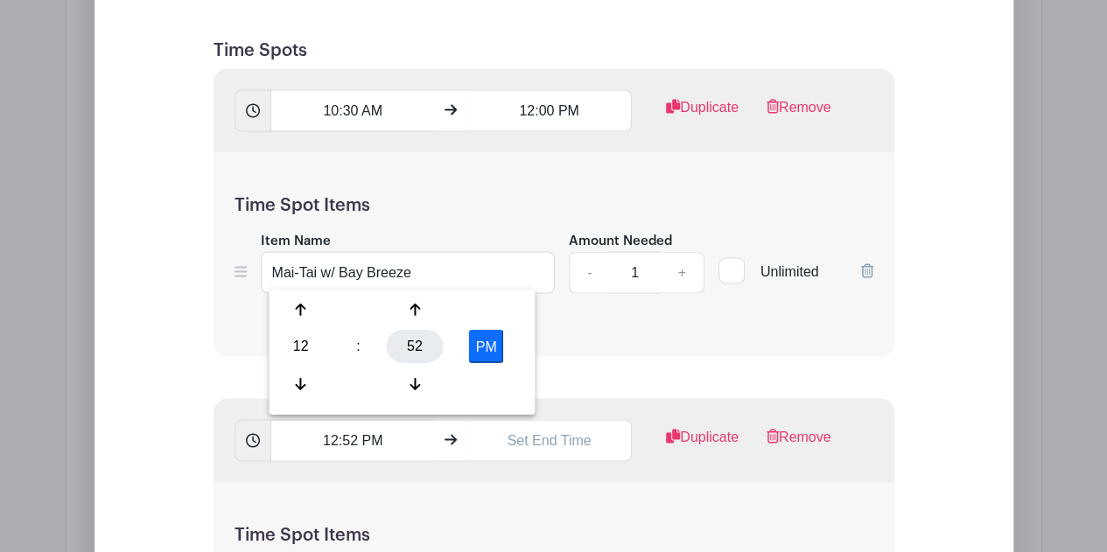
click at [426, 347] on div "52" at bounding box center [415, 346] width 57 height 33
click at [373, 108] on input "10:30 AM" at bounding box center [353, 110] width 165 height 42
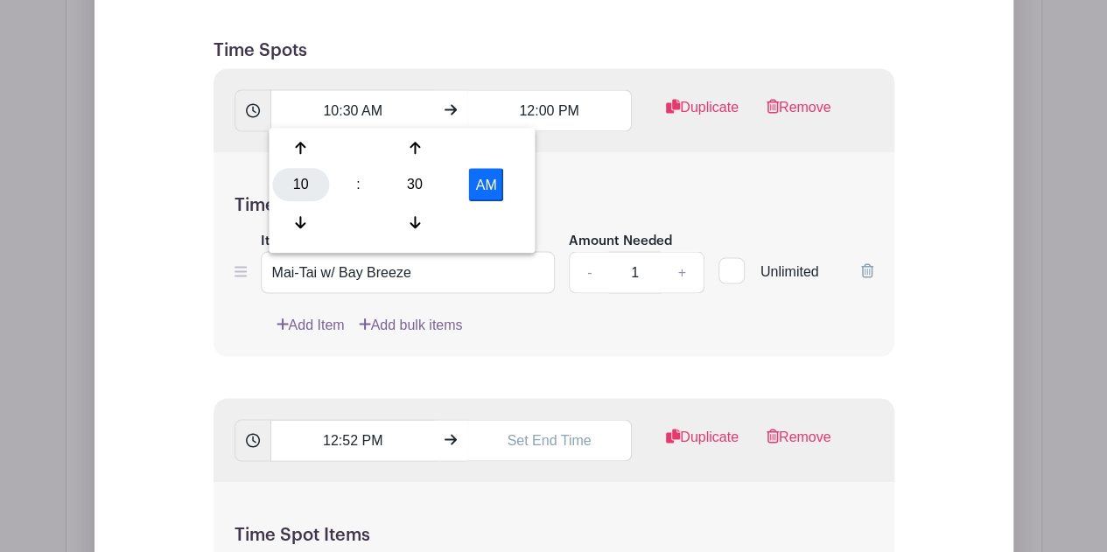
click at [297, 180] on div "10" at bounding box center [300, 184] width 57 height 33
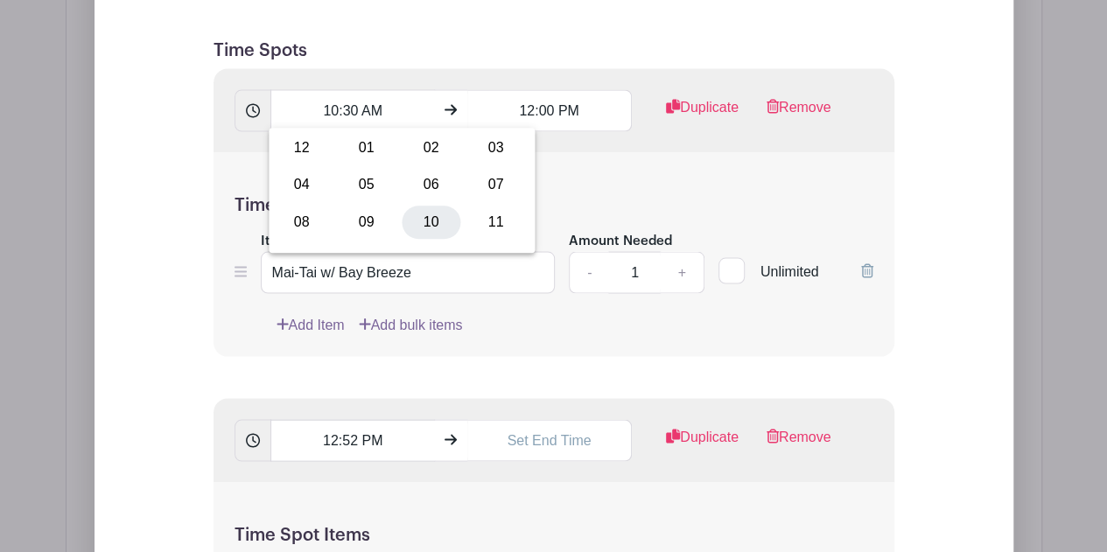
click at [431, 212] on div "10" at bounding box center [431, 221] width 59 height 33
click at [424, 188] on div "30" at bounding box center [415, 184] width 57 height 33
click at [301, 141] on div "00" at bounding box center [301, 147] width 59 height 33
type input "10:00 AM"
click at [530, 109] on input "12:00 PM" at bounding box center [550, 110] width 165 height 42
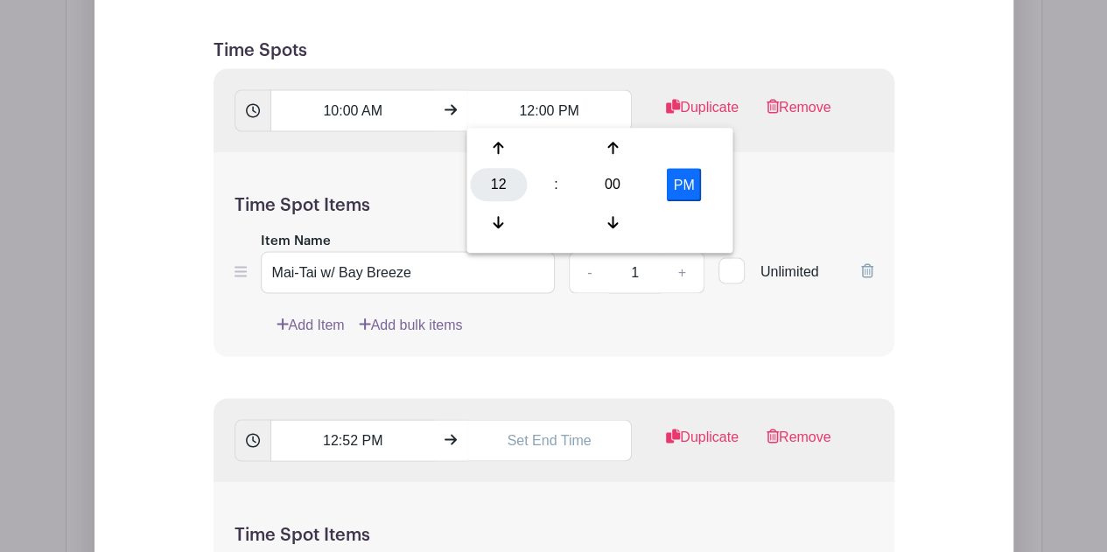
click at [504, 179] on div "12" at bounding box center [498, 184] width 57 height 33
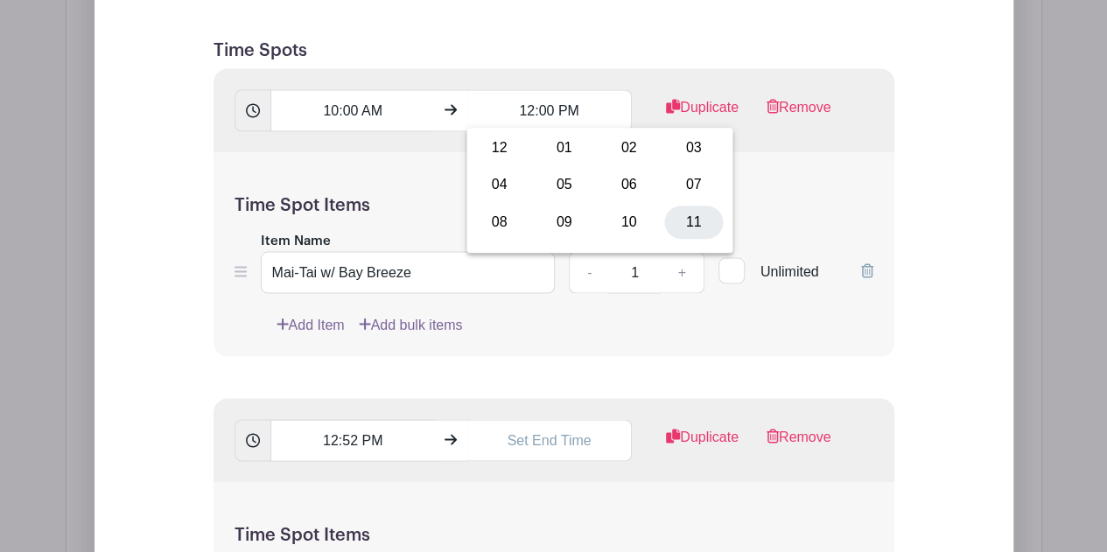
click at [690, 219] on div "11" at bounding box center [693, 221] width 59 height 33
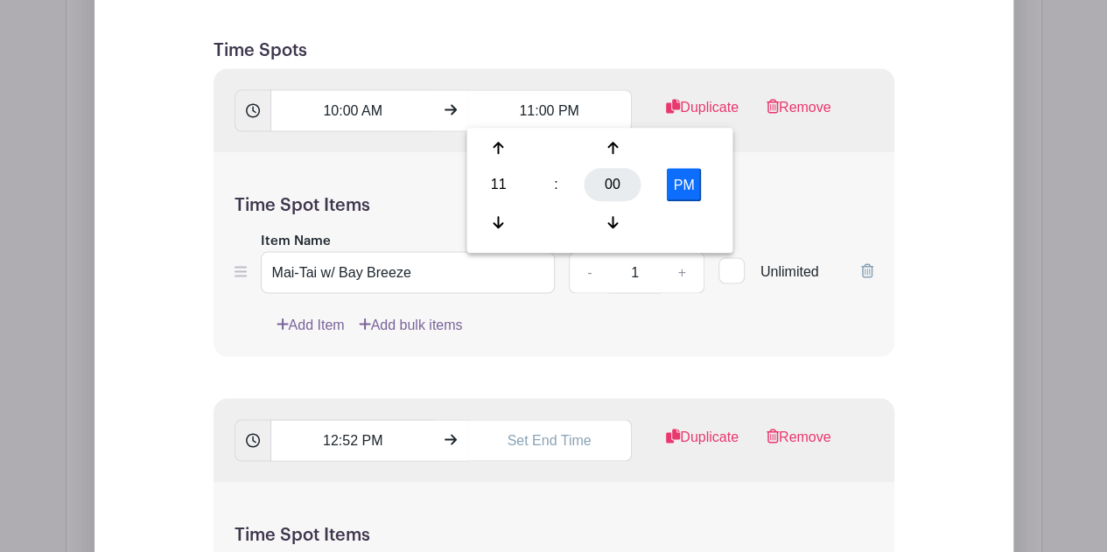
click at [616, 189] on div "00" at bounding box center [613, 184] width 57 height 33
click at [615, 186] on div "30" at bounding box center [629, 184] width 59 height 33
click at [678, 186] on button "PM" at bounding box center [684, 184] width 35 height 33
type input "11:30 AM"
click at [290, 403] on div "12:52 PM Duplicate Remove" at bounding box center [554, 440] width 681 height 84
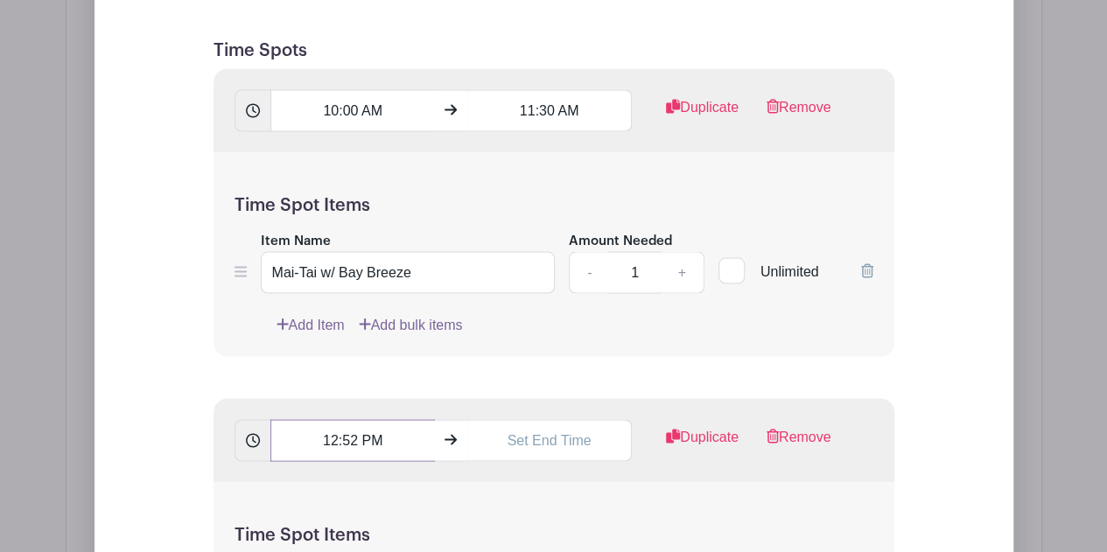
click at [340, 433] on input "12:52 PM" at bounding box center [353, 440] width 165 height 42
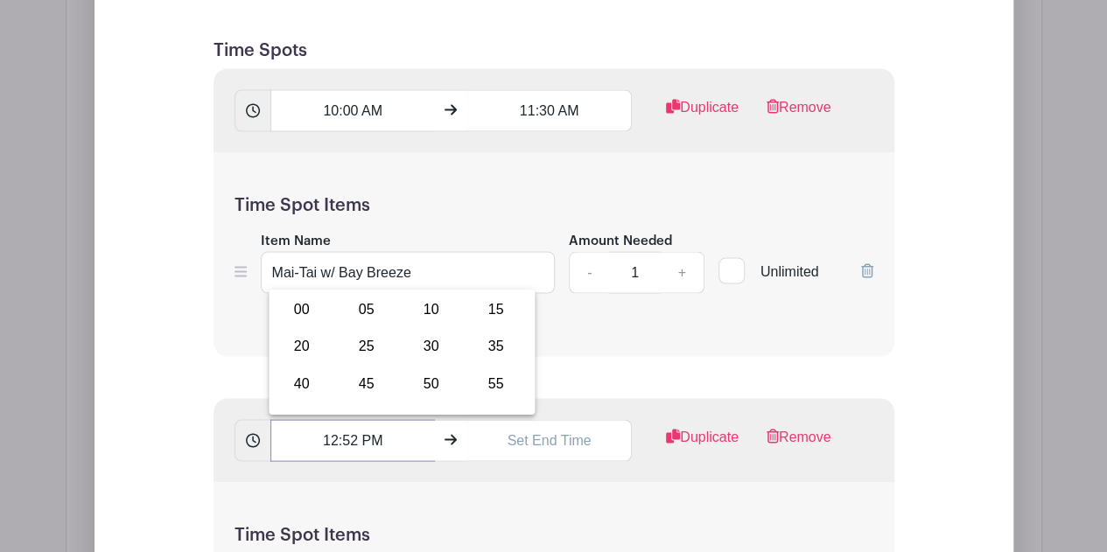
click at [328, 433] on input "12:52 PM" at bounding box center [353, 440] width 165 height 42
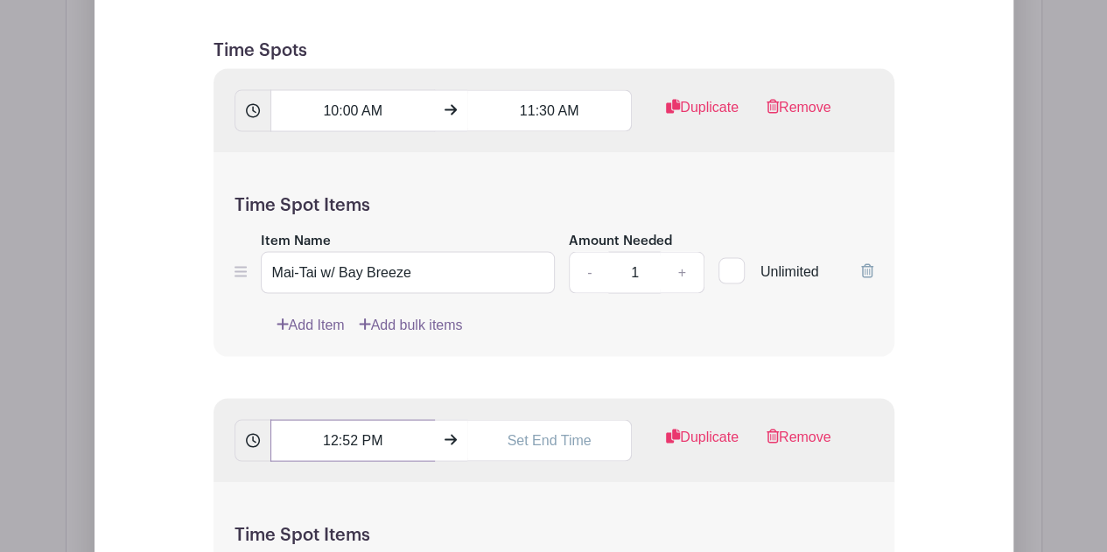
click at [347, 432] on input "12:52 PM" at bounding box center [353, 440] width 165 height 42
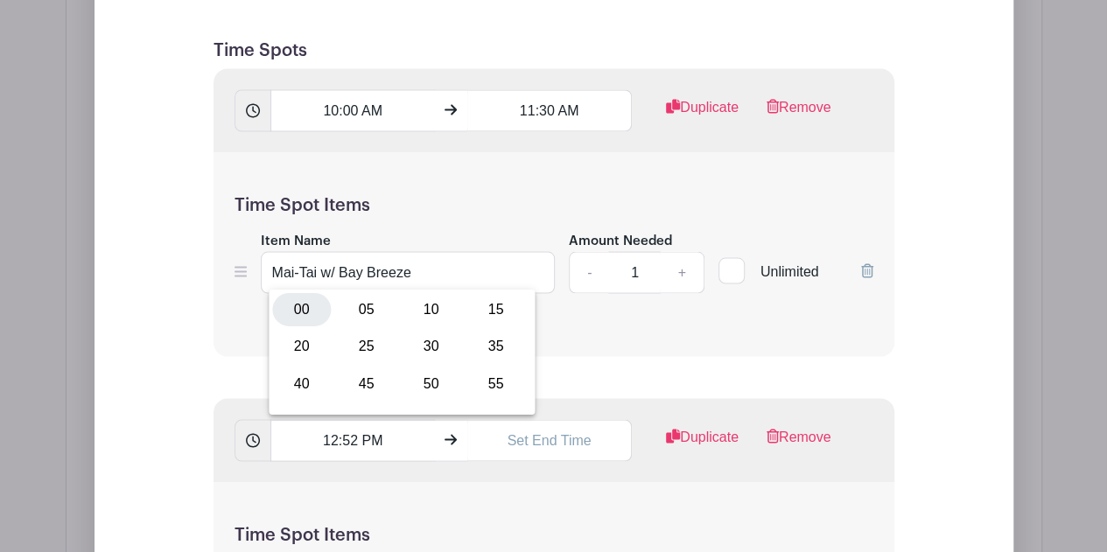
click at [311, 309] on div "00" at bounding box center [301, 308] width 59 height 33
type input "12:00 PM"
click at [524, 429] on input "text" at bounding box center [550, 440] width 165 height 42
type input "2:54 PM"
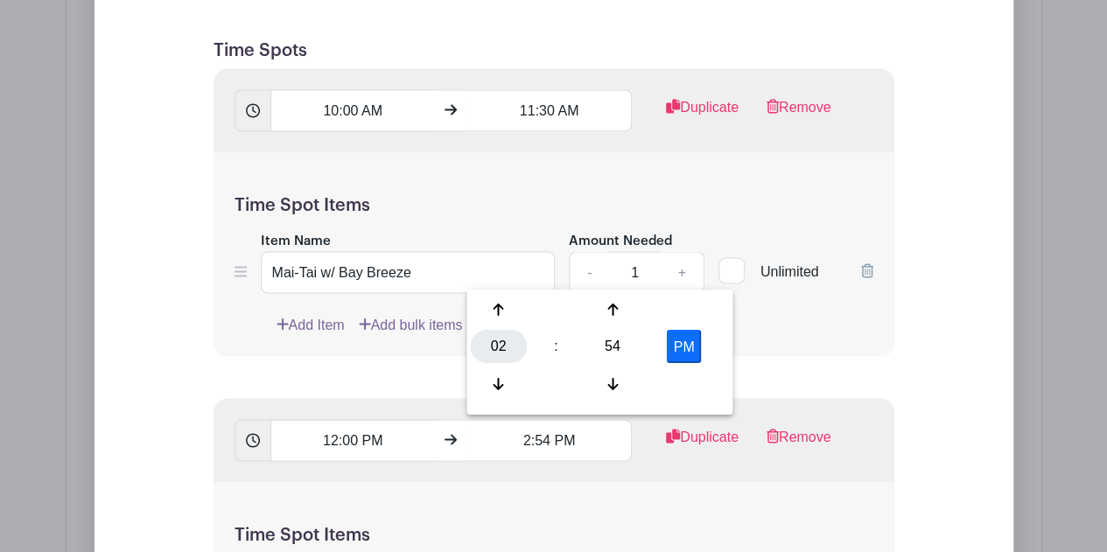
click at [501, 350] on div "02" at bounding box center [498, 346] width 57 height 33
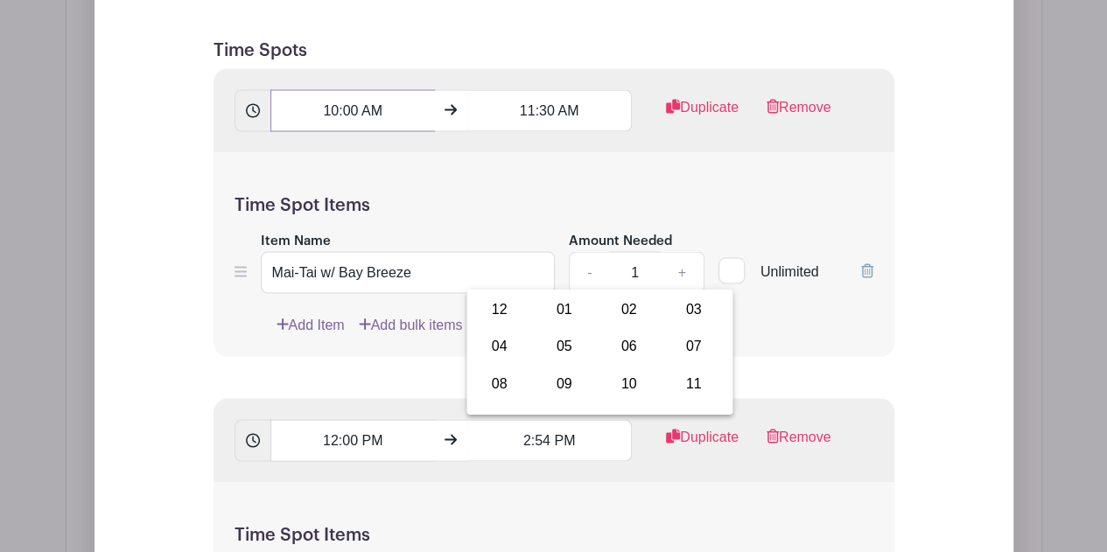
click at [339, 100] on input "10:00 AM" at bounding box center [353, 110] width 165 height 42
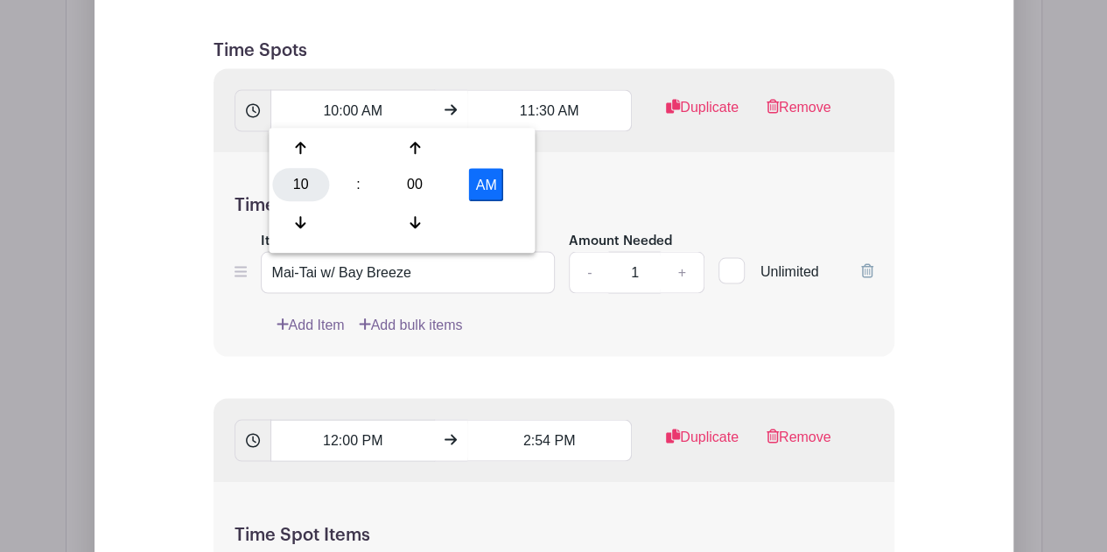
click at [305, 180] on div "10" at bounding box center [300, 184] width 57 height 33
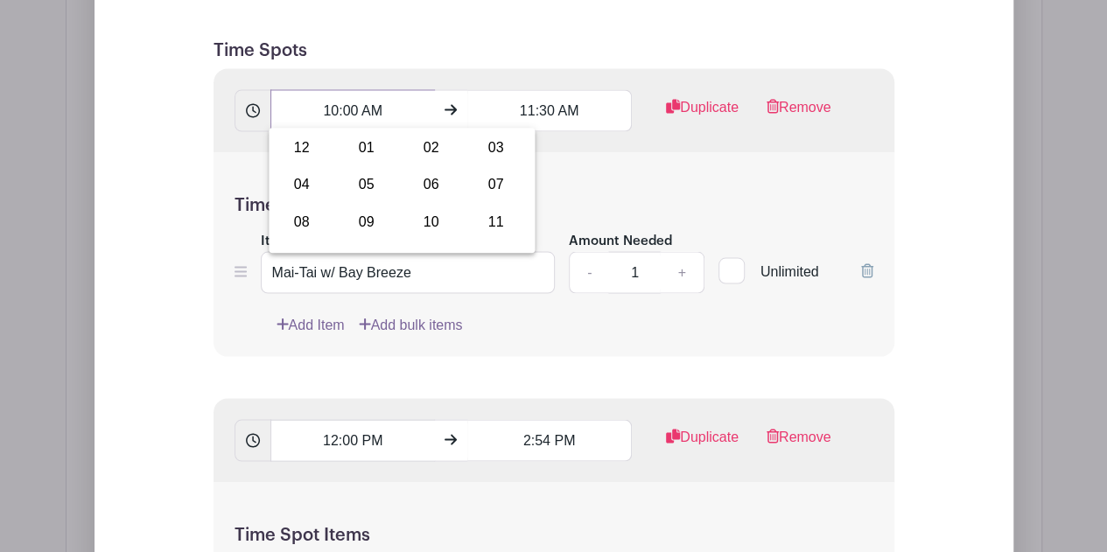
click at [347, 113] on input "10:00 AM" at bounding box center [353, 110] width 165 height 42
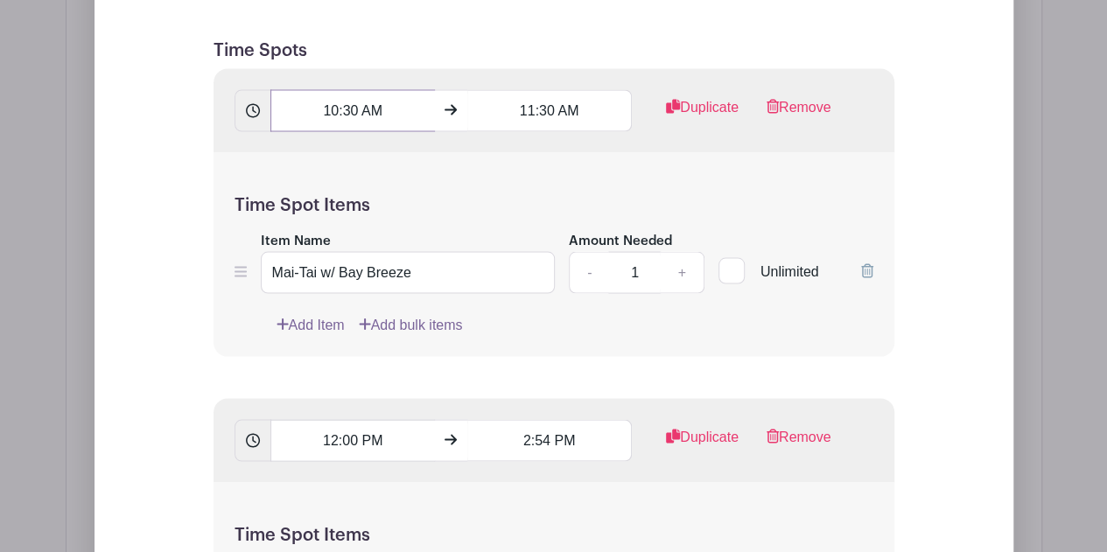
type input "10:30 AM"
click at [524, 113] on input "11:30 AM" at bounding box center [550, 110] width 165 height 42
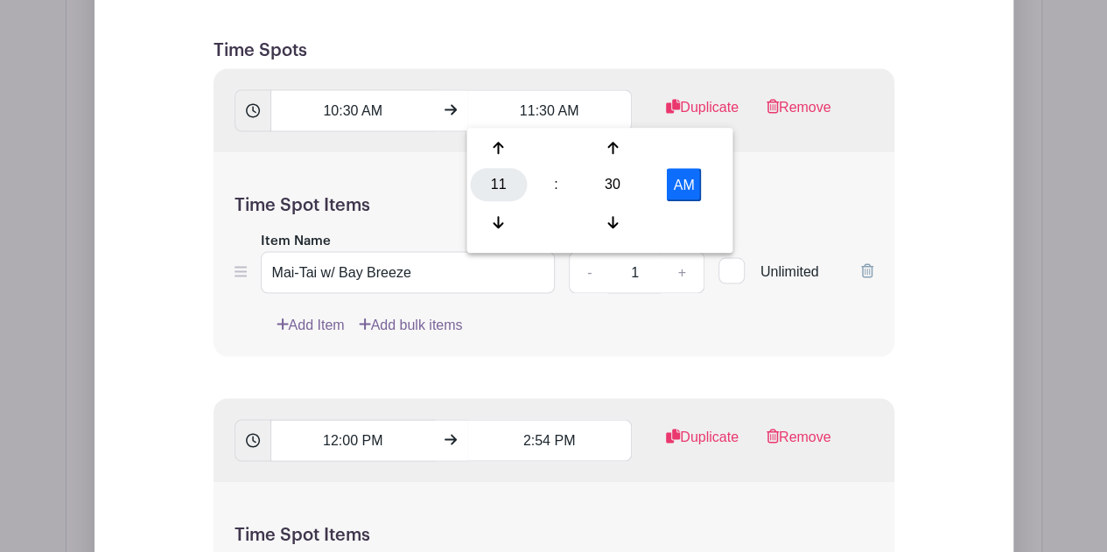
click at [513, 182] on div "11" at bounding box center [498, 184] width 57 height 33
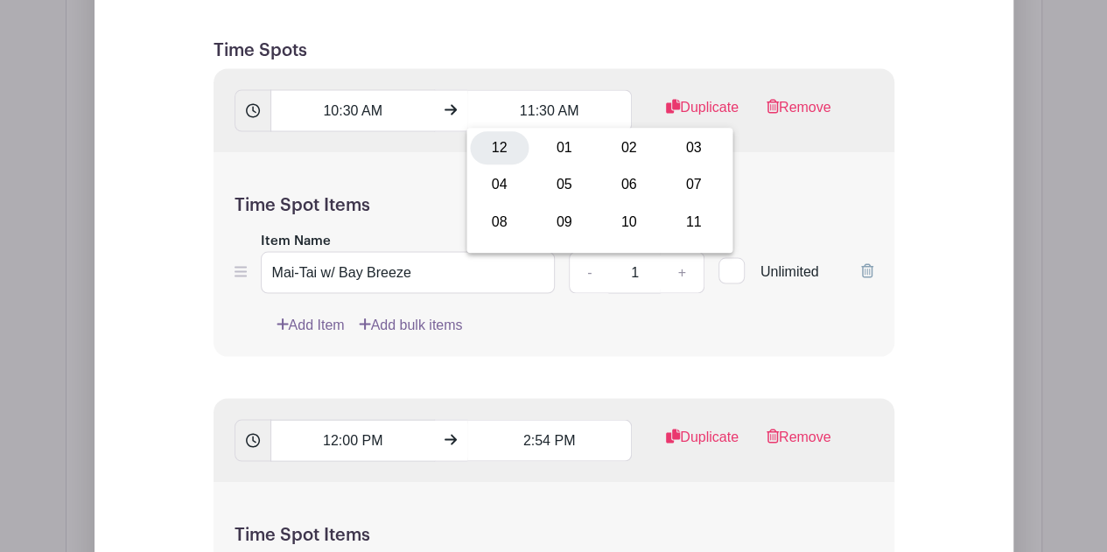
click at [503, 148] on div "12" at bounding box center [499, 147] width 59 height 33
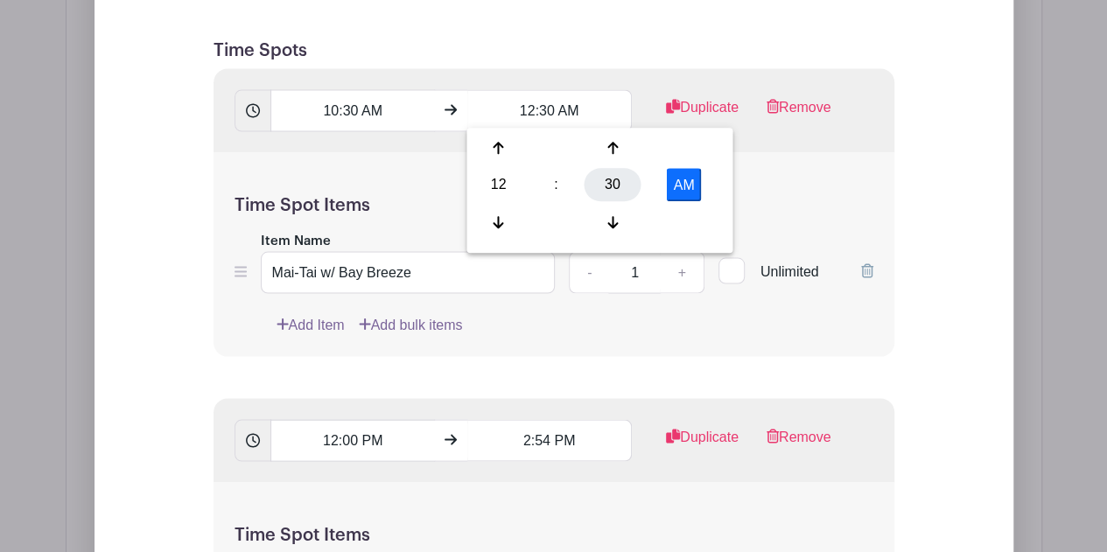
click at [613, 183] on div "30" at bounding box center [613, 184] width 57 height 33
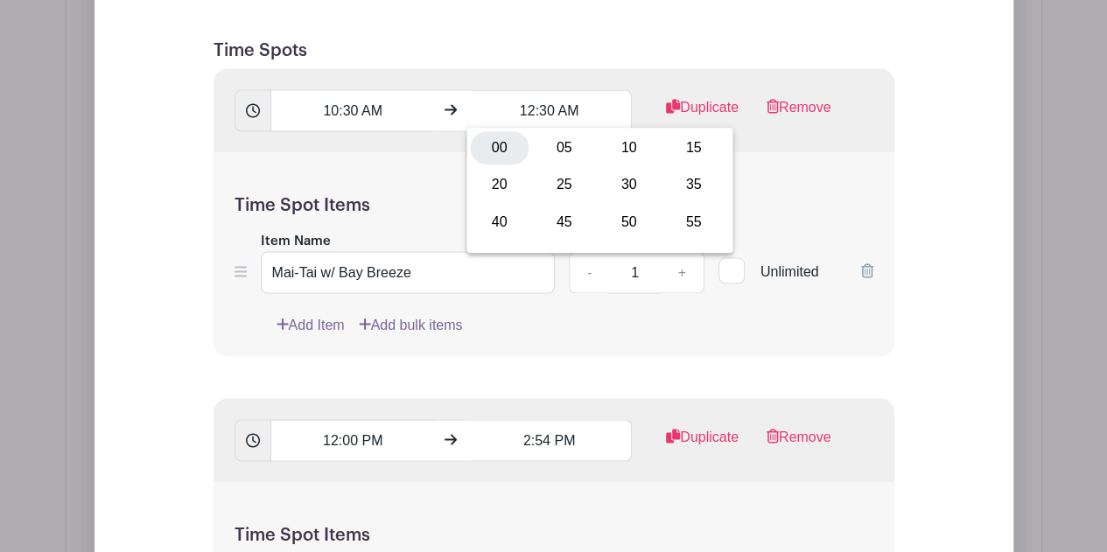
click at [497, 148] on div "00" at bounding box center [499, 147] width 59 height 33
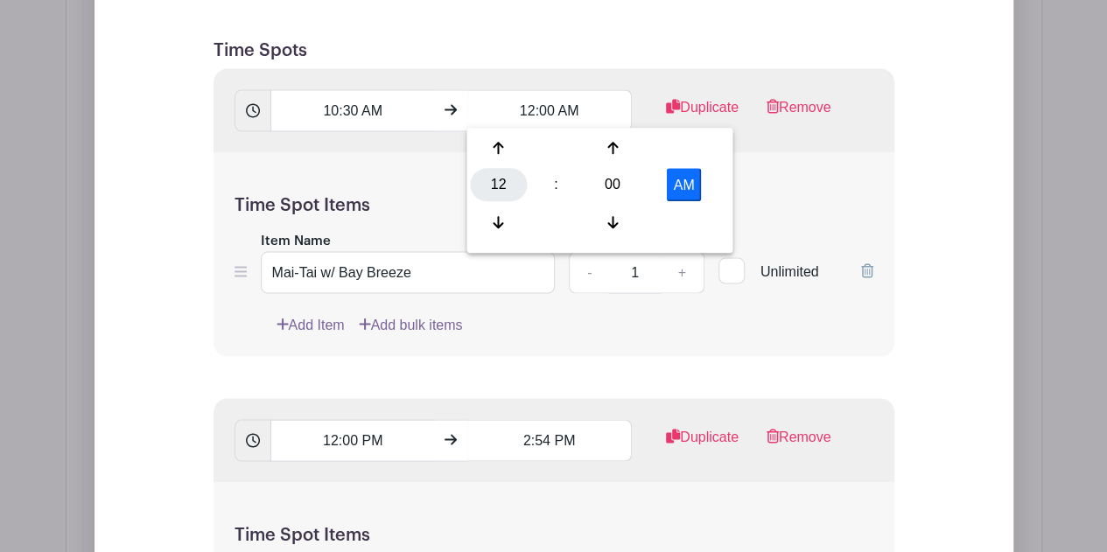
click at [504, 179] on div "12" at bounding box center [498, 184] width 57 height 33
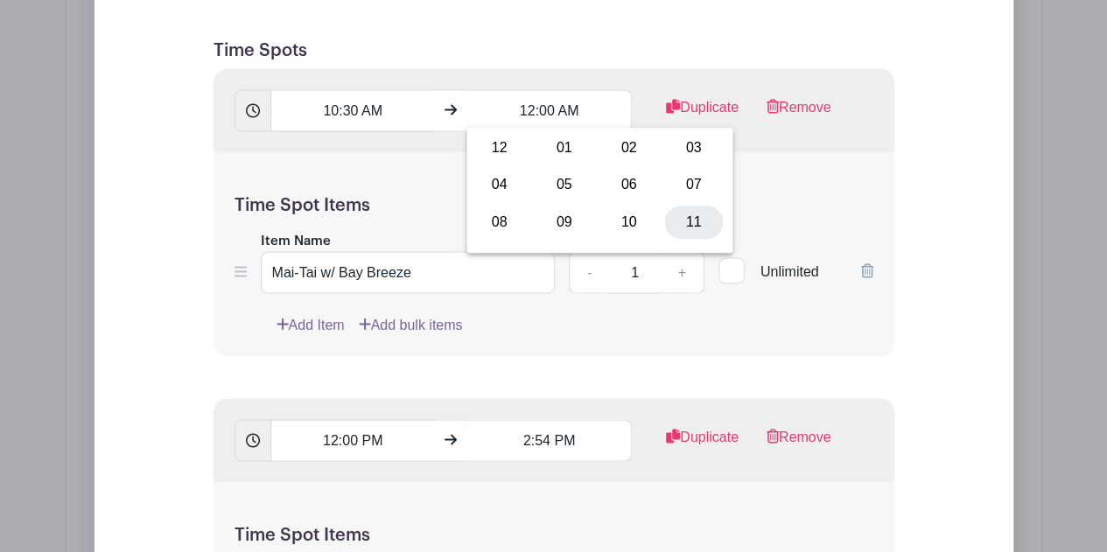
click at [676, 219] on div "11" at bounding box center [693, 221] width 59 height 33
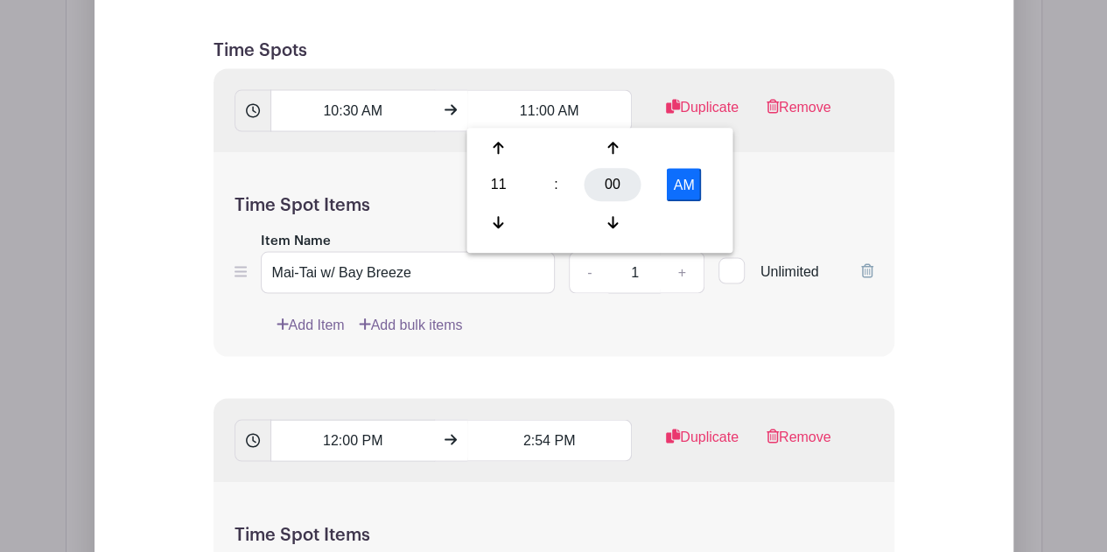
click at [615, 181] on div "00" at bounding box center [613, 184] width 57 height 33
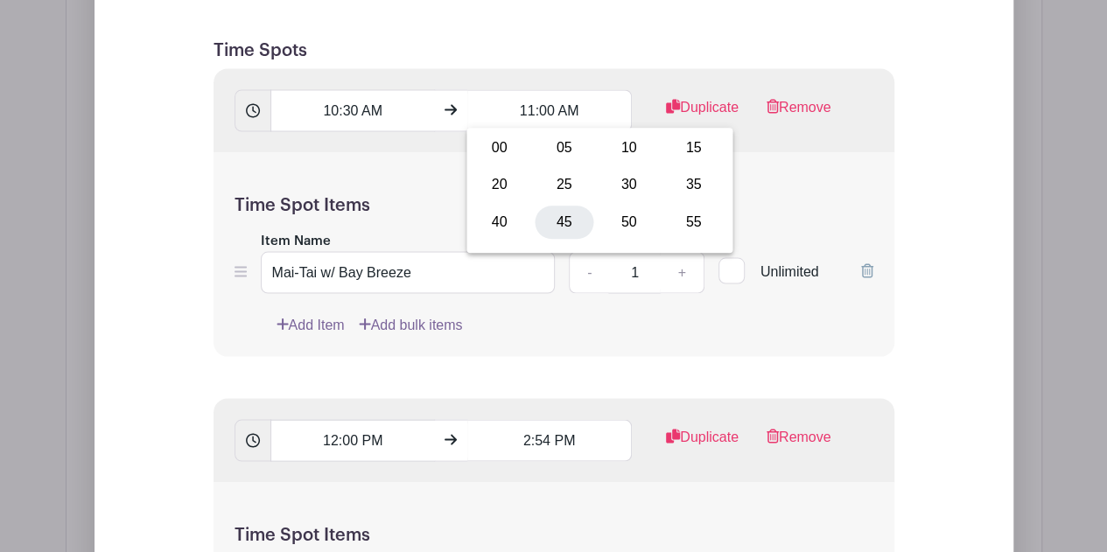
click at [564, 219] on div "45" at bounding box center [564, 221] width 59 height 33
type input "11:45 AM"
click at [315, 436] on input "12:00 PM" at bounding box center [353, 440] width 165 height 42
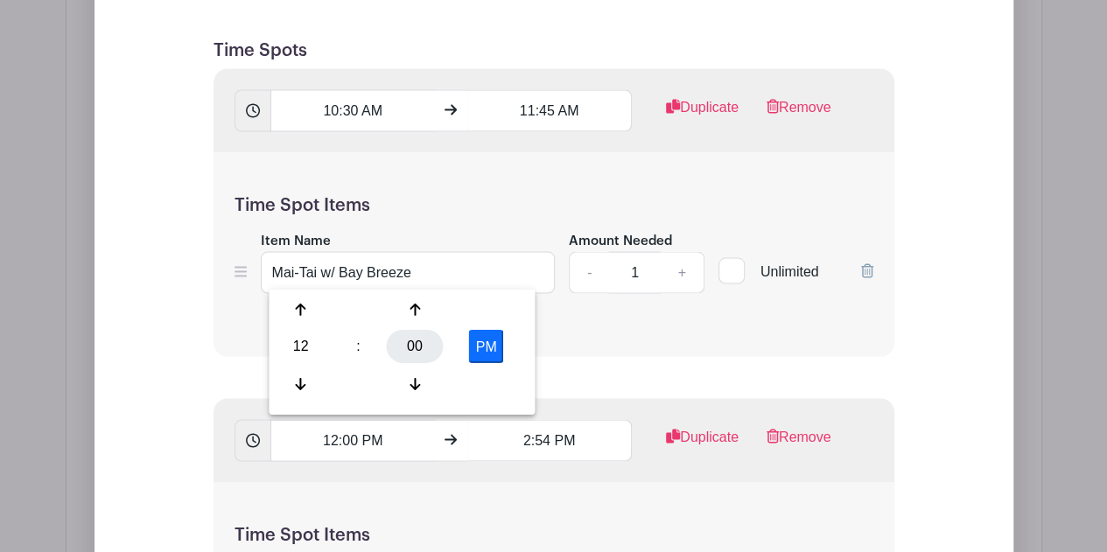
click at [417, 349] on div "00" at bounding box center [415, 346] width 57 height 33
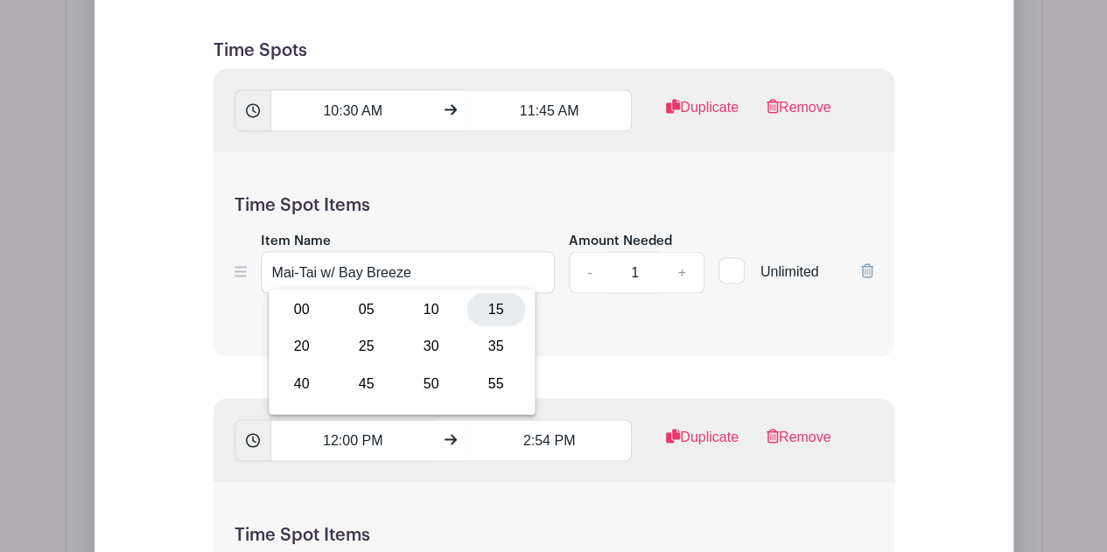
click at [491, 307] on div "15" at bounding box center [496, 308] width 59 height 33
type input "12:15 PM"
click at [548, 439] on input "2:54 PM" at bounding box center [550, 440] width 165 height 42
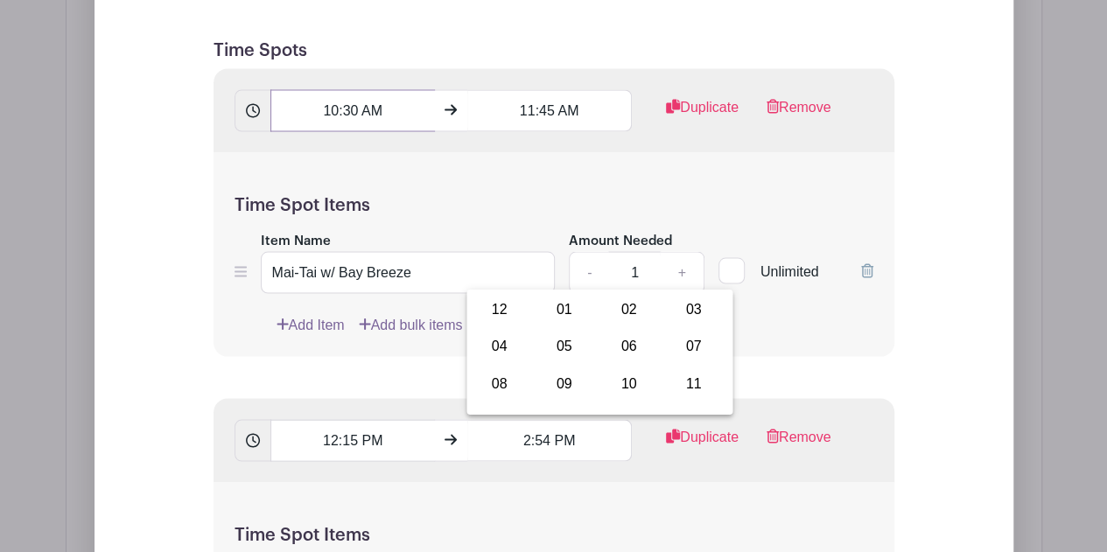
click at [339, 99] on input "10:30 AM" at bounding box center [353, 110] width 165 height 42
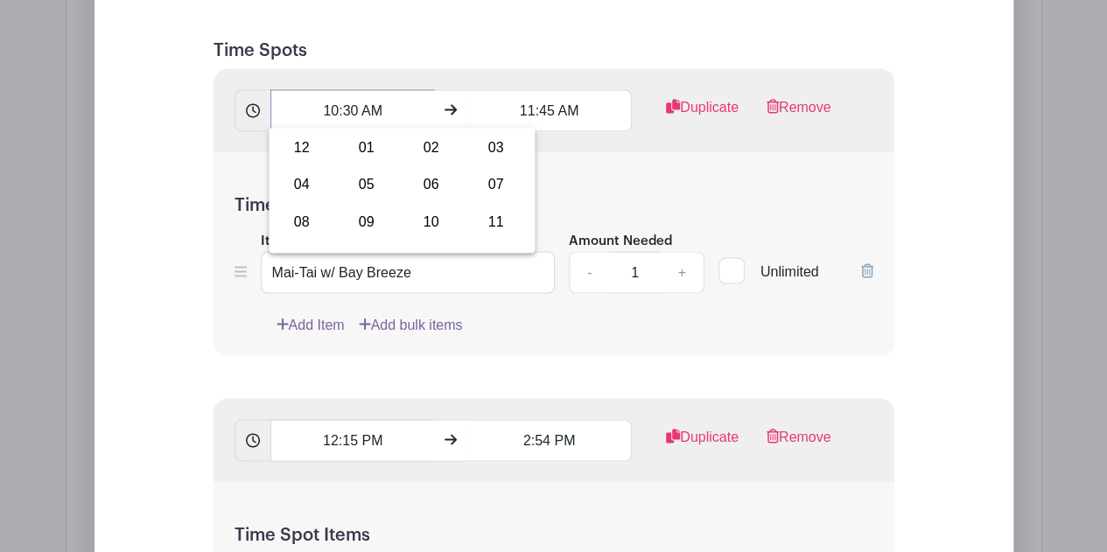
click at [348, 105] on input "10:30 AM" at bounding box center [353, 110] width 165 height 42
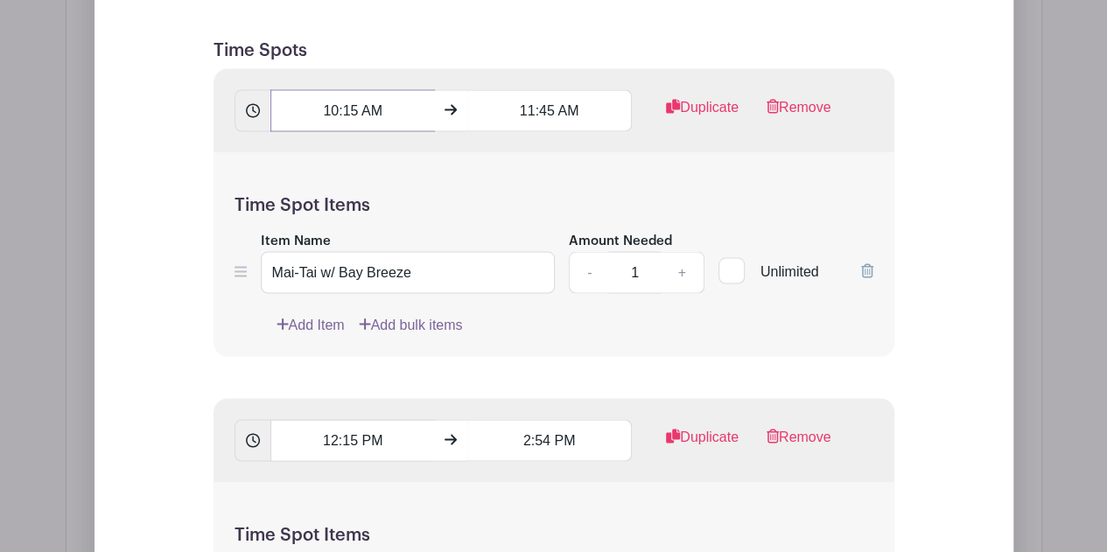
type input "10:15 AM"
click at [556, 111] on input "11:45 AM" at bounding box center [550, 110] width 165 height 42
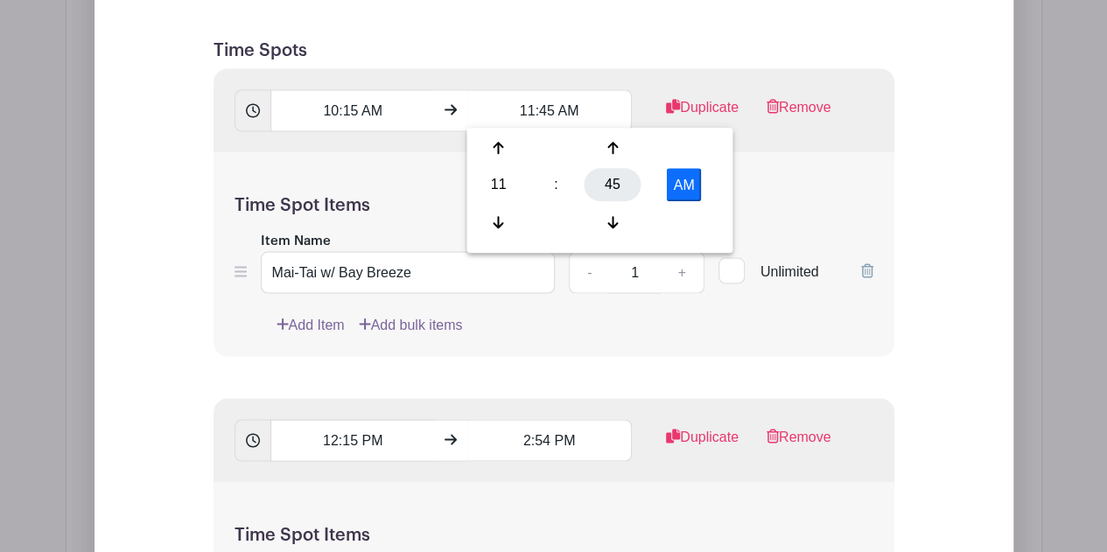
click at [621, 185] on div "45" at bounding box center [613, 184] width 57 height 33
click at [621, 185] on div "30" at bounding box center [629, 184] width 59 height 33
type input "11:30 AM"
click at [334, 434] on input "12:15 PM" at bounding box center [353, 440] width 165 height 42
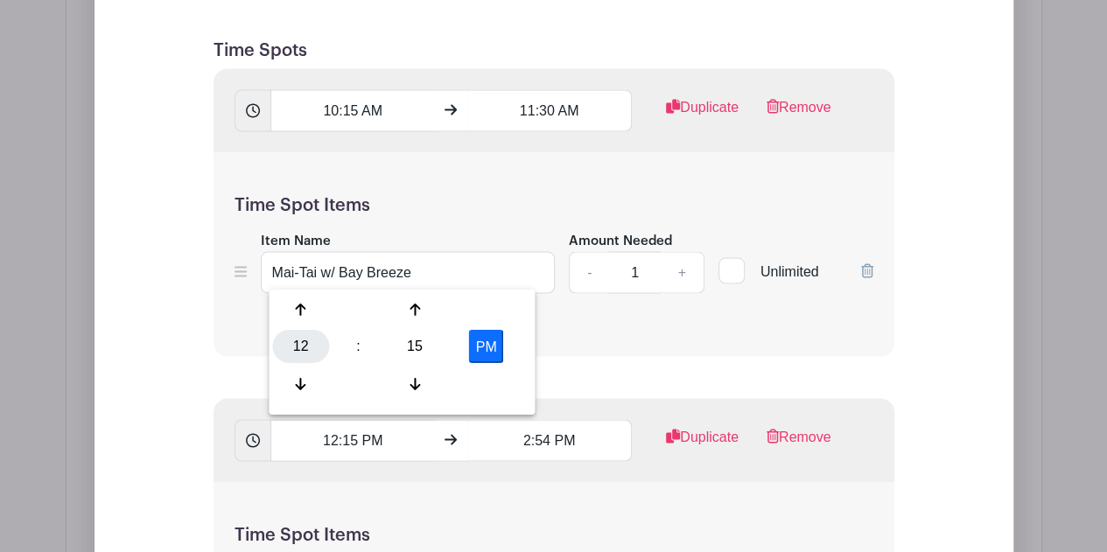
click at [310, 341] on div "12" at bounding box center [300, 346] width 57 height 33
click at [350, 433] on input "12:15 PM" at bounding box center [353, 440] width 165 height 42
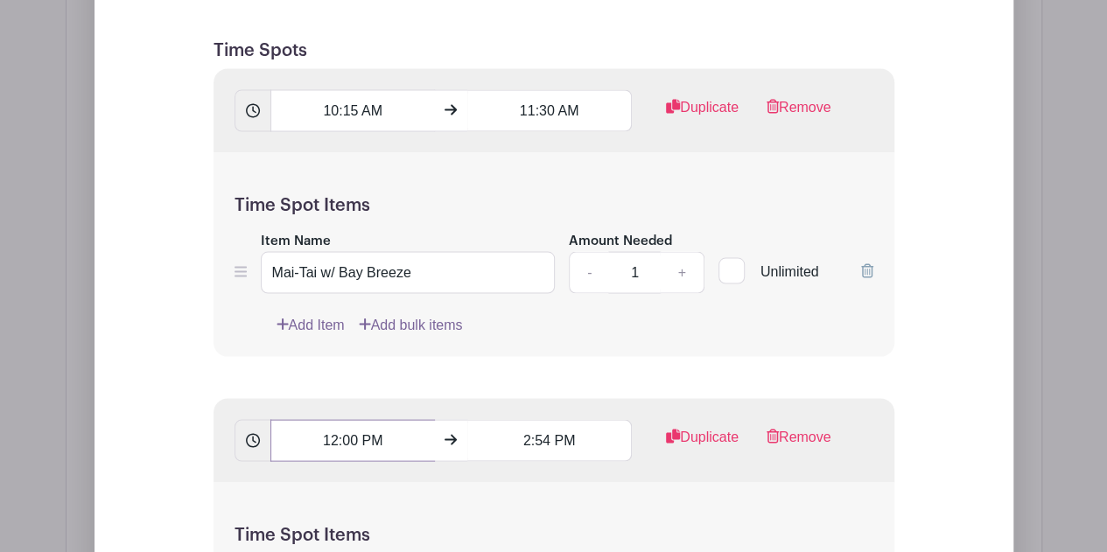
type input "12:00 PM"
click at [542, 436] on input "2:54 PM" at bounding box center [550, 440] width 165 height 42
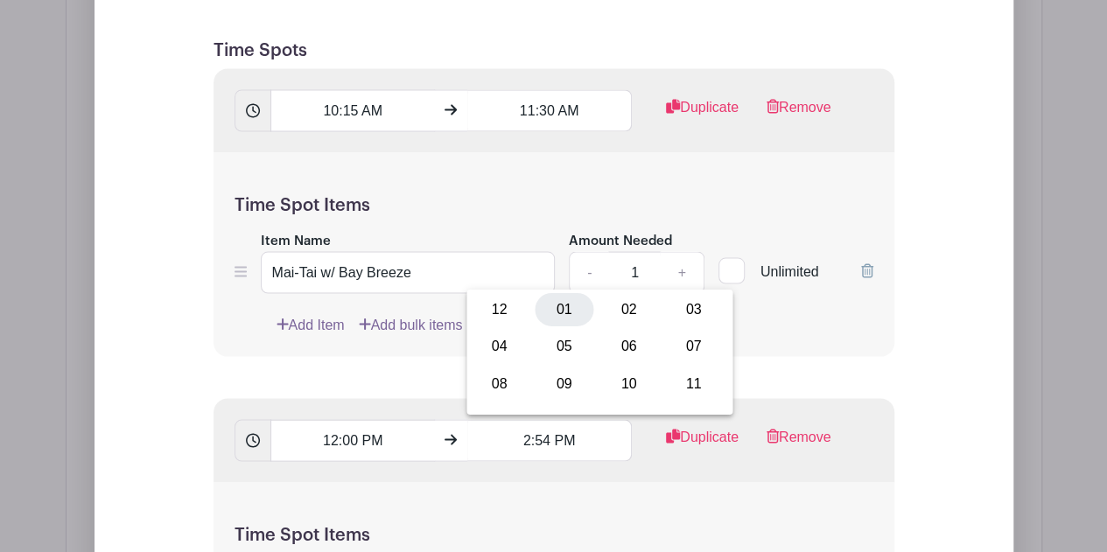
click at [565, 309] on div "01" at bounding box center [564, 308] width 59 height 33
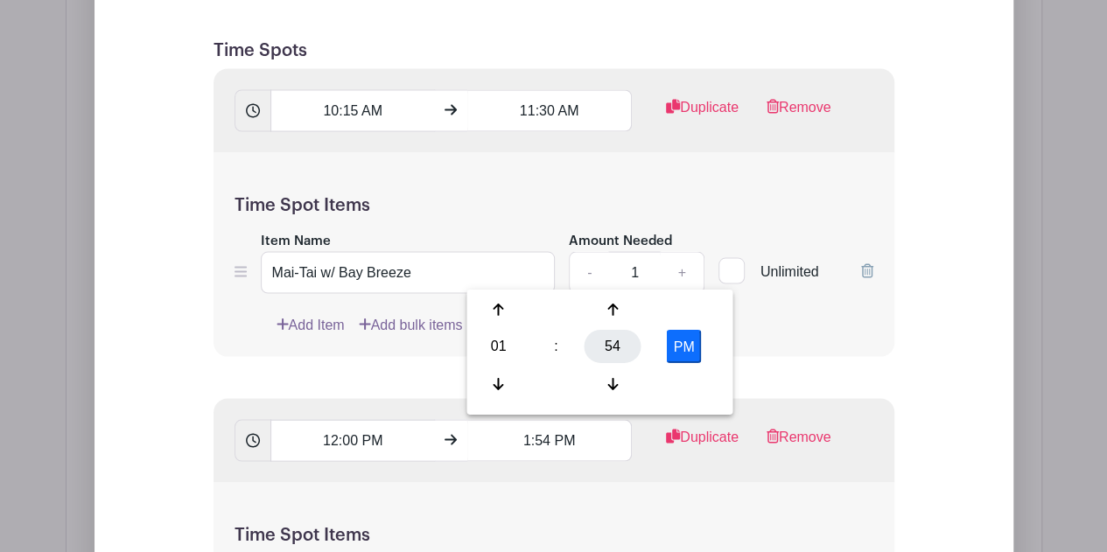
click at [616, 348] on div "54" at bounding box center [613, 346] width 57 height 33
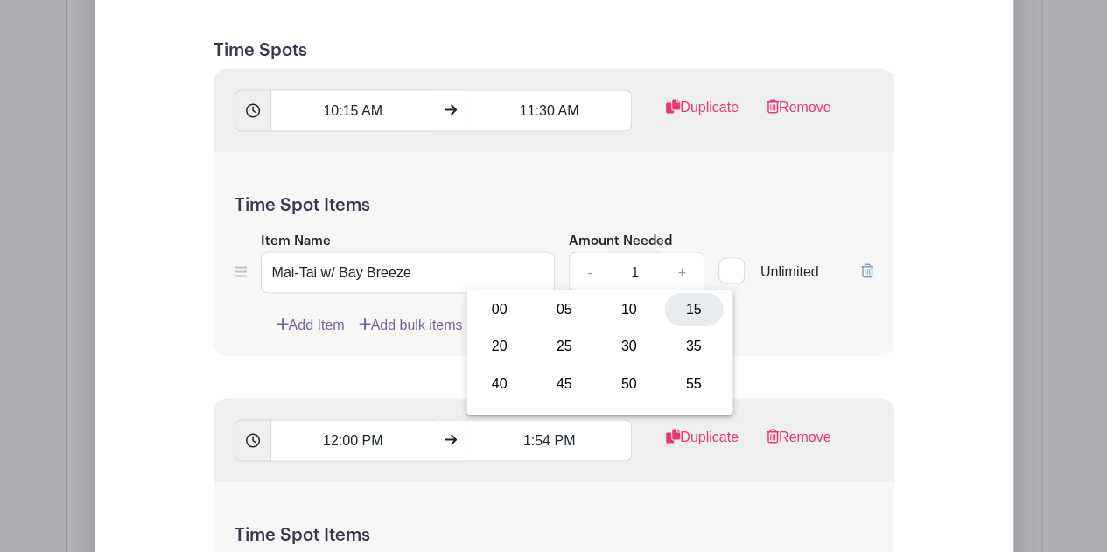
click at [690, 323] on div "15" at bounding box center [693, 308] width 59 height 33
type input "1:15 PM"
click at [555, 526] on h5 "Time Spot Items" at bounding box center [554, 534] width 639 height 21
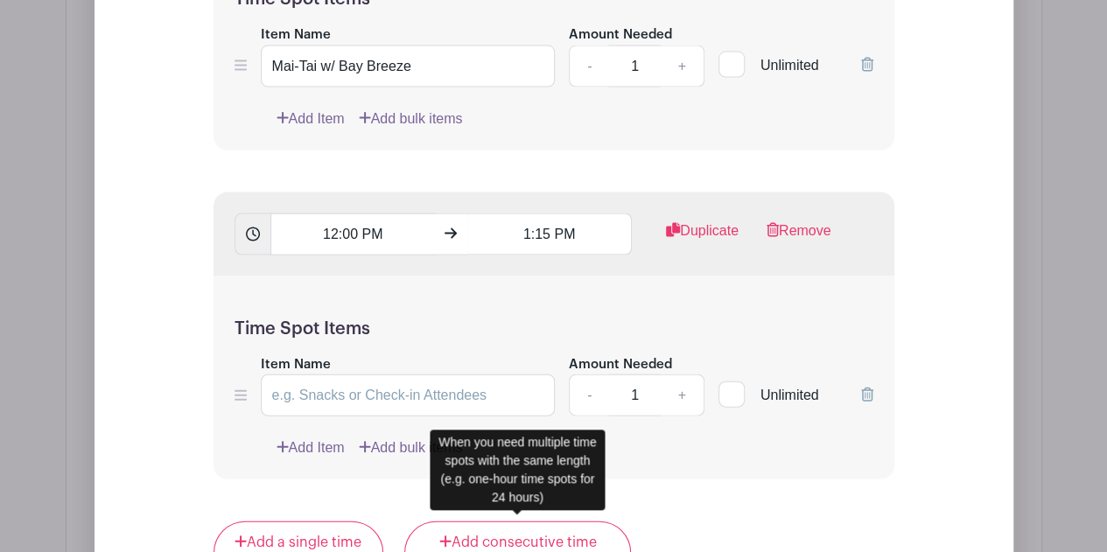
scroll to position [1773, 0]
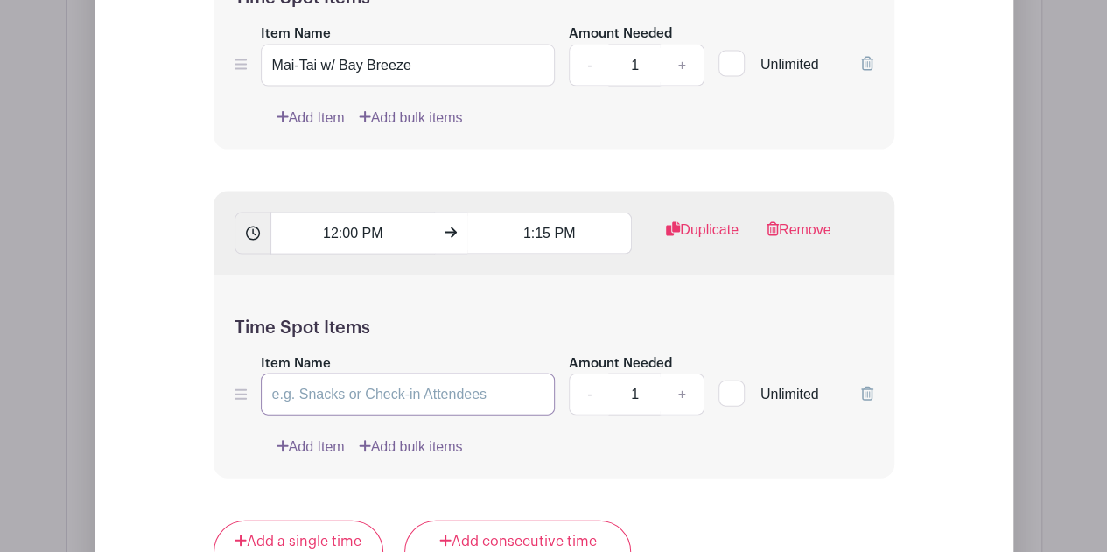
click at [424, 391] on input "Item Name" at bounding box center [408, 395] width 295 height 42
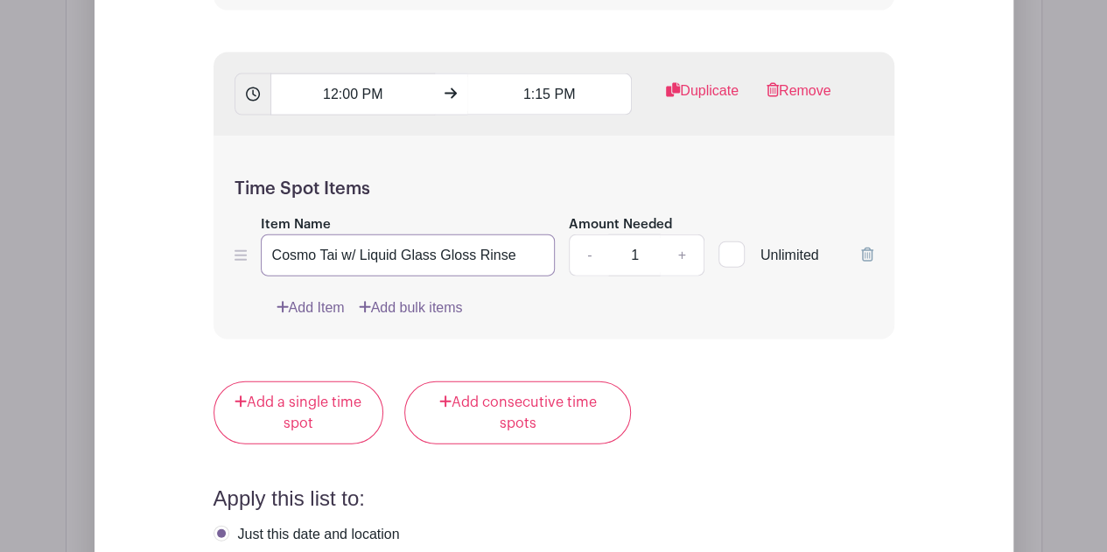
scroll to position [1923, 0]
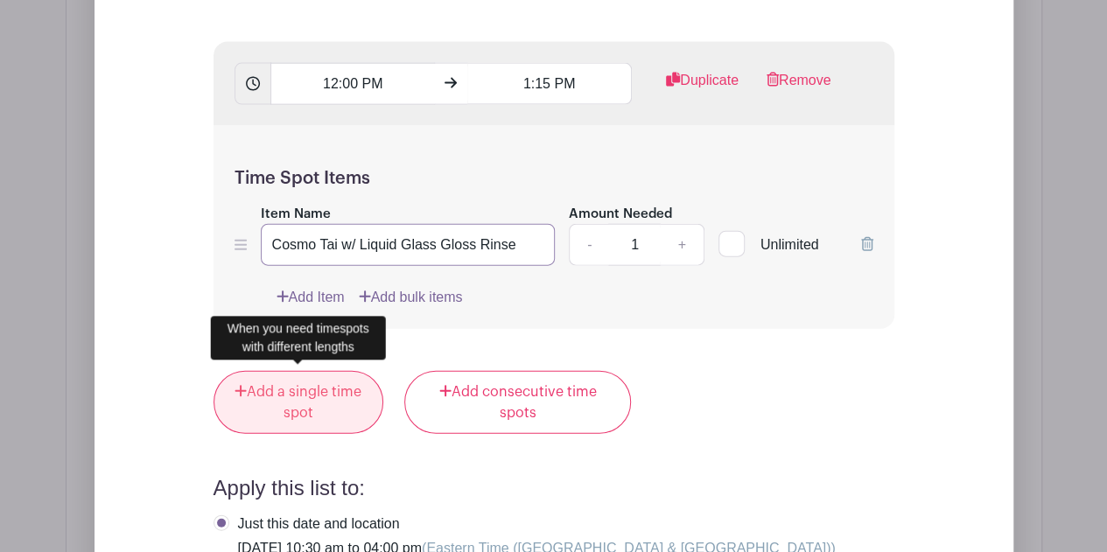
type input "Cosmo Tai w/ Liquid Glass Gloss Rinse"
click at [313, 390] on link "Add a single time spot" at bounding box center [299, 402] width 171 height 63
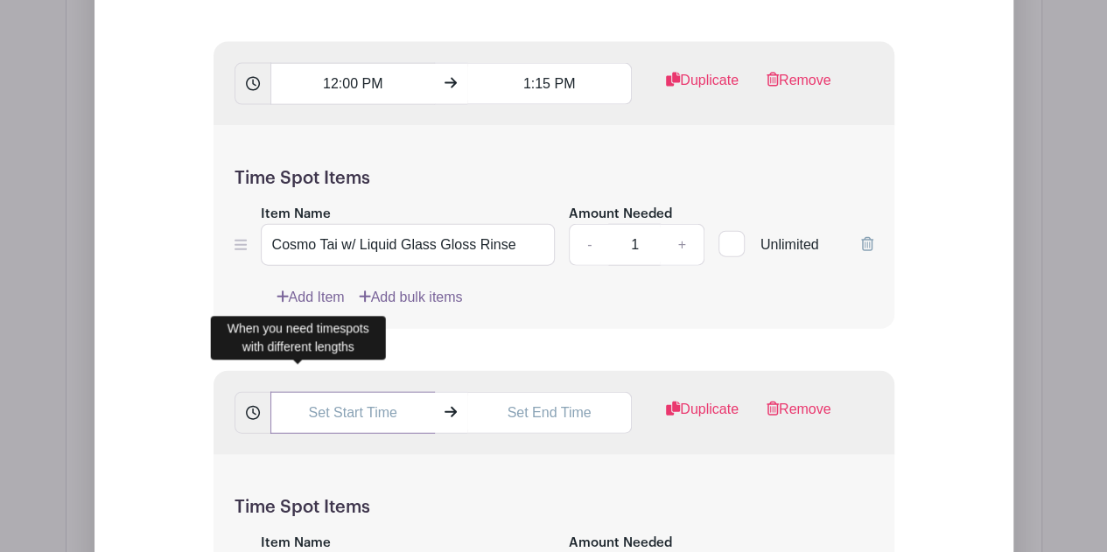
click at [347, 397] on input "text" at bounding box center [353, 413] width 165 height 42
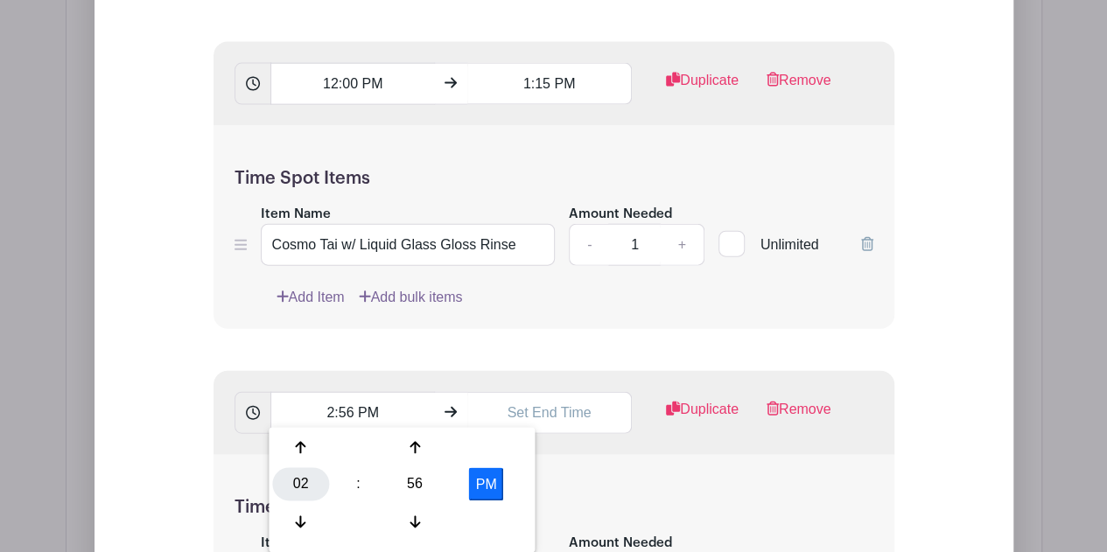
click at [302, 476] on div "02" at bounding box center [300, 484] width 57 height 33
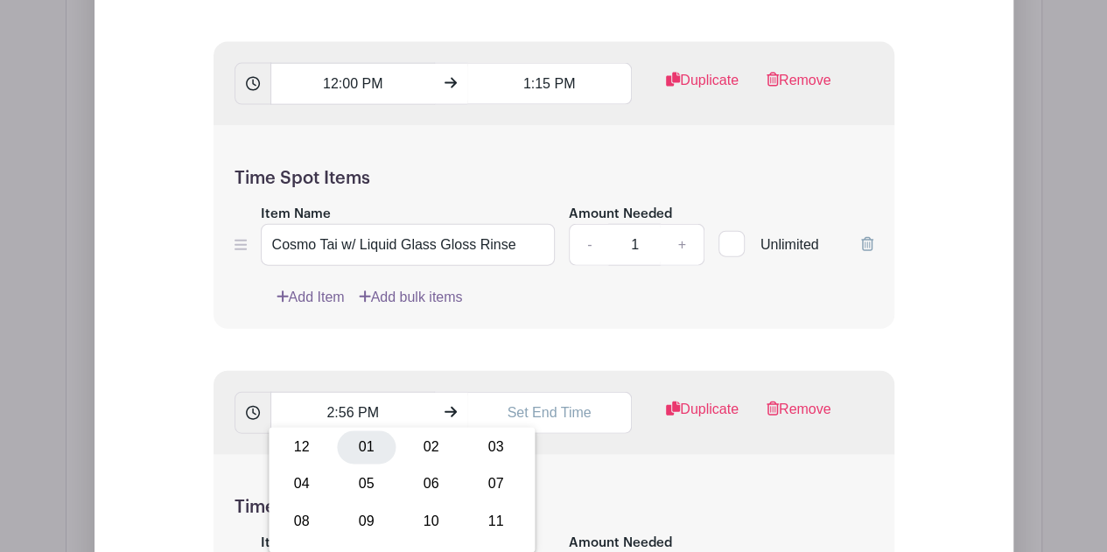
click at [365, 449] on div "01" at bounding box center [366, 448] width 59 height 33
click at [395, 478] on div "56" at bounding box center [415, 484] width 57 height 33
click at [504, 460] on div "15" at bounding box center [496, 448] width 59 height 33
type input "1:15 PM"
click at [534, 404] on input "text" at bounding box center [550, 413] width 165 height 42
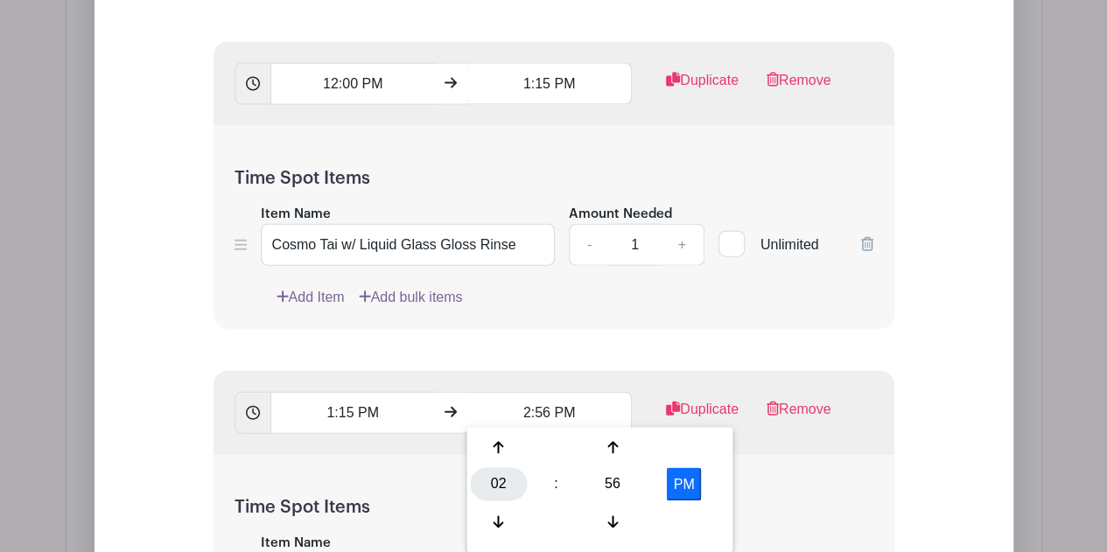
click at [491, 479] on div "02" at bounding box center [498, 484] width 57 height 33
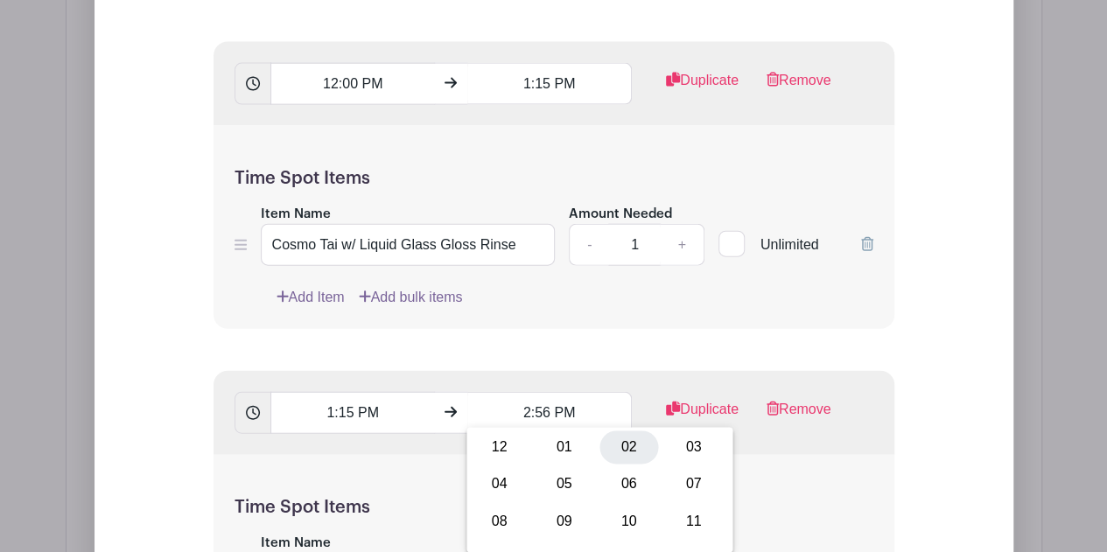
click at [636, 451] on div "02" at bounding box center [629, 448] width 59 height 33
click at [620, 487] on div "56" at bounding box center [613, 484] width 57 height 33
click at [613, 482] on div "30" at bounding box center [629, 484] width 59 height 33
type input "2:30 PM"
click at [793, 475] on div "Time Spot Items Item Name Amount Needed - 1 + Unlimited Add Item Add bulk items" at bounding box center [554, 557] width 681 height 204
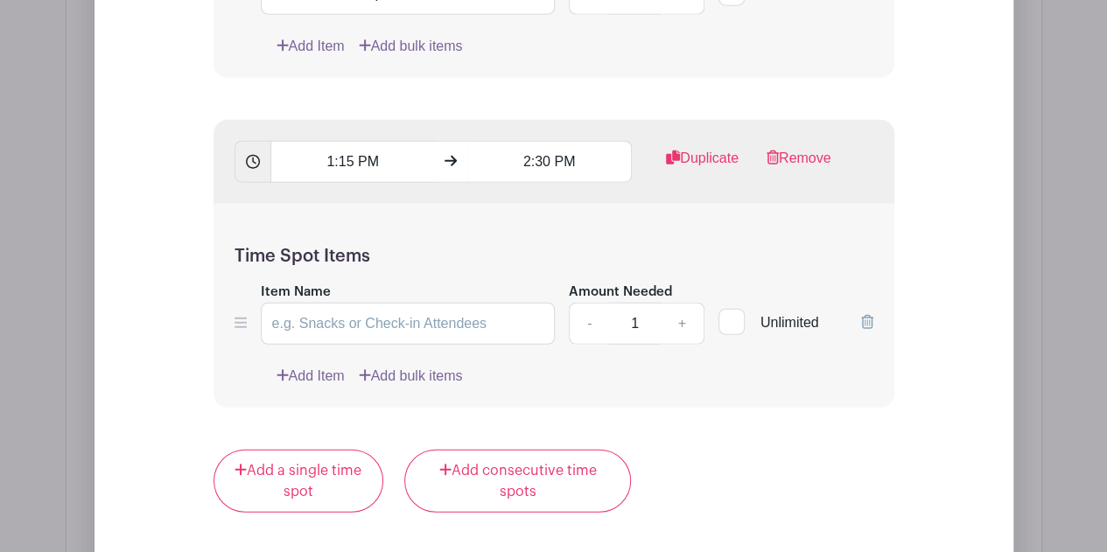
scroll to position [2175, 0]
click at [462, 330] on input "Item Name" at bounding box center [408, 323] width 295 height 42
type input "M"
type input "O"
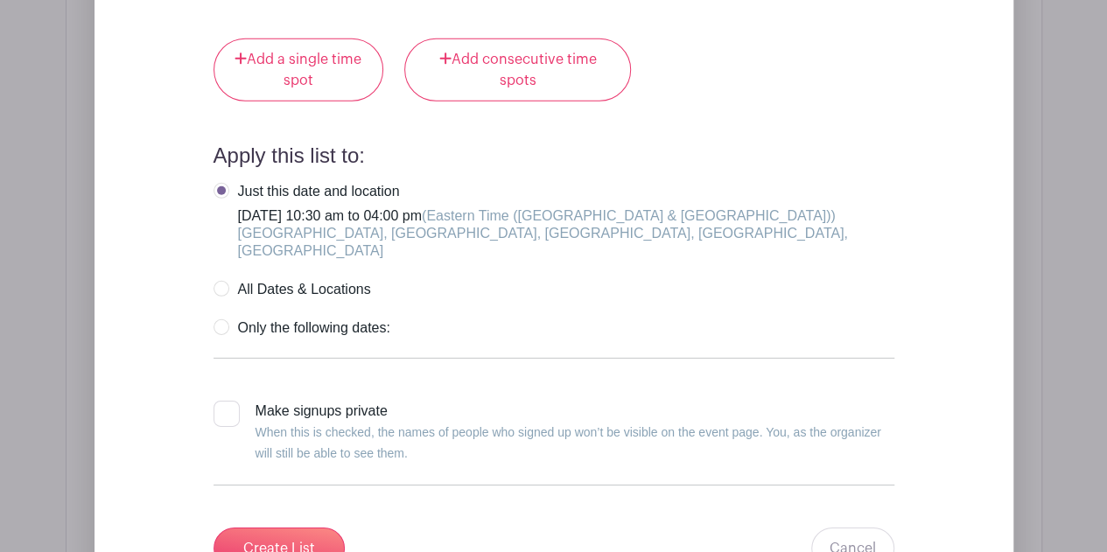
scroll to position [2591, 0]
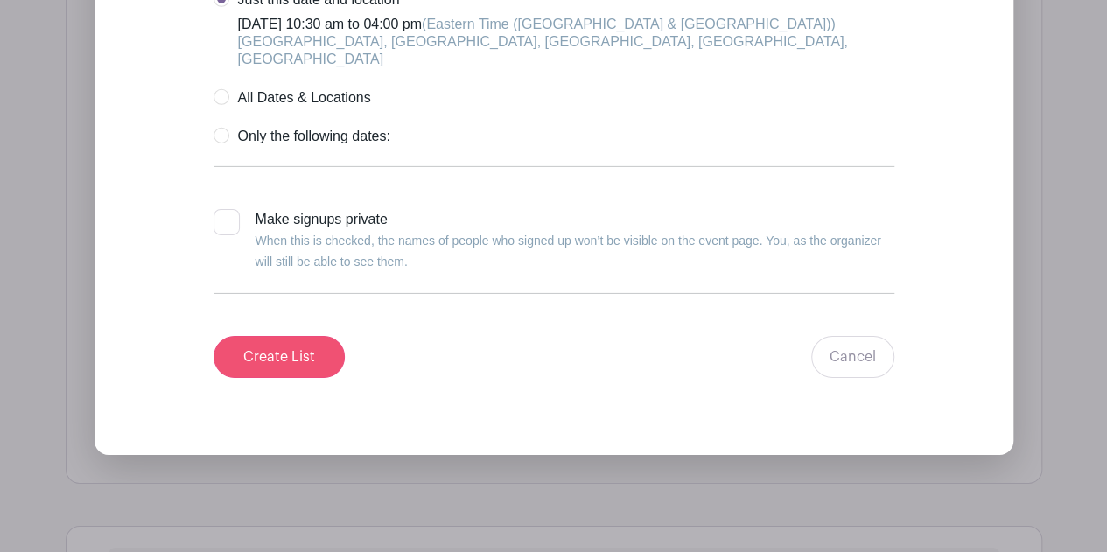
type input "Southern Comfort w/ Blonde Mask"
click at [311, 336] on input "Create List" at bounding box center [279, 357] width 131 height 42
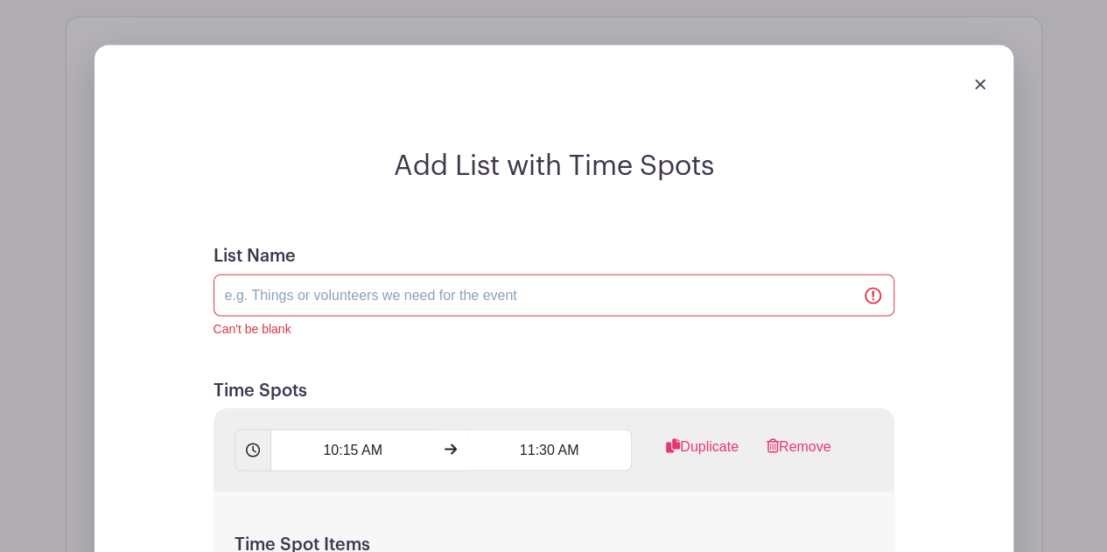
scroll to position [1355, 0]
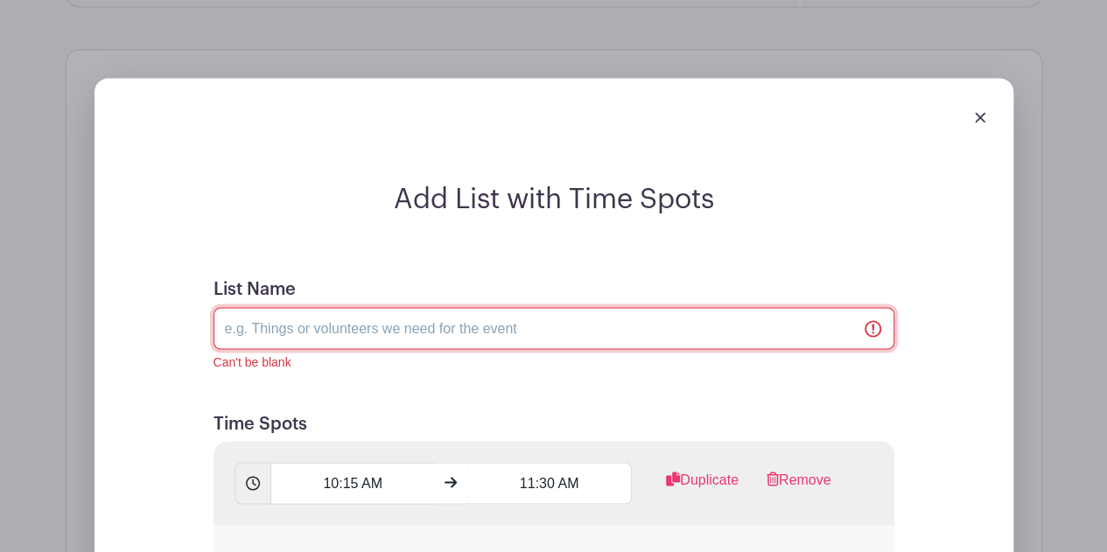
click at [507, 344] on input "List Name" at bounding box center [554, 328] width 681 height 42
type input "M"
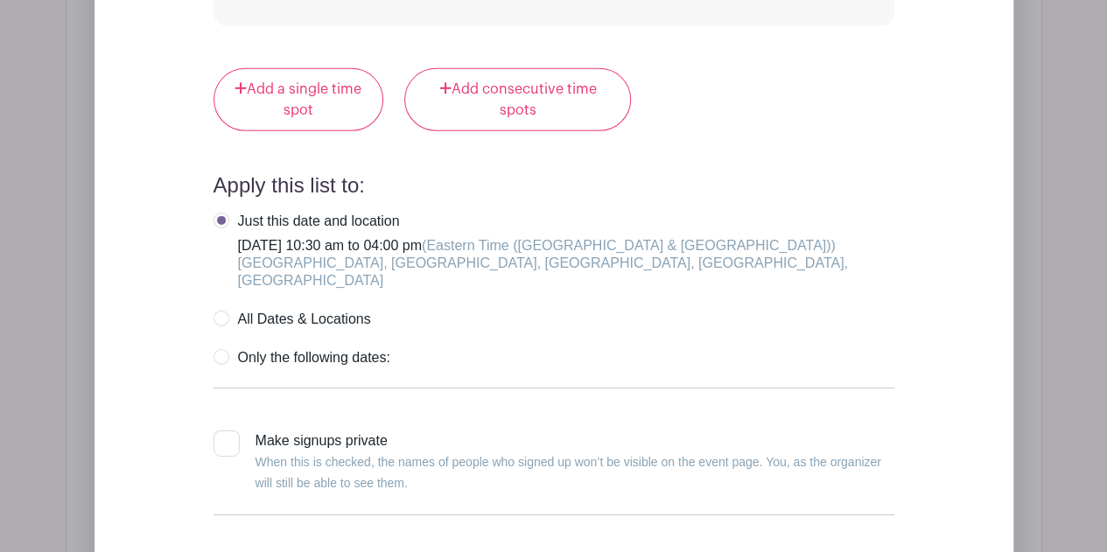
scroll to position [2826, 0]
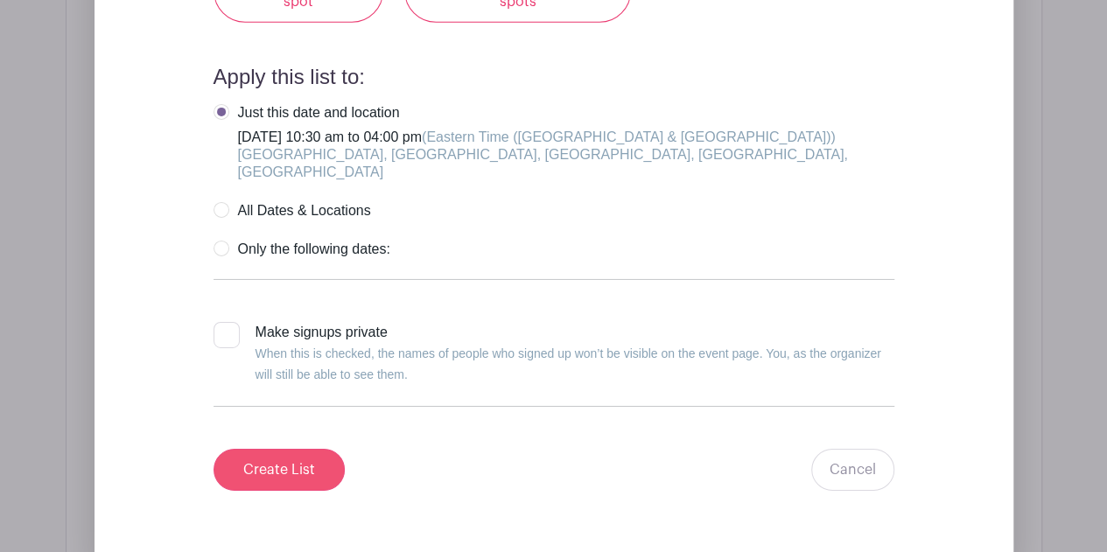
type input "Training Model's"
click at [313, 451] on input "Create List" at bounding box center [279, 470] width 131 height 42
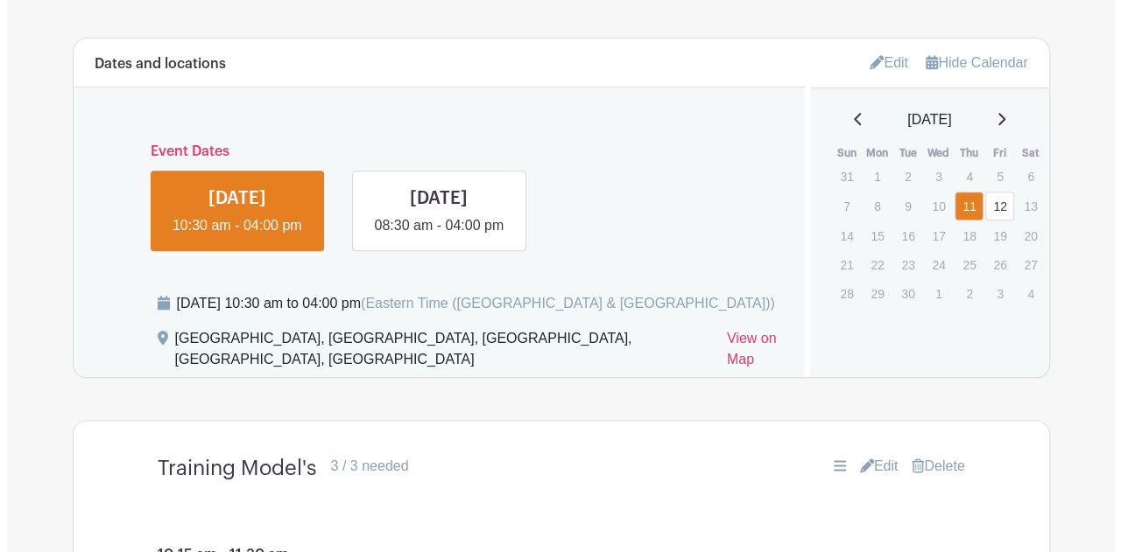
scroll to position [844, 0]
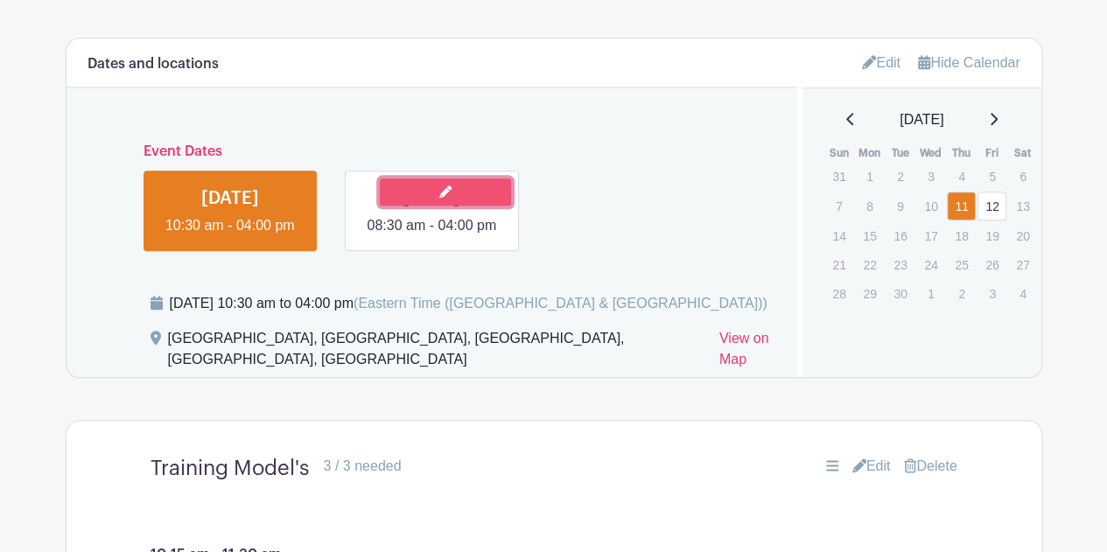
click at [462, 179] on link at bounding box center [445, 192] width 131 height 27
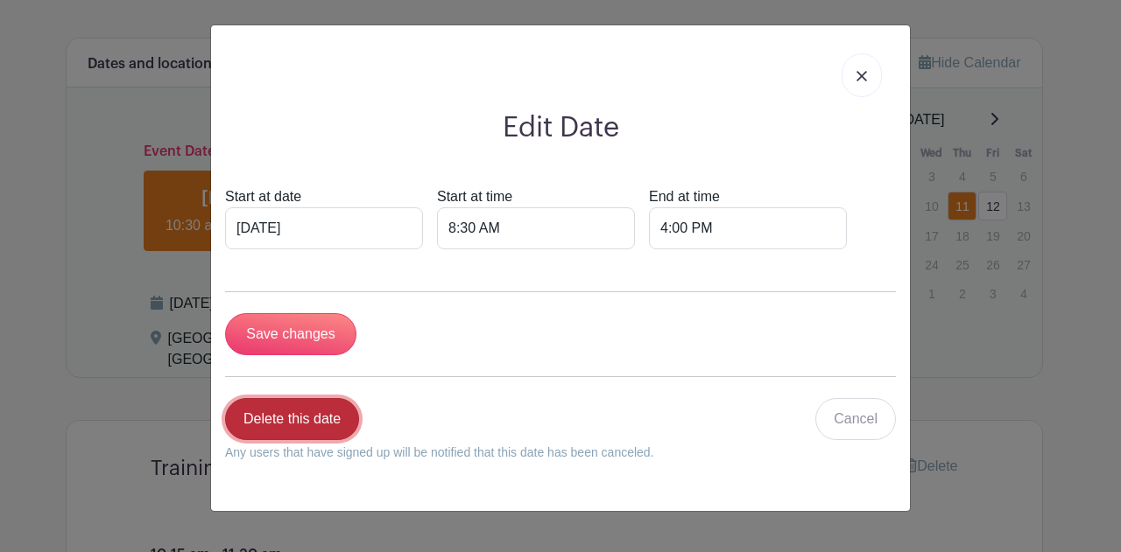
click at [303, 414] on link "Delete this date" at bounding box center [292, 419] width 134 height 42
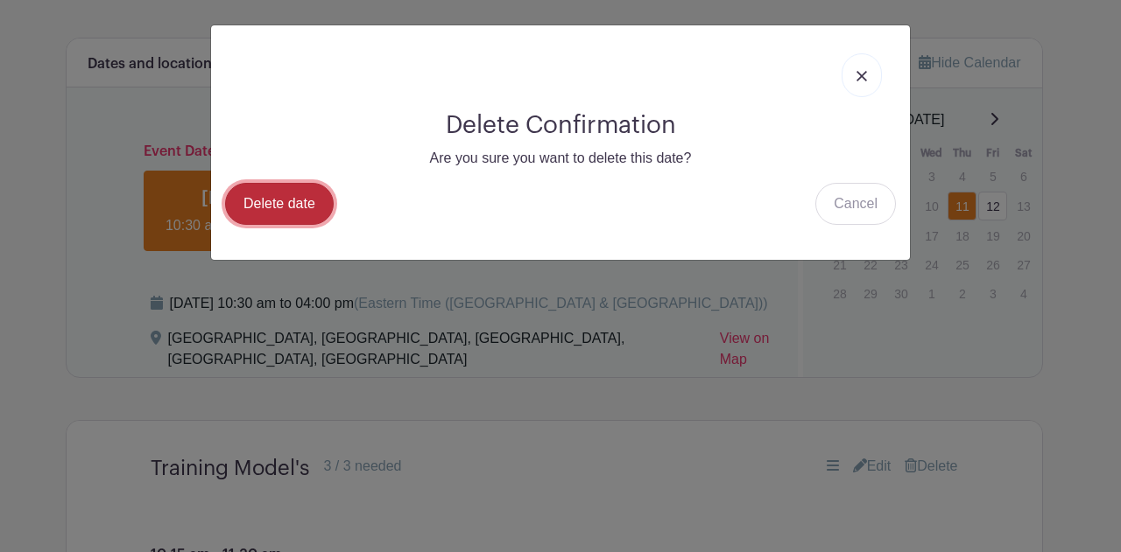
click at [298, 206] on link "Delete date" at bounding box center [279, 204] width 109 height 42
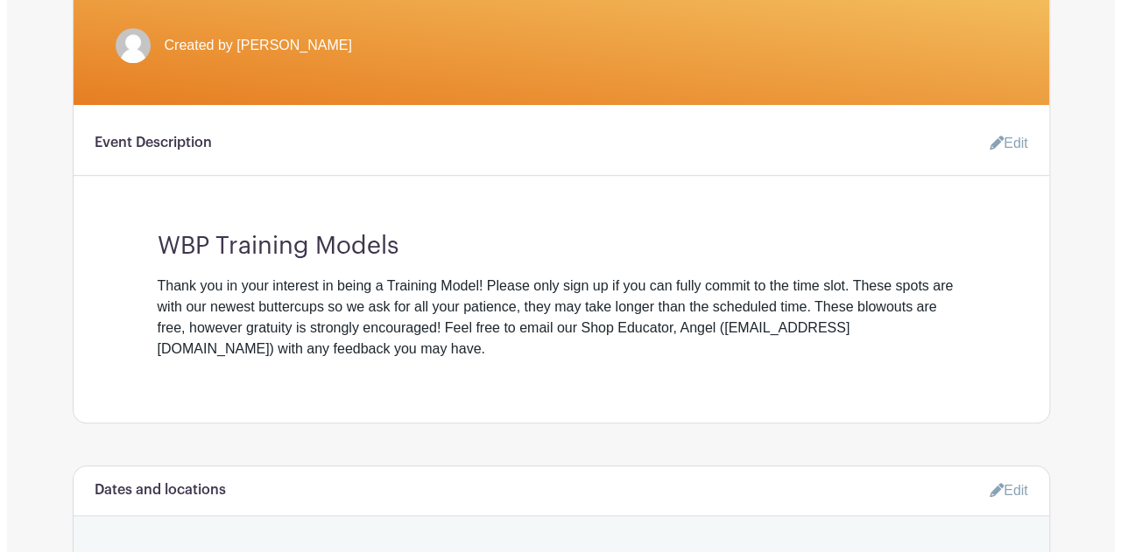
scroll to position [0, 0]
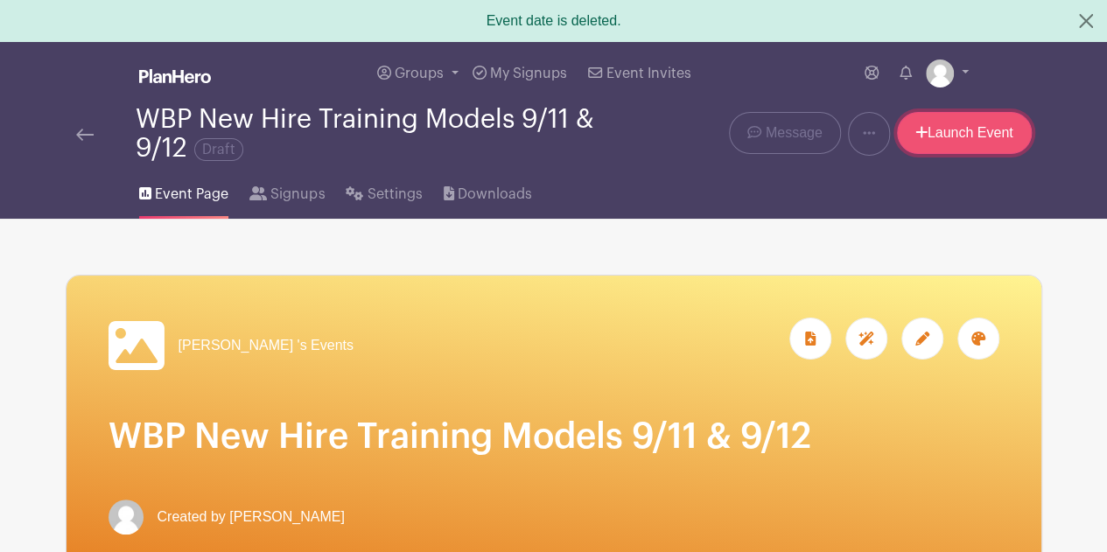
click at [960, 134] on link "Launch Event" at bounding box center [964, 133] width 135 height 42
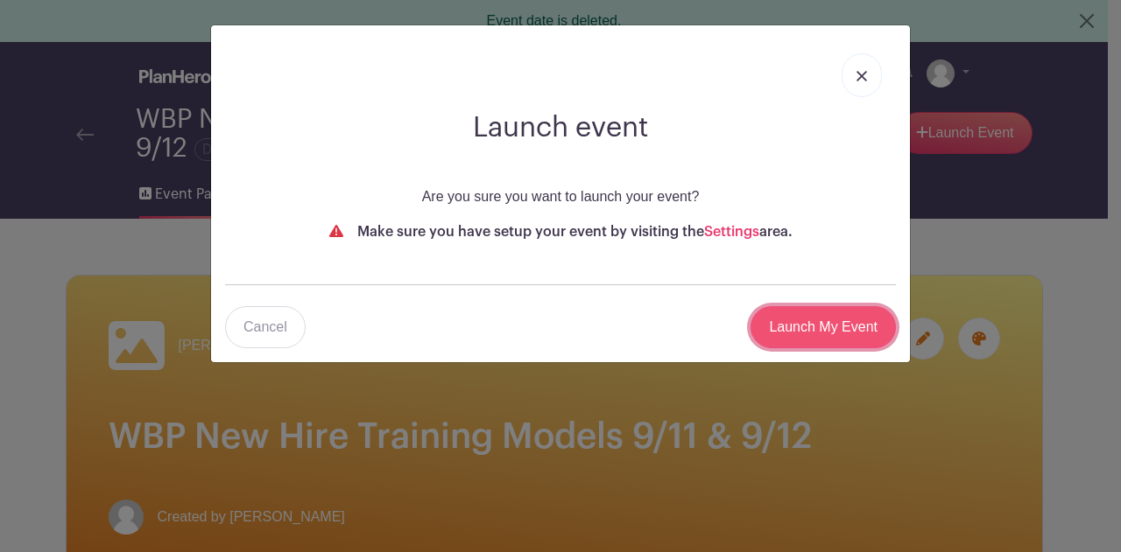
click at [834, 334] on input "Launch My Event" at bounding box center [822, 327] width 145 height 42
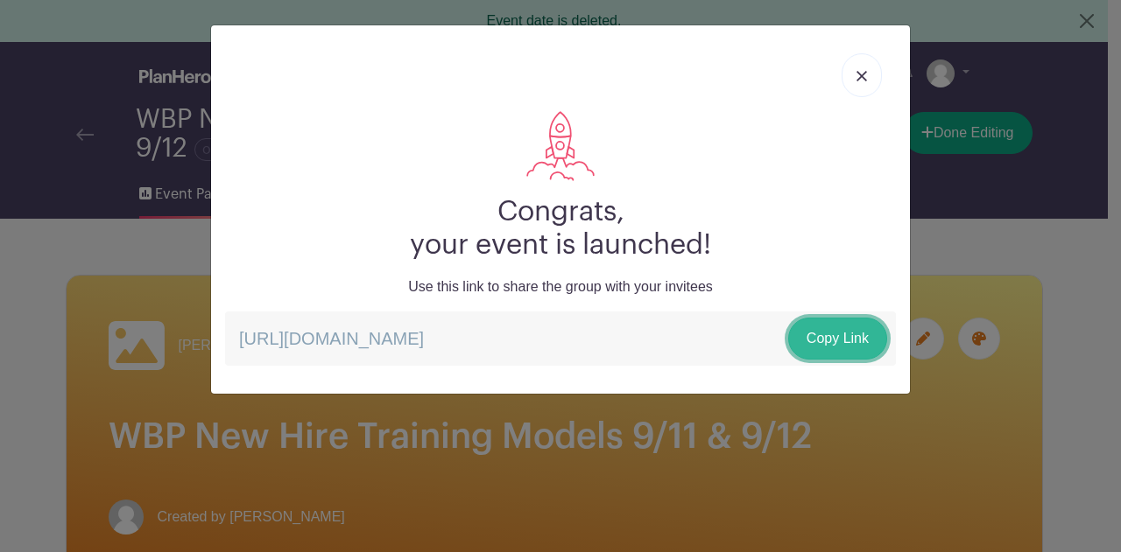
click at [836, 334] on link "Copy Link" at bounding box center [837, 339] width 99 height 42
